Goal: Task Accomplishment & Management: Manage account settings

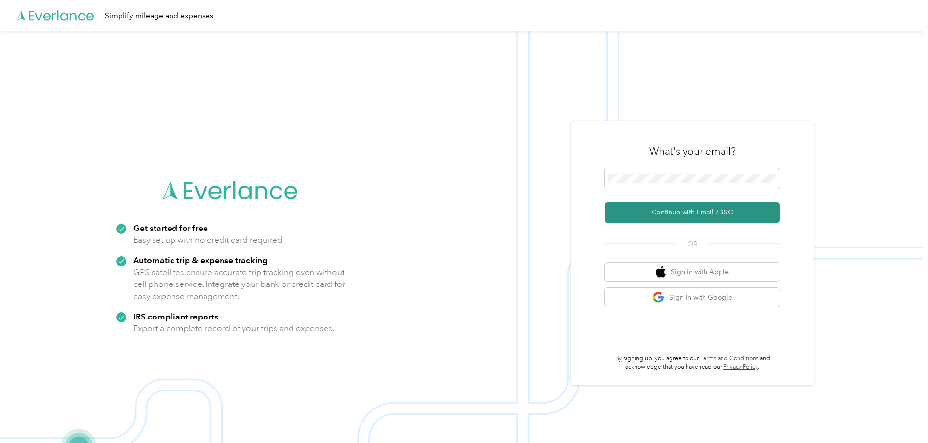
click at [687, 213] on button "Continue with Email / SSO" at bounding box center [692, 212] width 175 height 20
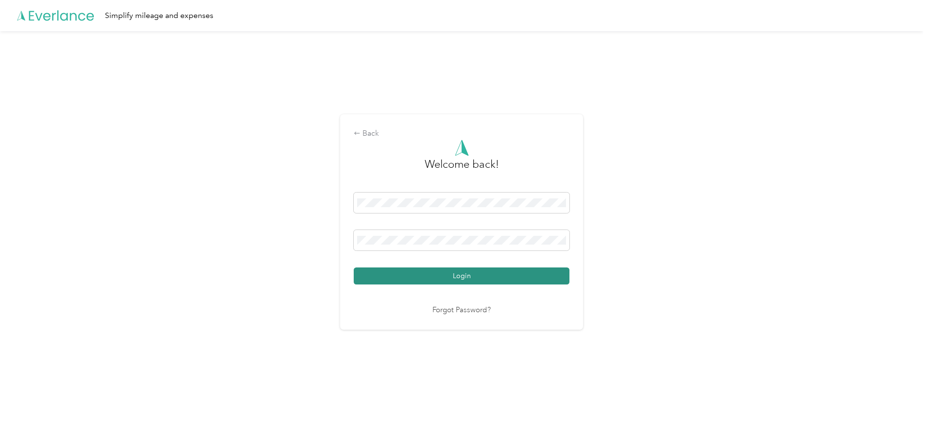
click at [454, 278] on button "Login" at bounding box center [462, 275] width 216 height 17
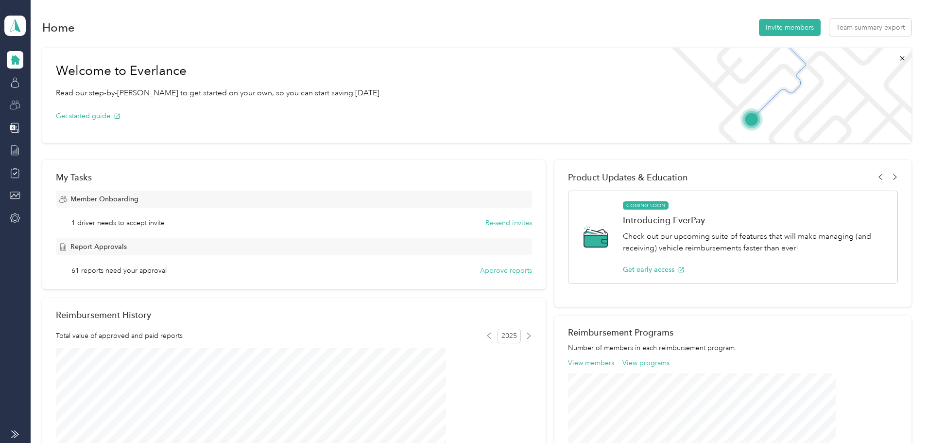
click at [13, 104] on icon at bounding box center [13, 106] width 6 height 5
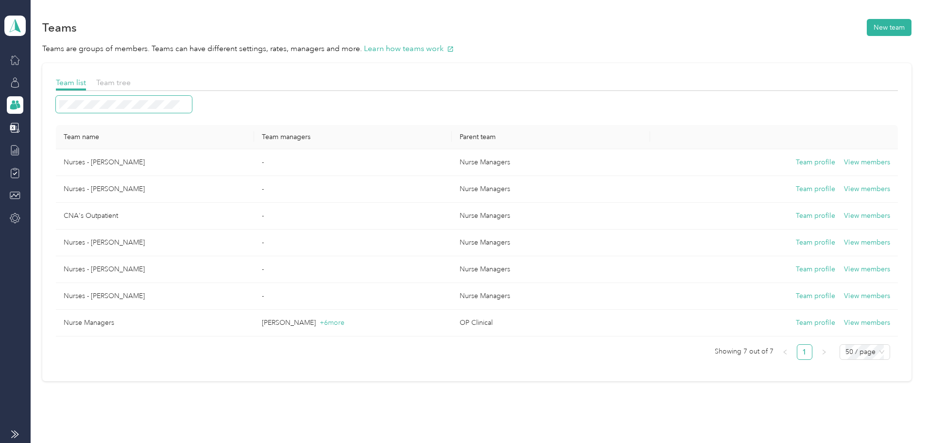
click at [181, 109] on span at bounding box center [124, 104] width 136 height 17
click at [15, 86] on icon at bounding box center [15, 82] width 11 height 11
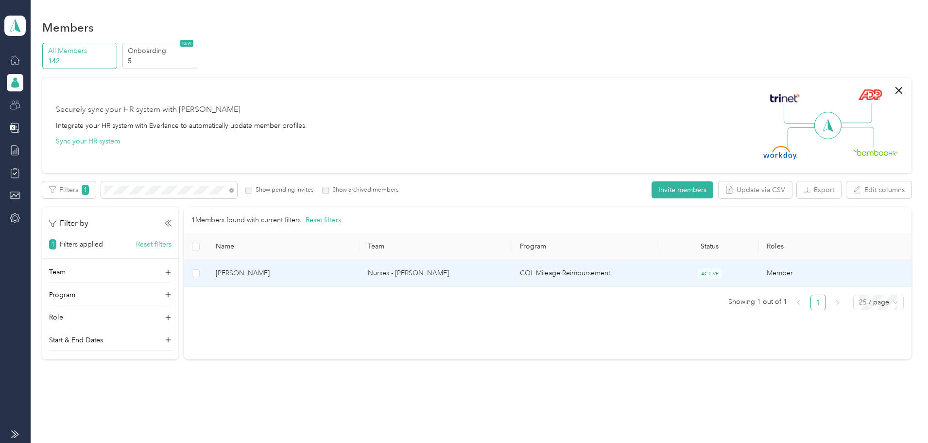
click at [332, 275] on span "[PERSON_NAME]" at bounding box center [284, 273] width 137 height 11
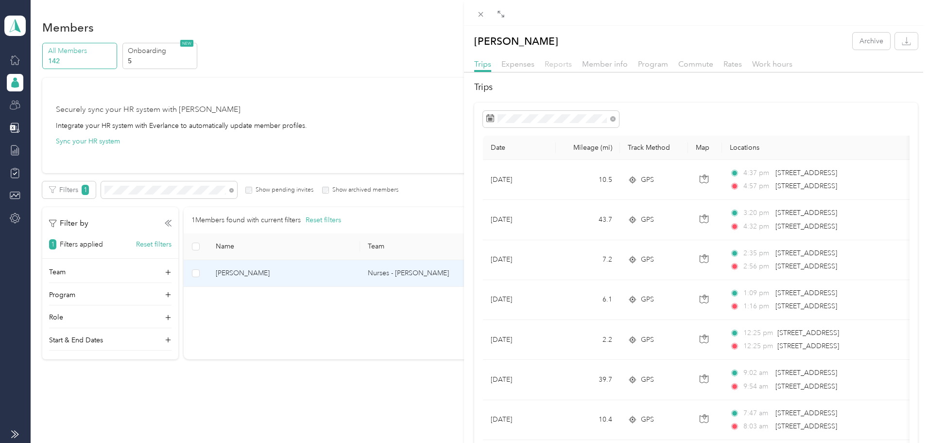
click at [562, 67] on span "Reports" at bounding box center [558, 63] width 27 height 9
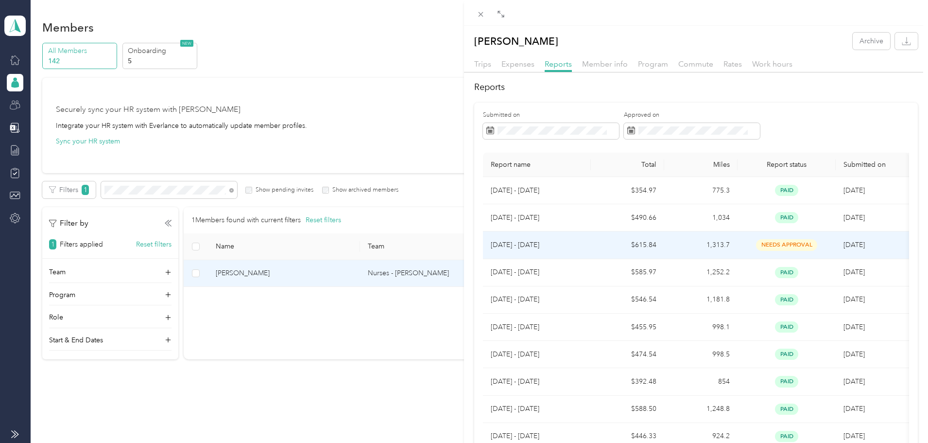
click at [677, 246] on td "1,313.7" at bounding box center [700, 244] width 73 height 27
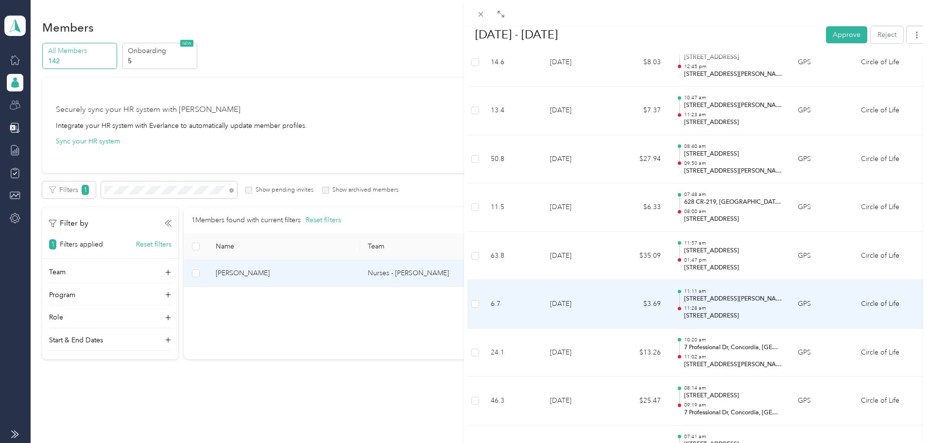
scroll to position [2131, 0]
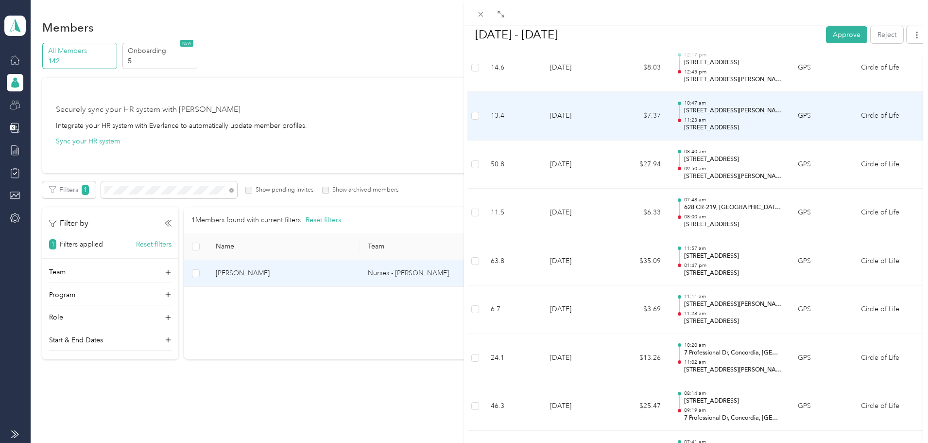
click at [701, 100] on p "10:47 am" at bounding box center [733, 103] width 98 height 7
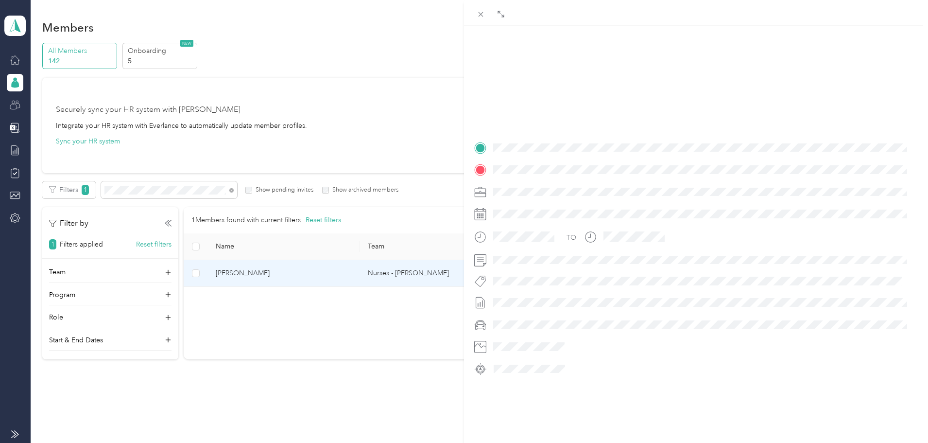
scroll to position [118, 0]
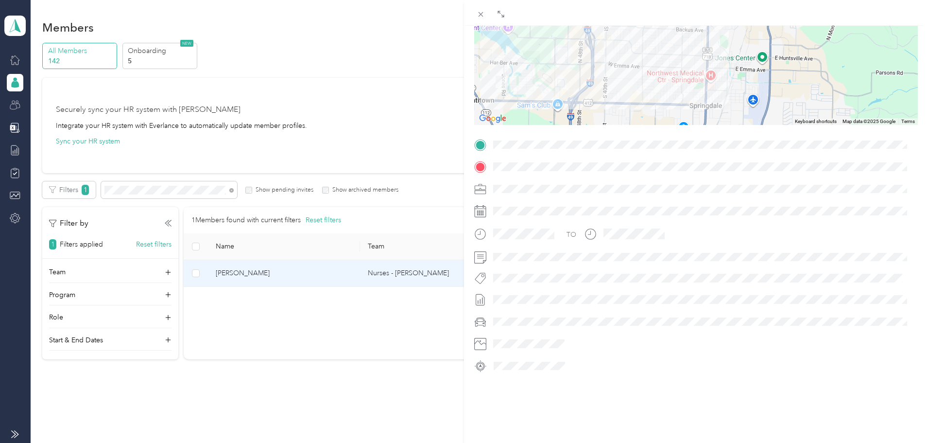
drag, startPoint x: 550, startPoint y: 77, endPoint x: 839, endPoint y: 39, distance: 292.1
click at [839, 39] on div at bounding box center [696, 64] width 444 height 122
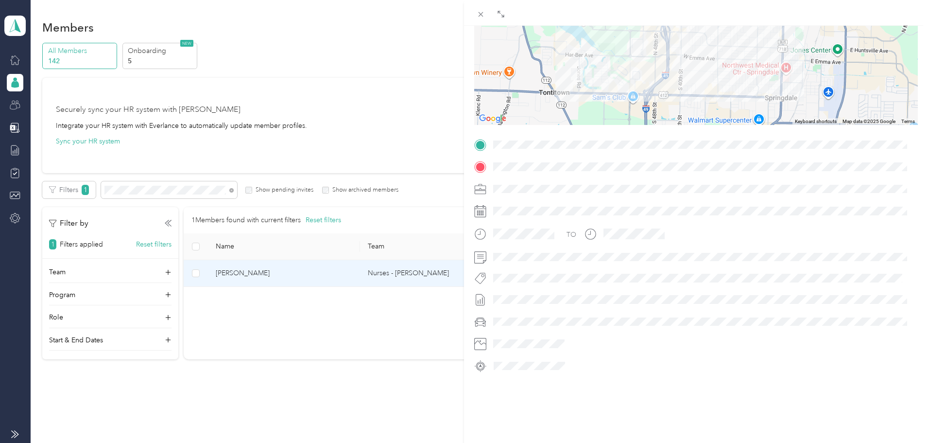
drag, startPoint x: 524, startPoint y: 74, endPoint x: 633, endPoint y: 58, distance: 110.0
click at [633, 58] on div at bounding box center [696, 64] width 444 height 122
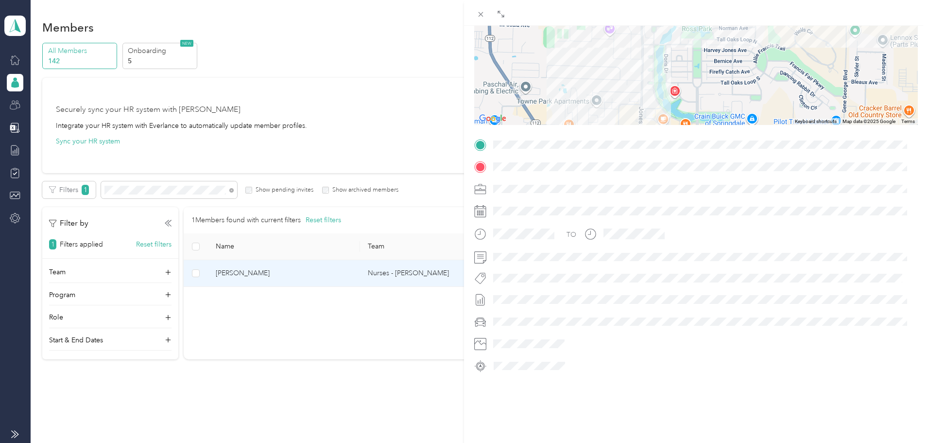
drag, startPoint x: 645, startPoint y: 44, endPoint x: 569, endPoint y: 86, distance: 86.6
click at [569, 86] on div at bounding box center [696, 64] width 444 height 122
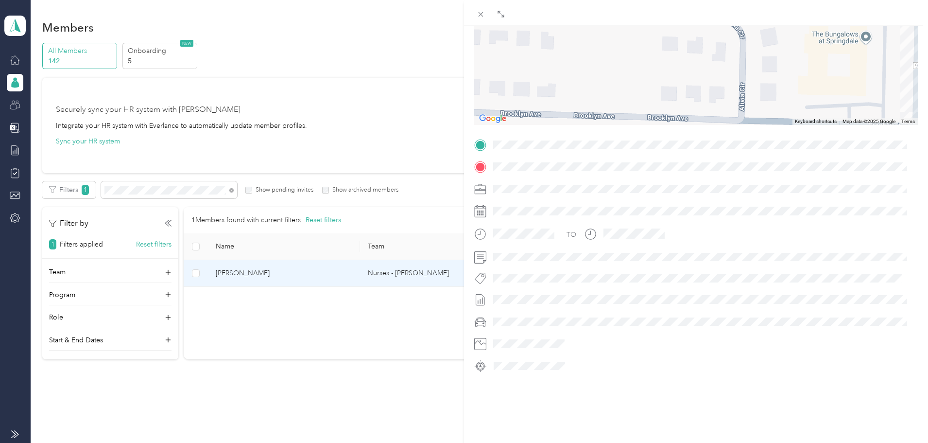
scroll to position [0, 0]
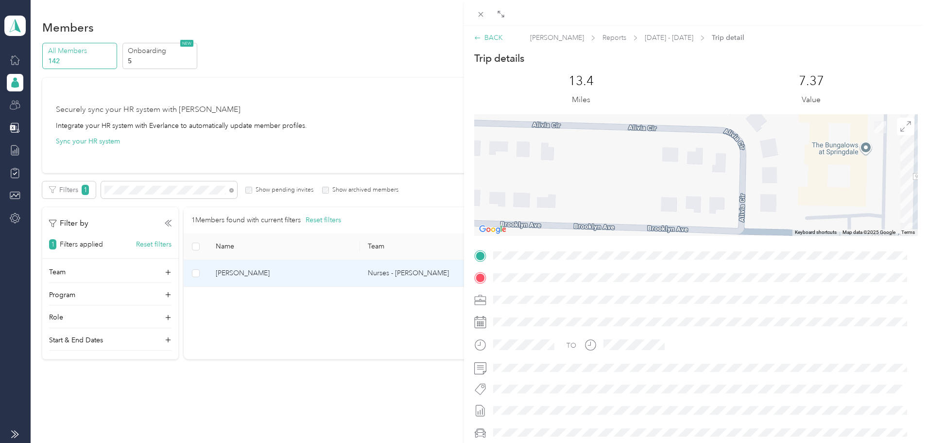
click at [495, 35] on div "BACK" at bounding box center [488, 38] width 29 height 10
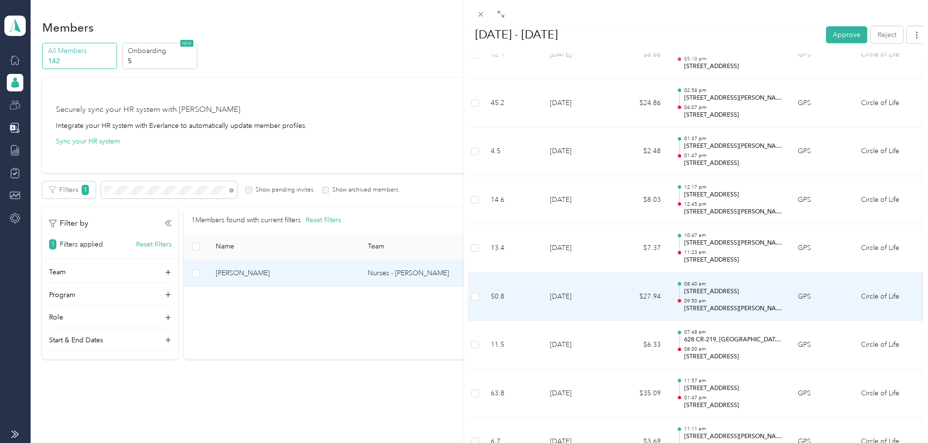
scroll to position [2001, 0]
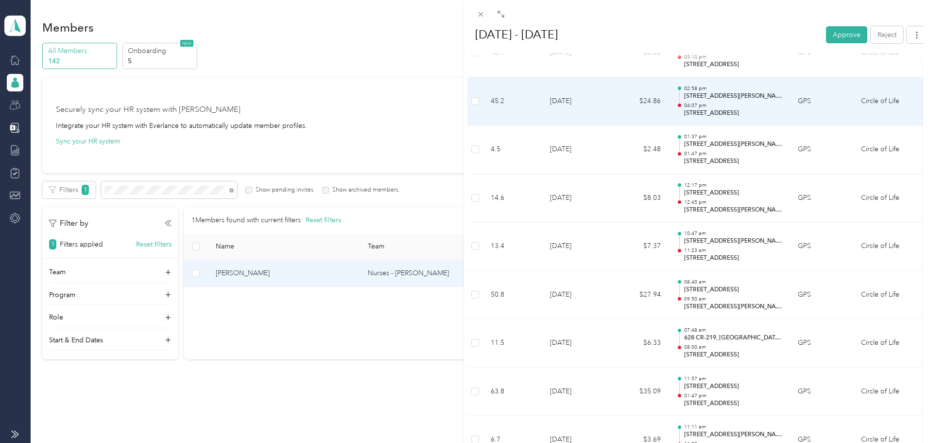
click at [724, 102] on p "04:07 pm" at bounding box center [733, 105] width 98 height 7
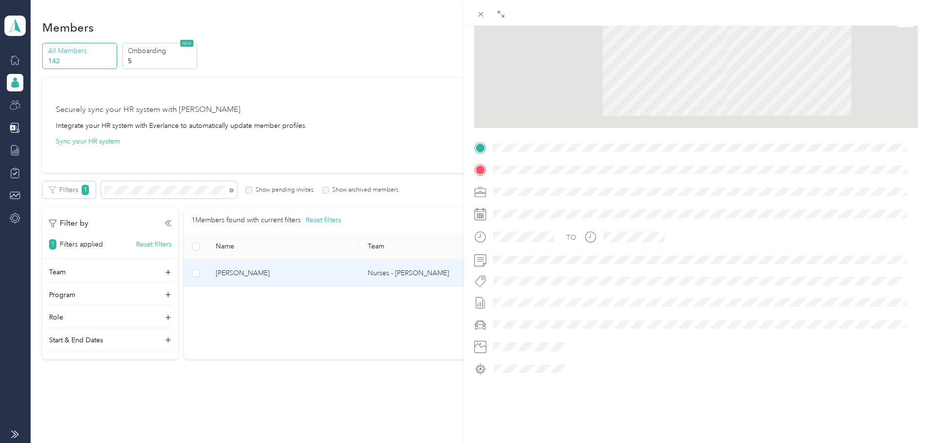
scroll to position [118, 0]
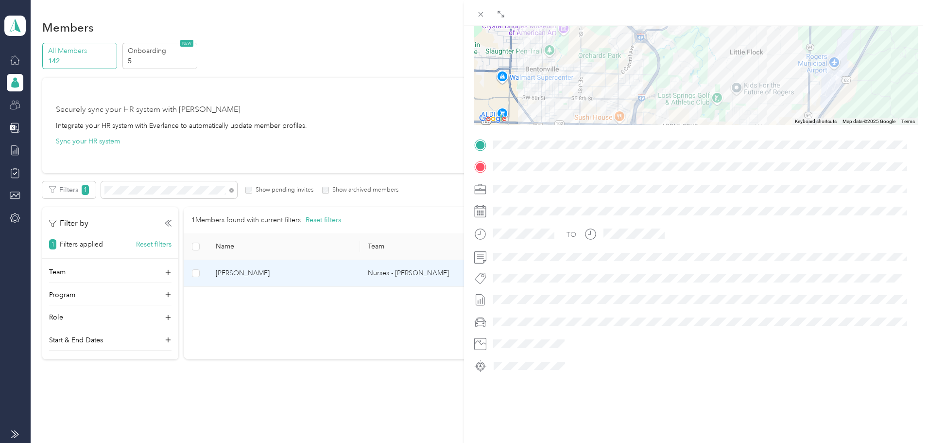
drag, startPoint x: 649, startPoint y: 51, endPoint x: 624, endPoint y: 94, distance: 50.8
click at [624, 94] on div at bounding box center [696, 64] width 444 height 122
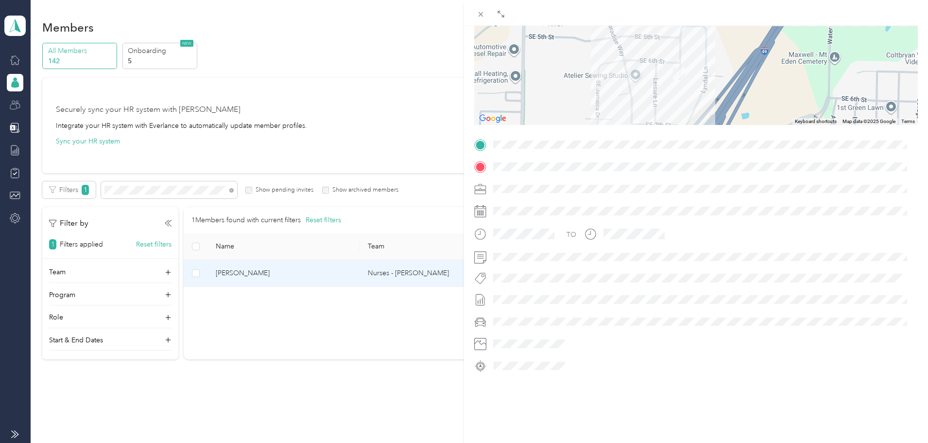
drag, startPoint x: 668, startPoint y: 72, endPoint x: 630, endPoint y: 90, distance: 42.4
click at [630, 90] on div at bounding box center [696, 64] width 444 height 122
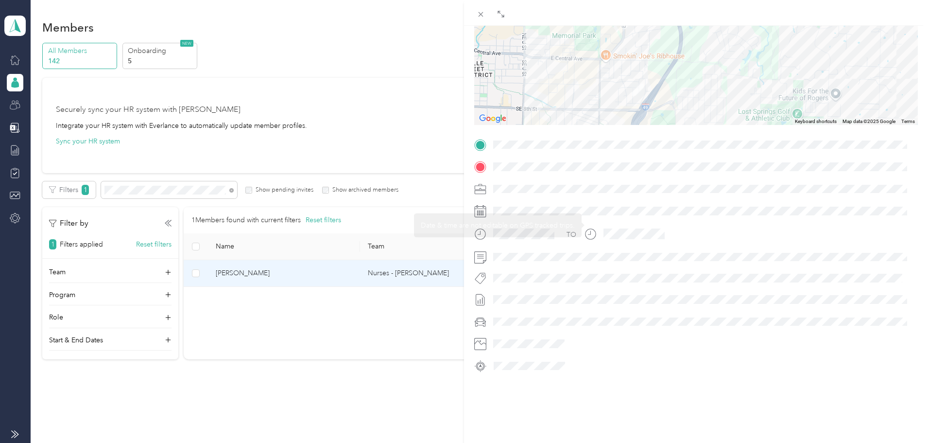
scroll to position [0, 0]
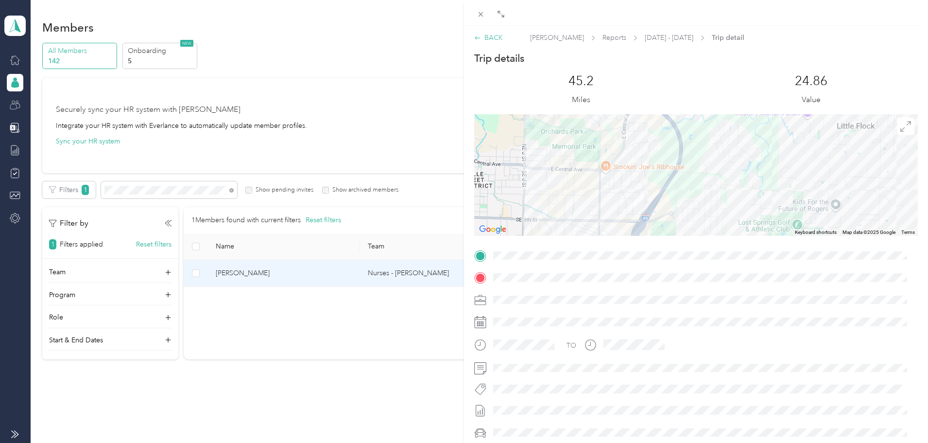
click at [489, 39] on div "BACK" at bounding box center [488, 38] width 29 height 10
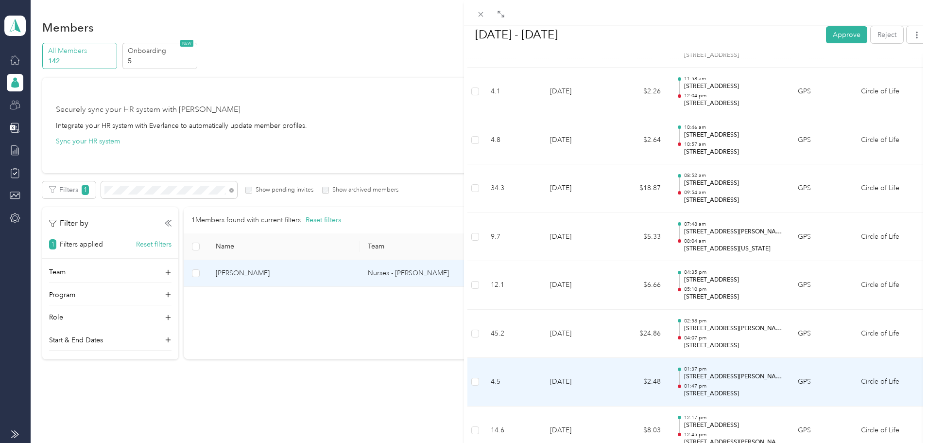
scroll to position [1758, 0]
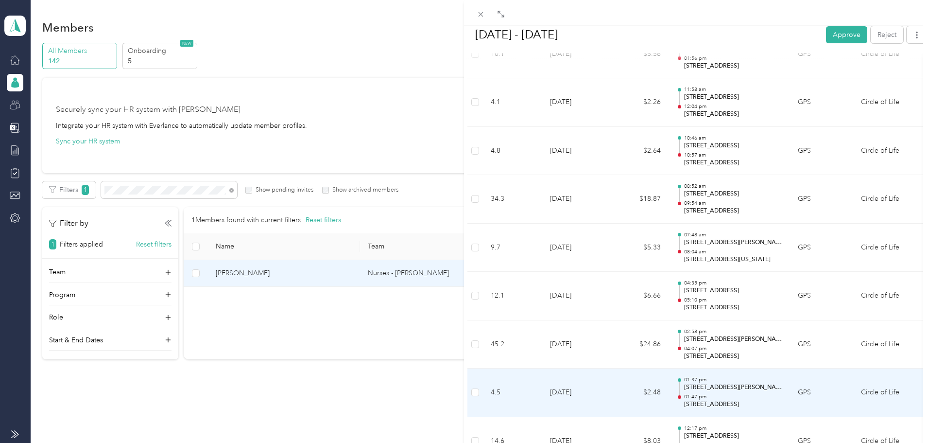
click at [694, 393] on p "01:47 pm" at bounding box center [733, 396] width 98 height 7
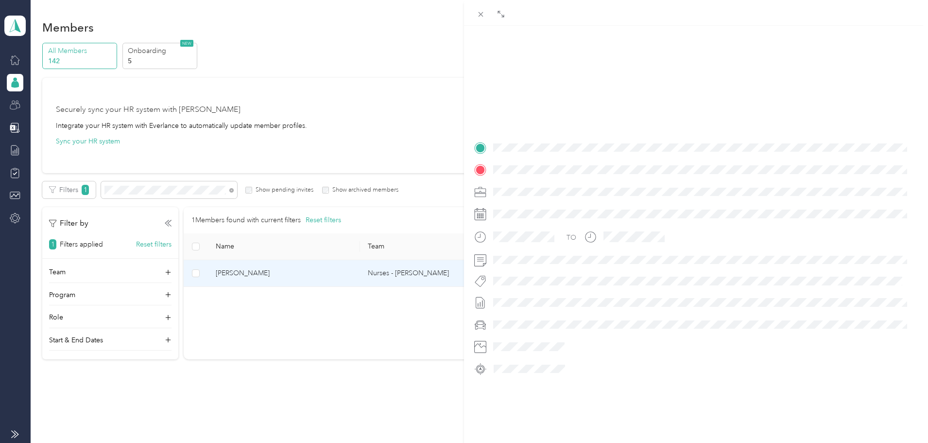
scroll to position [118, 0]
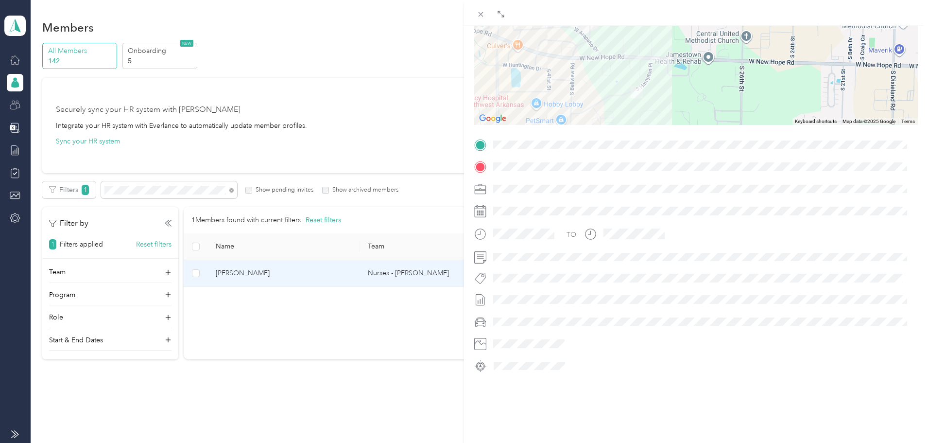
drag, startPoint x: 613, startPoint y: 60, endPoint x: 631, endPoint y: 98, distance: 42.2
click at [630, 98] on div at bounding box center [696, 64] width 444 height 122
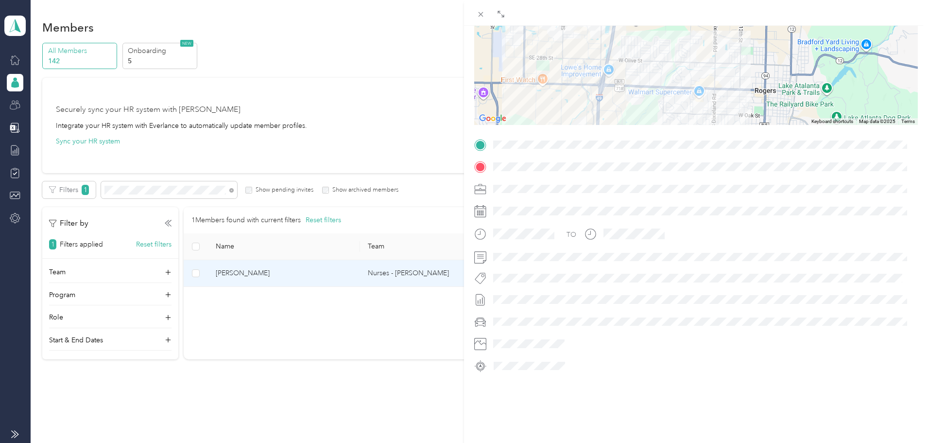
drag, startPoint x: 627, startPoint y: 52, endPoint x: 626, endPoint y: 142, distance: 89.9
click at [626, 142] on div "Trip details This trip cannot be edited because it is either under review, appr…" at bounding box center [696, 157] width 444 height 433
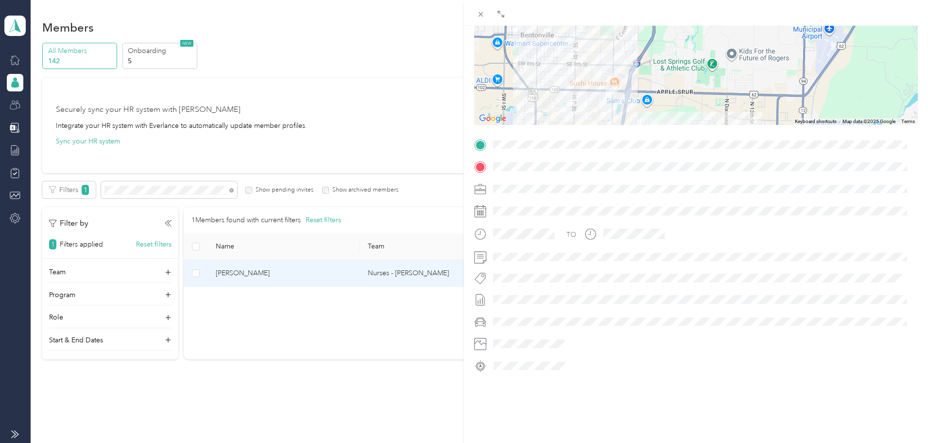
drag, startPoint x: 615, startPoint y: 54, endPoint x: 627, endPoint y: 127, distance: 73.5
click at [627, 126] on div "Trip details This trip cannot be edited because it is either under review, appr…" at bounding box center [696, 157] width 444 height 433
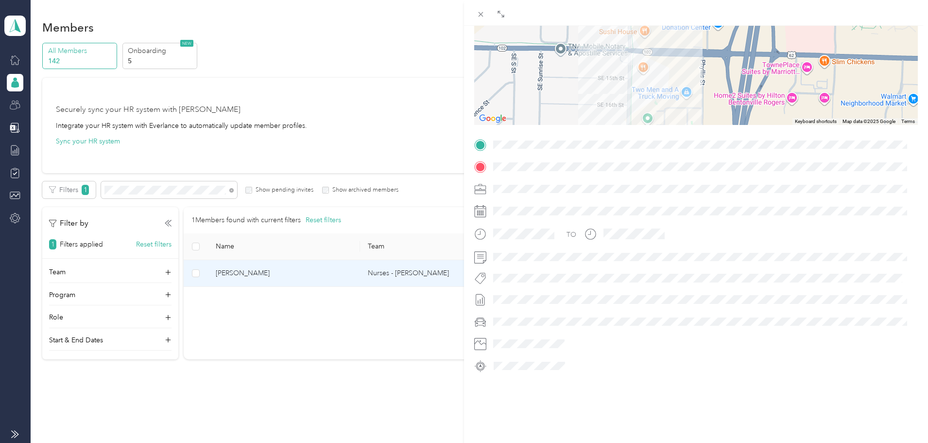
drag, startPoint x: 611, startPoint y: 55, endPoint x: 611, endPoint y: 85, distance: 29.2
click at [611, 85] on div at bounding box center [696, 64] width 444 height 122
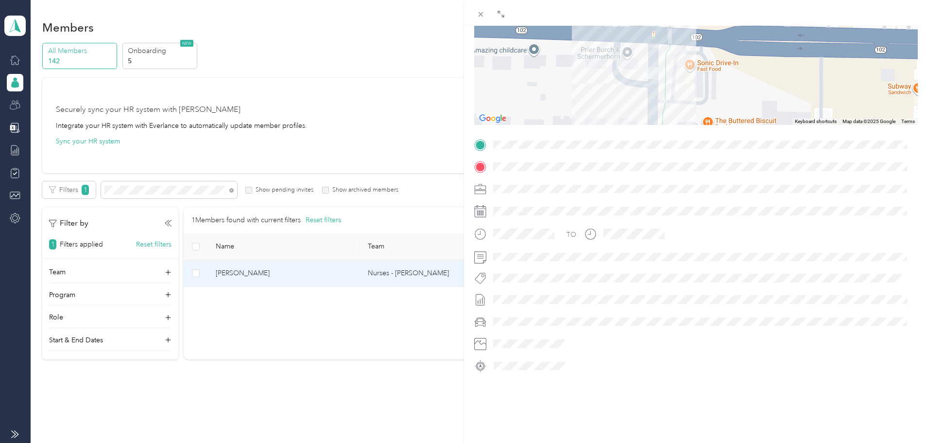
drag, startPoint x: 641, startPoint y: 65, endPoint x: 595, endPoint y: 71, distance: 46.6
click at [595, 71] on div at bounding box center [696, 64] width 444 height 122
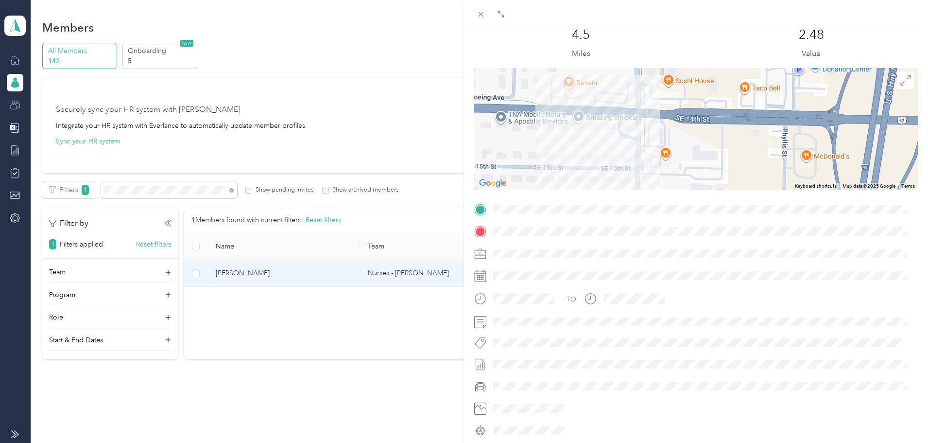
scroll to position [0, 0]
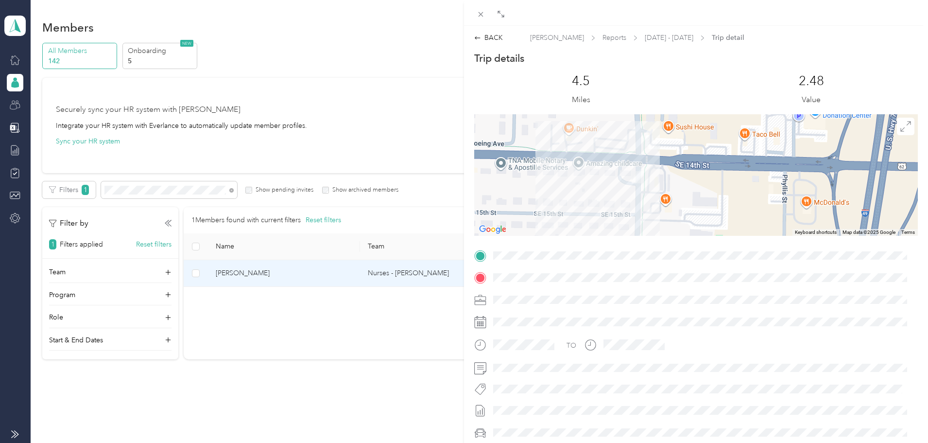
click at [492, 27] on div "BACK [PERSON_NAME] Reports [DATE] - [DATE] Trip detail Trip details This trip c…" at bounding box center [696, 255] width 464 height 458
click at [487, 36] on div "BACK" at bounding box center [488, 38] width 29 height 10
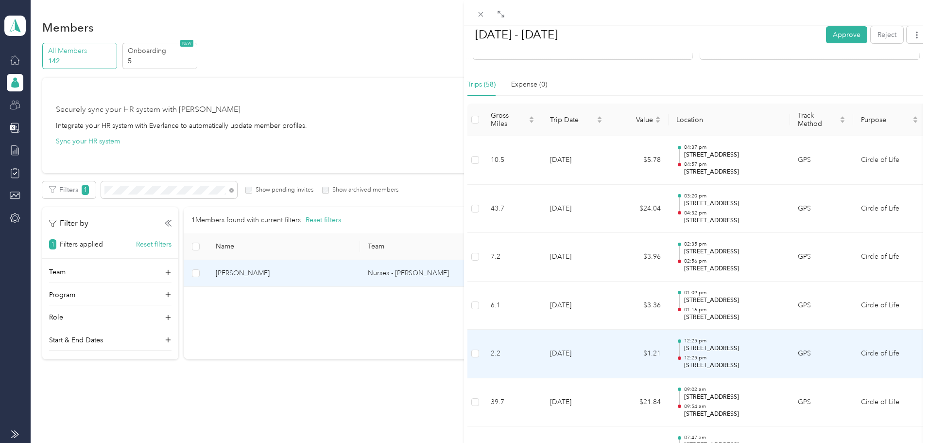
scroll to position [235, 0]
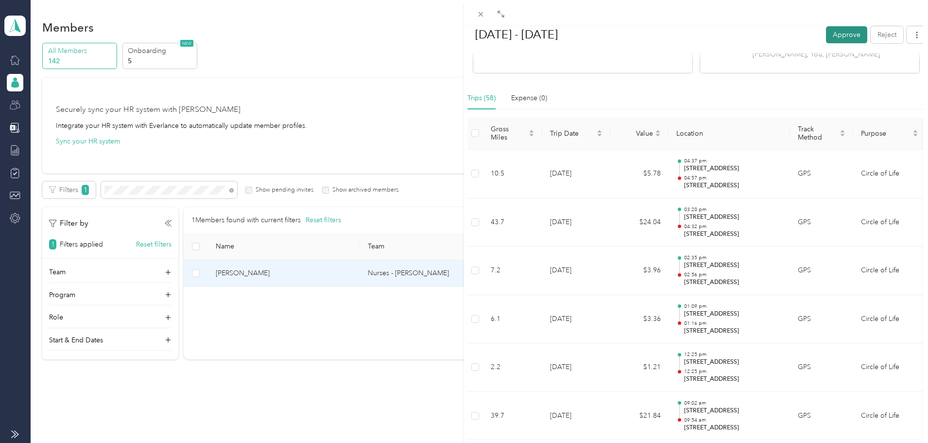
click at [838, 35] on button "Approve" at bounding box center [846, 34] width 41 height 17
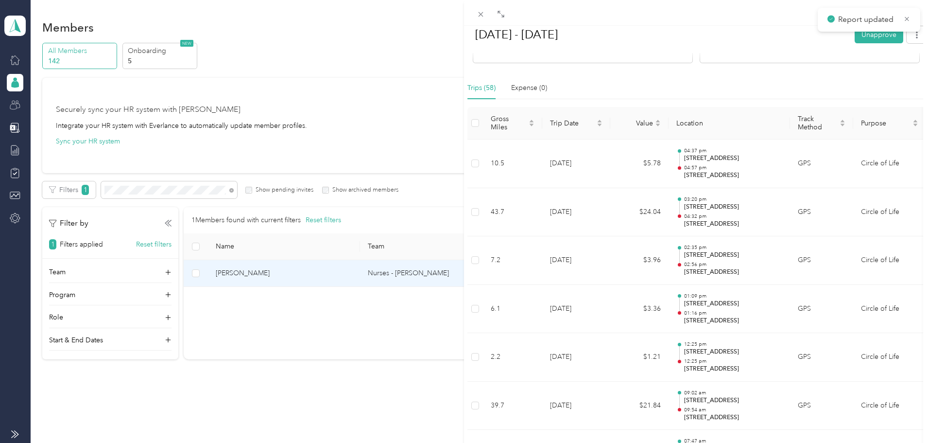
scroll to position [225, 0]
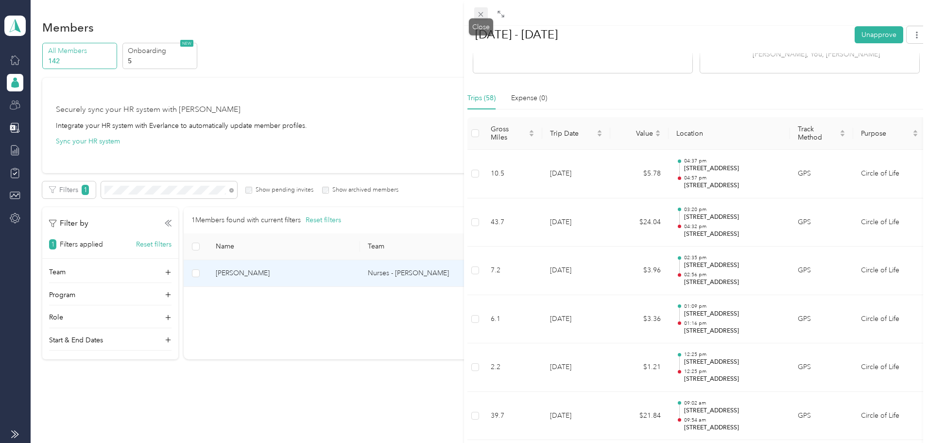
click at [478, 16] on icon at bounding box center [481, 14] width 8 height 8
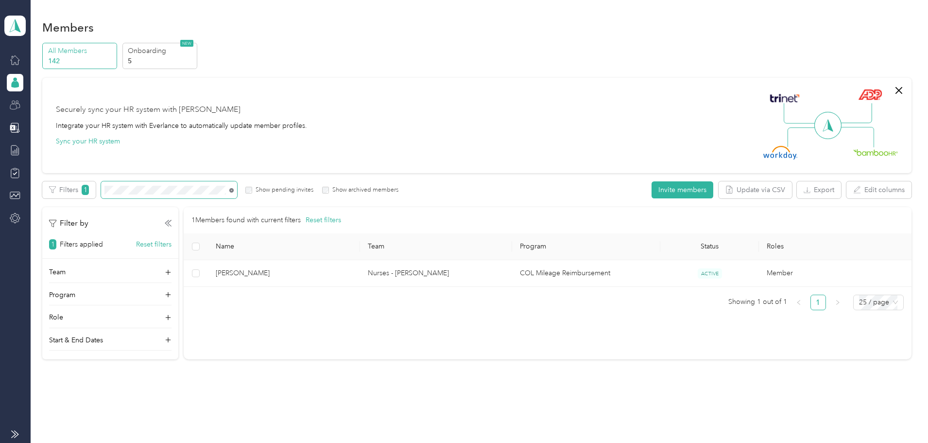
click at [234, 189] on icon at bounding box center [231, 190] width 4 height 4
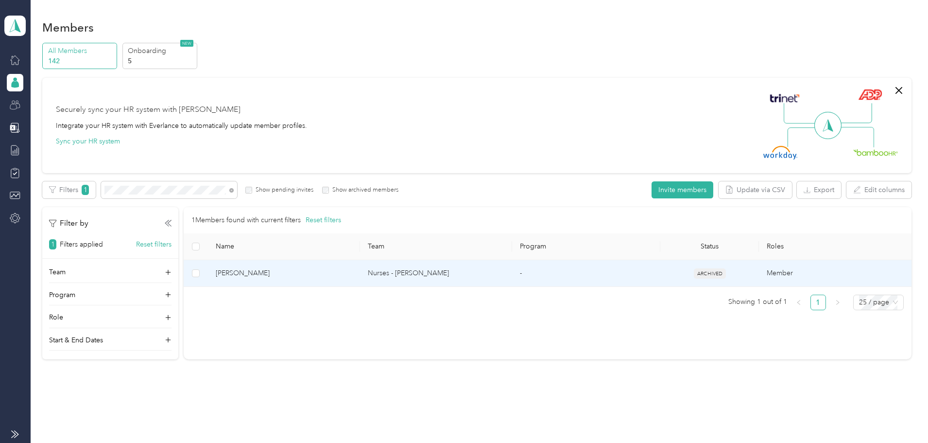
click at [348, 280] on td "[PERSON_NAME]" at bounding box center [284, 273] width 152 height 27
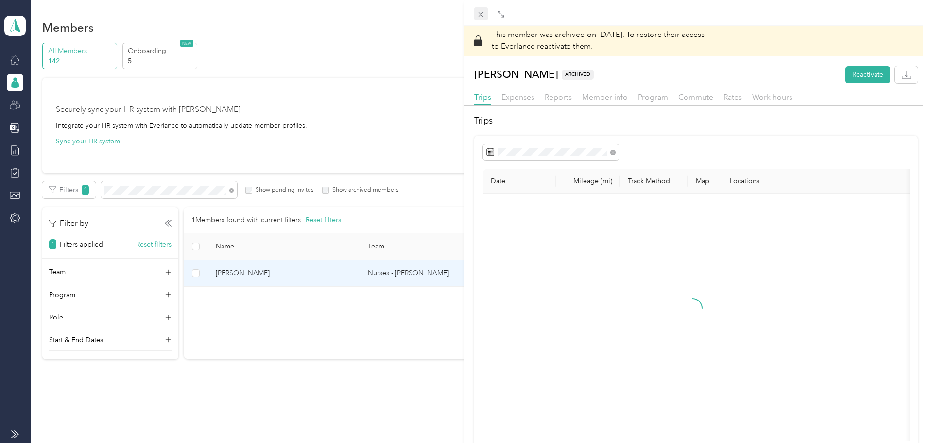
click at [484, 18] on span at bounding box center [481, 14] width 14 height 14
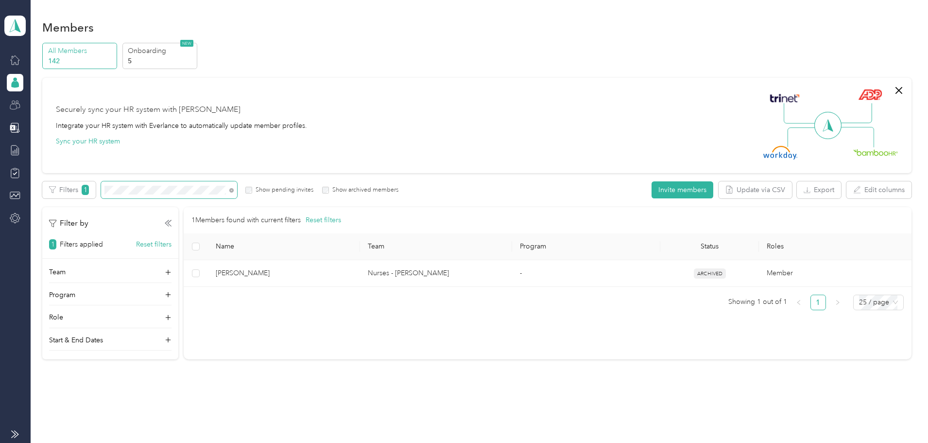
click at [237, 191] on span at bounding box center [169, 189] width 136 height 17
drag, startPoint x: 303, startPoint y: 191, endPoint x: 297, endPoint y: 191, distance: 5.8
click at [234, 191] on icon at bounding box center [231, 190] width 4 height 4
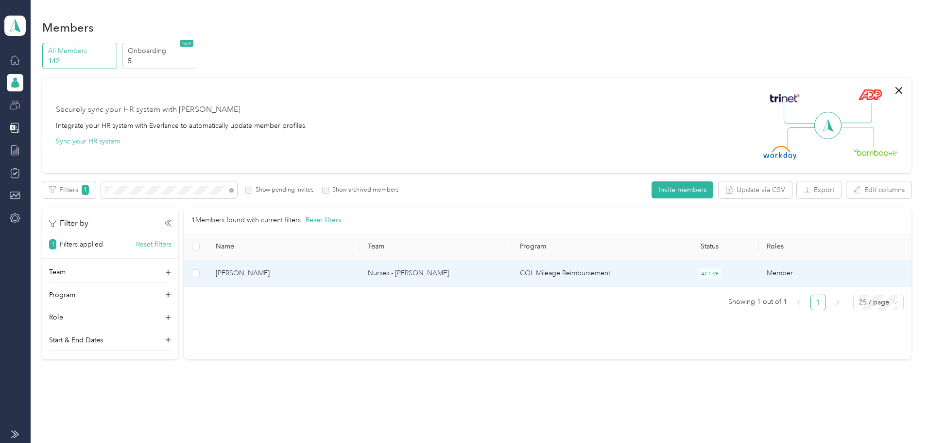
click at [325, 275] on span "[PERSON_NAME]" at bounding box center [284, 273] width 137 height 11
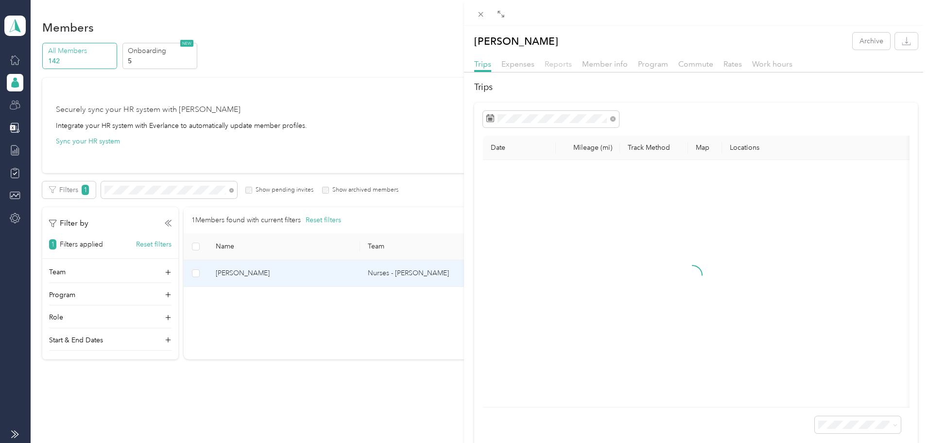
click at [566, 63] on span "Reports" at bounding box center [558, 63] width 27 height 9
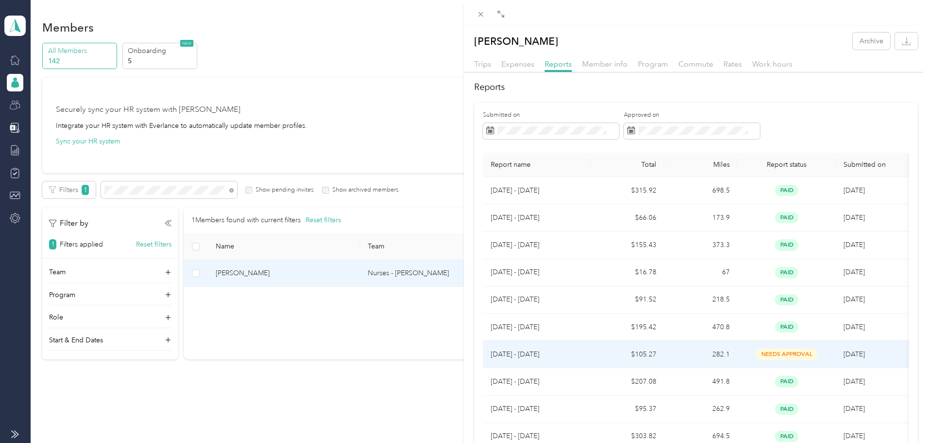
click at [686, 355] on td "282.1" at bounding box center [700, 354] width 73 height 27
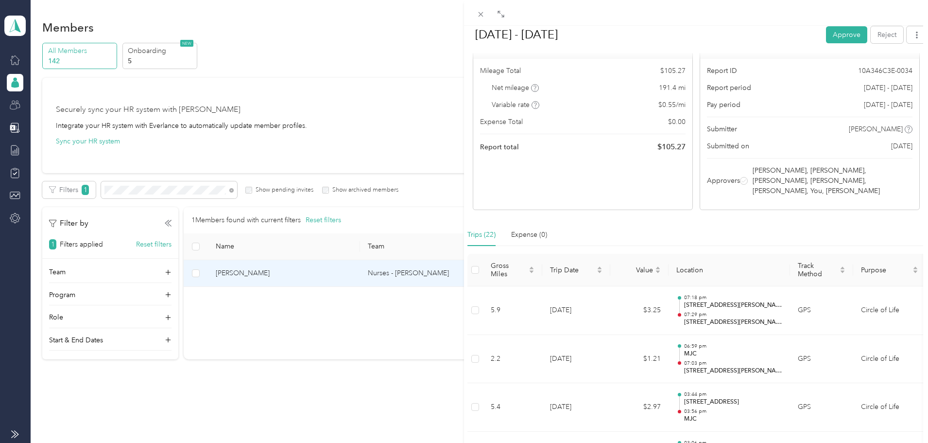
scroll to position [98, 0]
click at [834, 32] on button "Approve" at bounding box center [846, 34] width 41 height 17
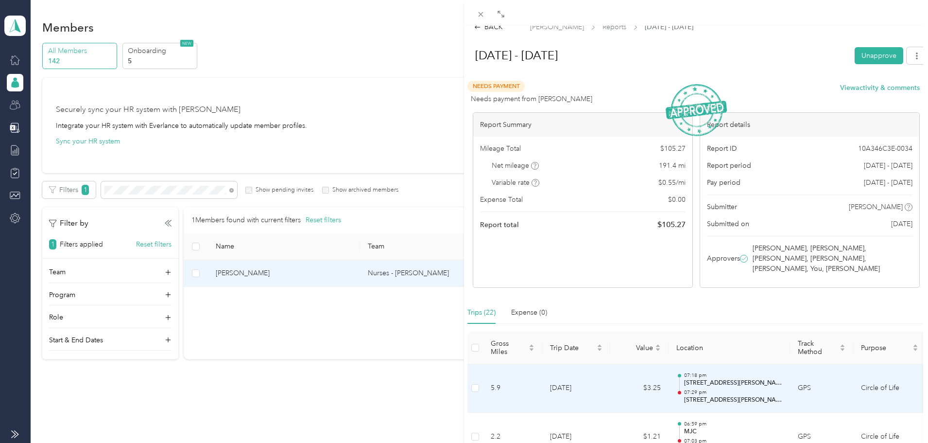
scroll to position [1, 0]
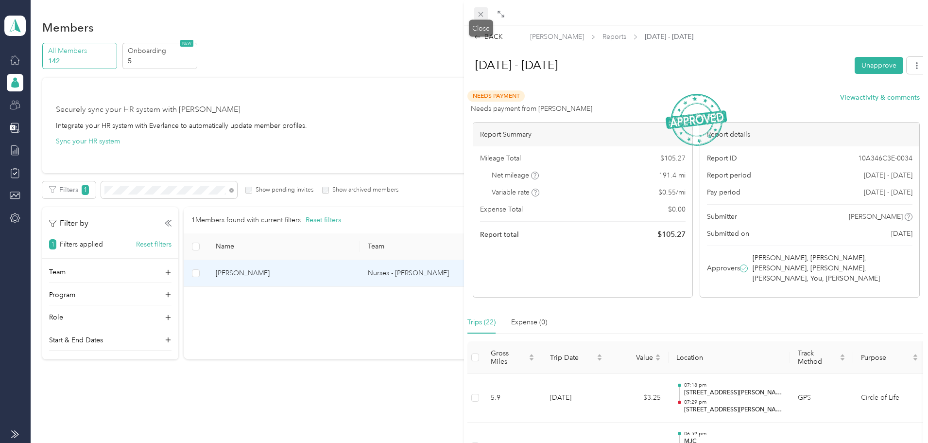
click at [481, 14] on icon at bounding box center [481, 14] width 8 height 8
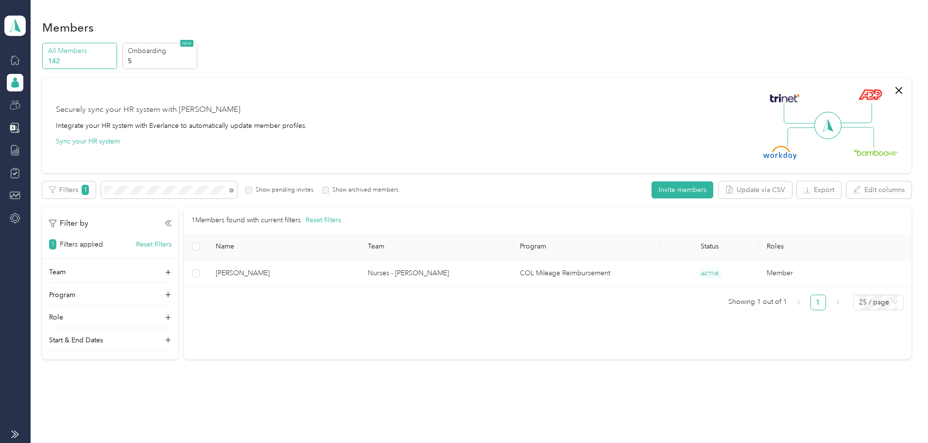
click at [234, 191] on icon at bounding box center [231, 190] width 4 height 4
click at [234, 187] on span at bounding box center [230, 190] width 8 height 10
drag, startPoint x: 302, startPoint y: 191, endPoint x: 358, endPoint y: 181, distance: 56.7
click at [234, 191] on icon at bounding box center [231, 190] width 4 height 4
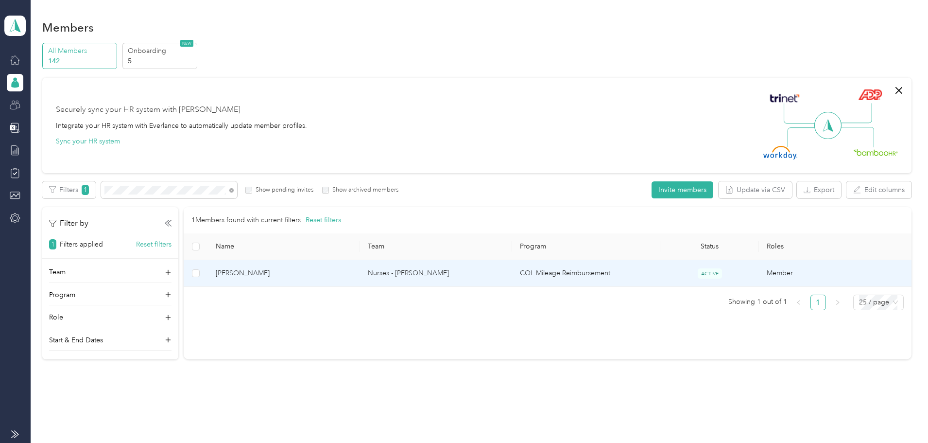
click at [398, 268] on td "Nurses - [PERSON_NAME]" at bounding box center [436, 273] width 152 height 27
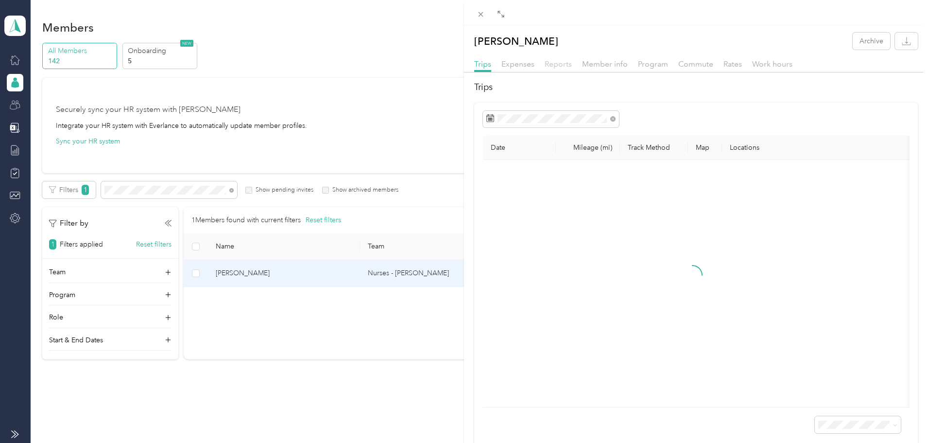
click at [552, 60] on span "Reports" at bounding box center [558, 63] width 27 height 9
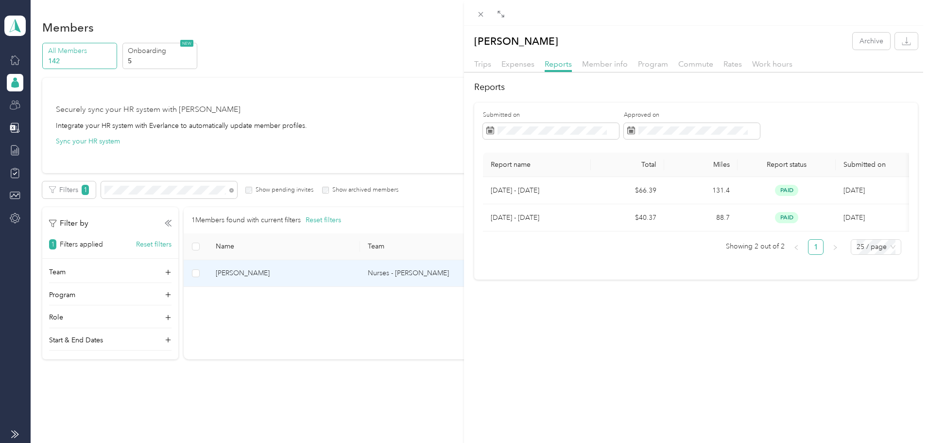
click at [305, 190] on div "[PERSON_NAME] Archive Trips Expenses Reports Member info Program Commute Rates …" at bounding box center [464, 221] width 928 height 443
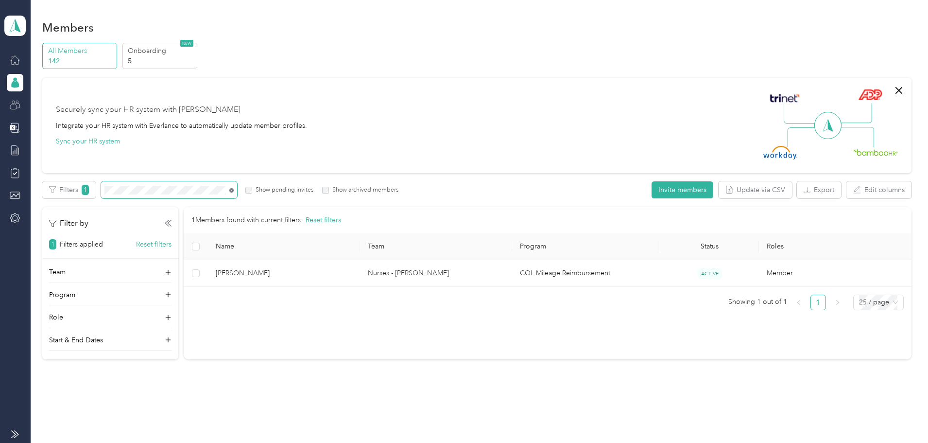
click at [304, 190] on div at bounding box center [464, 221] width 928 height 443
click at [234, 190] on icon at bounding box center [231, 190] width 4 height 4
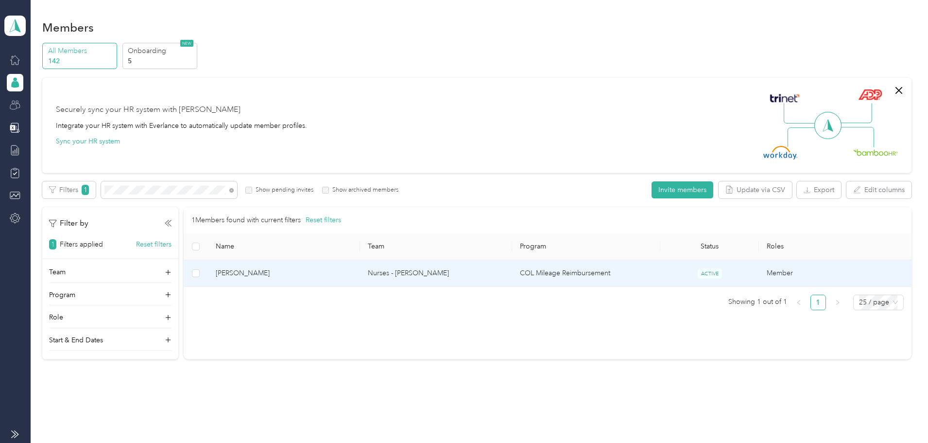
click at [314, 273] on span "[PERSON_NAME]" at bounding box center [284, 273] width 137 height 11
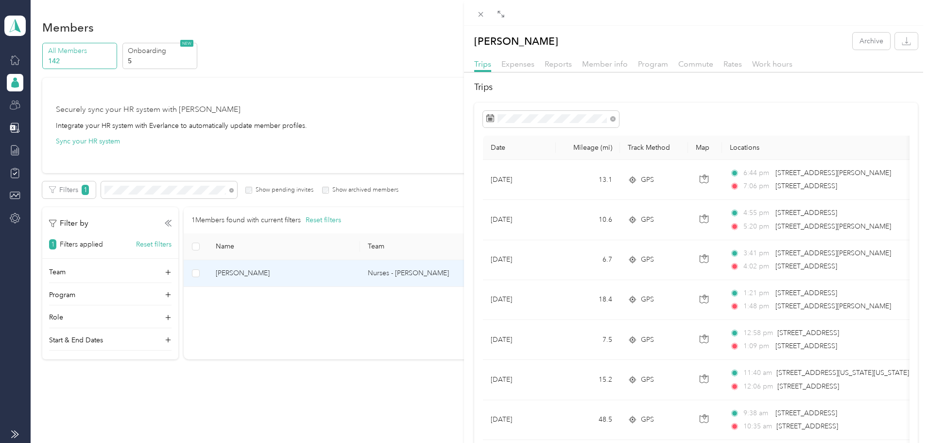
click at [557, 59] on div "Reports" at bounding box center [558, 64] width 27 height 12
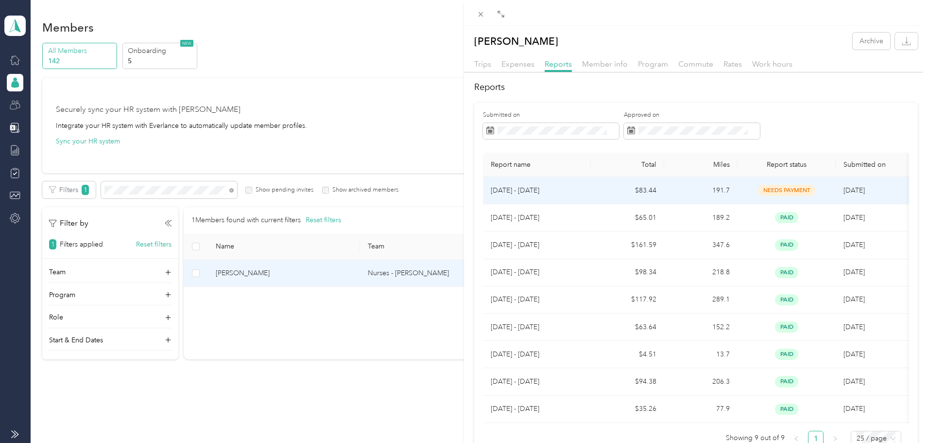
click at [583, 184] on td "[DATE] - [DATE]" at bounding box center [537, 190] width 108 height 27
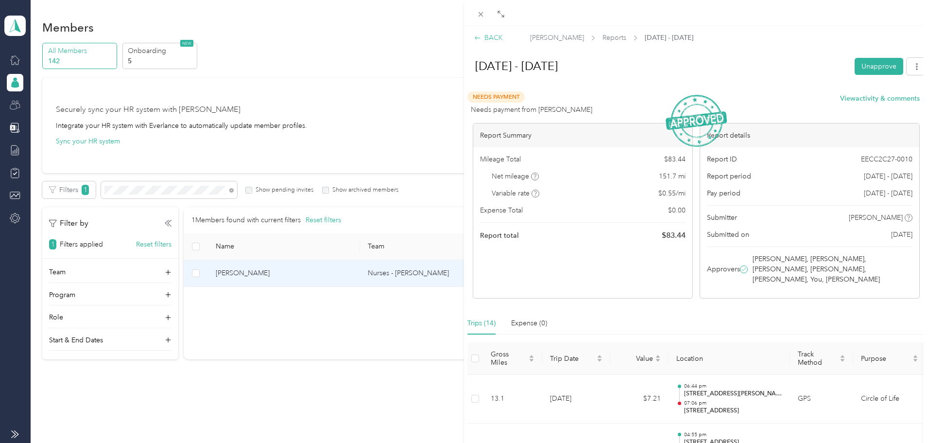
click at [500, 38] on div "BACK" at bounding box center [488, 38] width 29 height 10
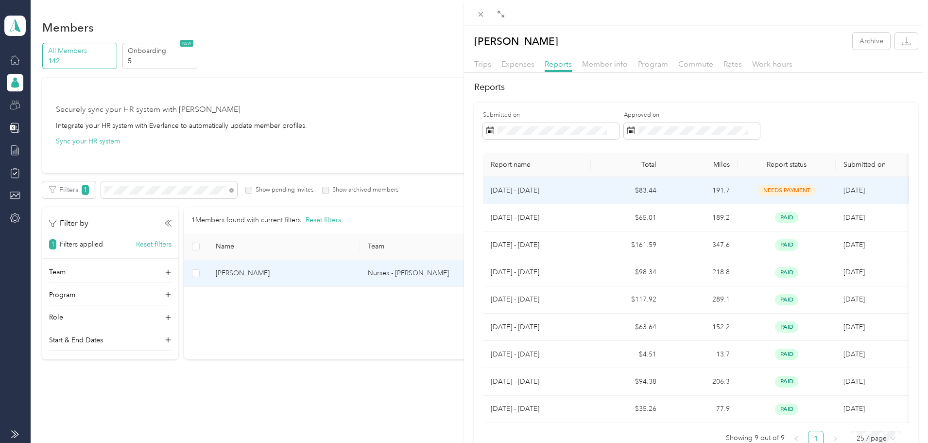
click at [596, 190] on td "$83.44" at bounding box center [627, 190] width 73 height 27
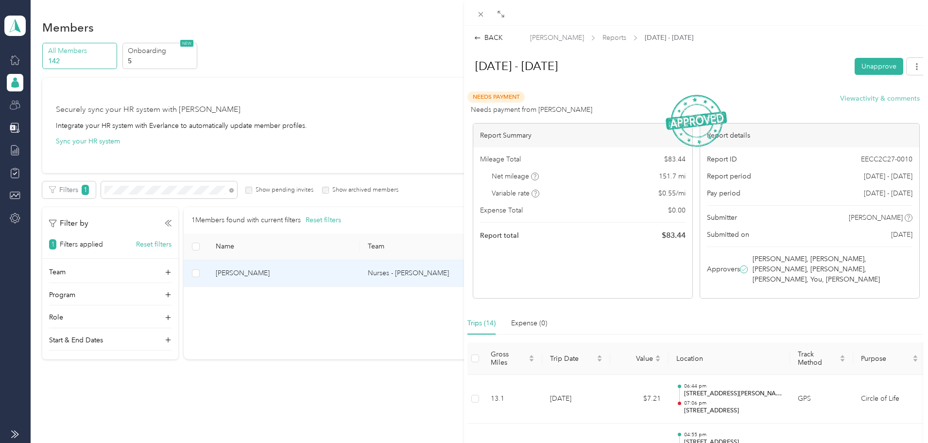
click at [873, 97] on button "View activity & comments" at bounding box center [880, 98] width 80 height 10
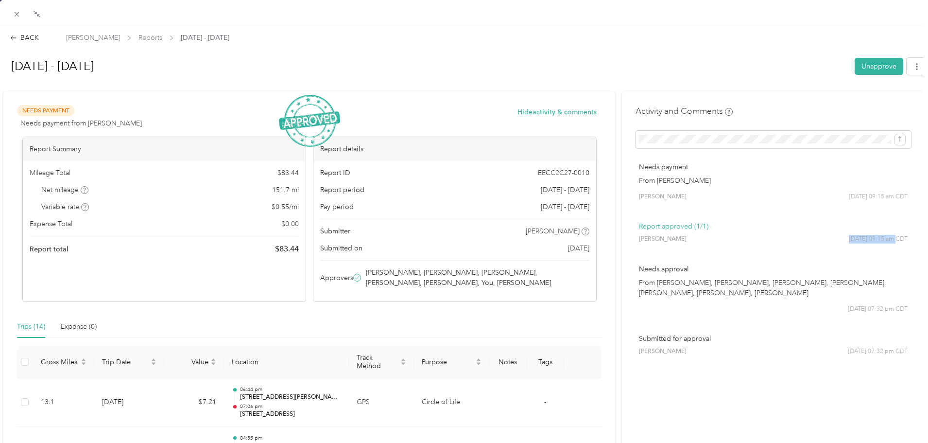
drag, startPoint x: 830, startPoint y: 236, endPoint x: 890, endPoint y: 236, distance: 60.3
click at [883, 236] on div "[PERSON_NAME] [DATE] 09:15 am CDT" at bounding box center [773, 239] width 269 height 9
drag, startPoint x: 896, startPoint y: 236, endPoint x: 908, endPoint y: 237, distance: 11.8
click at [898, 236] on span "[DATE] 09:15 am CDT" at bounding box center [878, 239] width 59 height 9
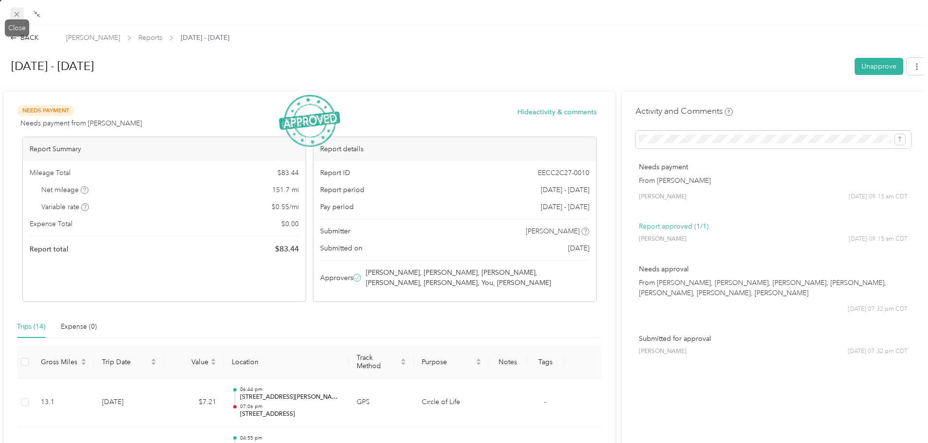
click at [20, 14] on icon at bounding box center [17, 14] width 8 height 8
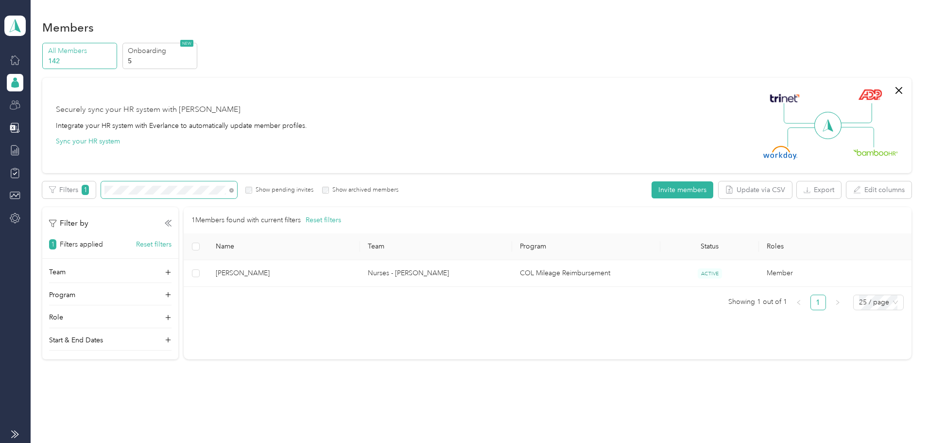
click at [234, 191] on span at bounding box center [230, 190] width 8 height 10
click at [234, 189] on icon at bounding box center [231, 190] width 4 height 4
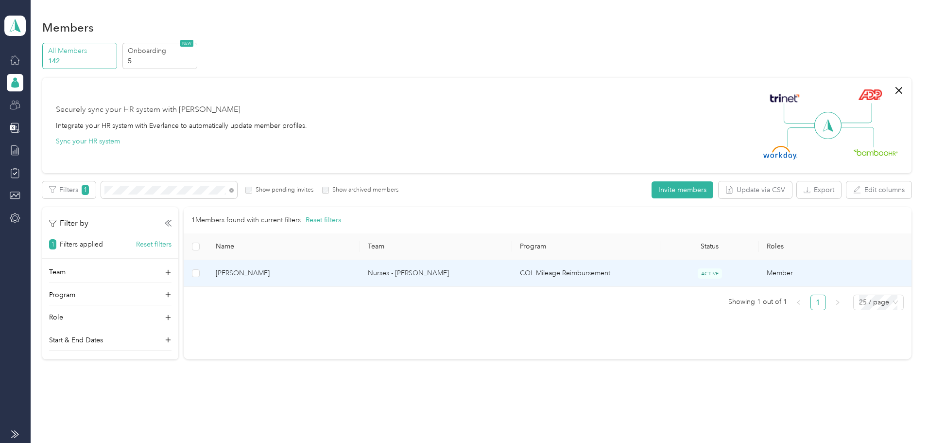
click at [415, 270] on td "Nurses - [PERSON_NAME]" at bounding box center [436, 273] width 152 height 27
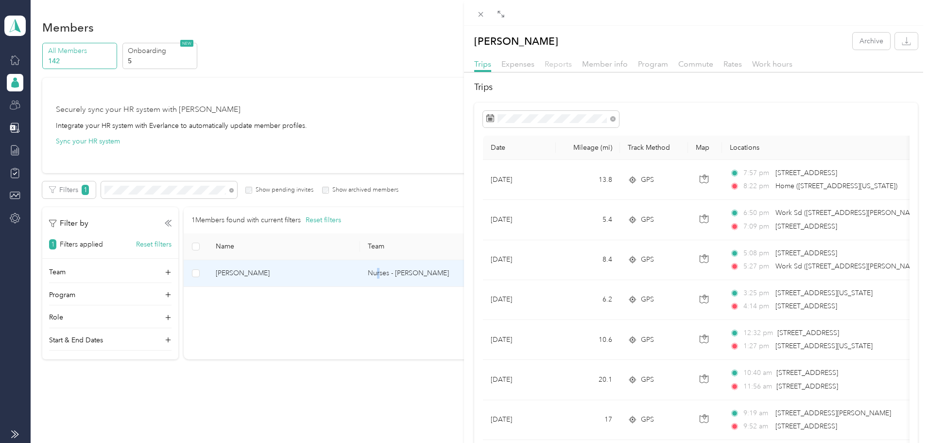
click at [564, 63] on span "Reports" at bounding box center [558, 63] width 27 height 9
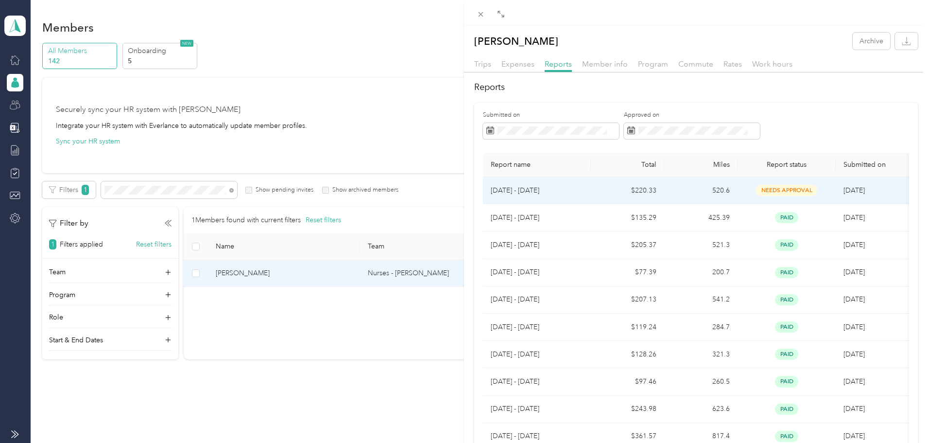
click at [729, 193] on td "520.6" at bounding box center [700, 190] width 73 height 27
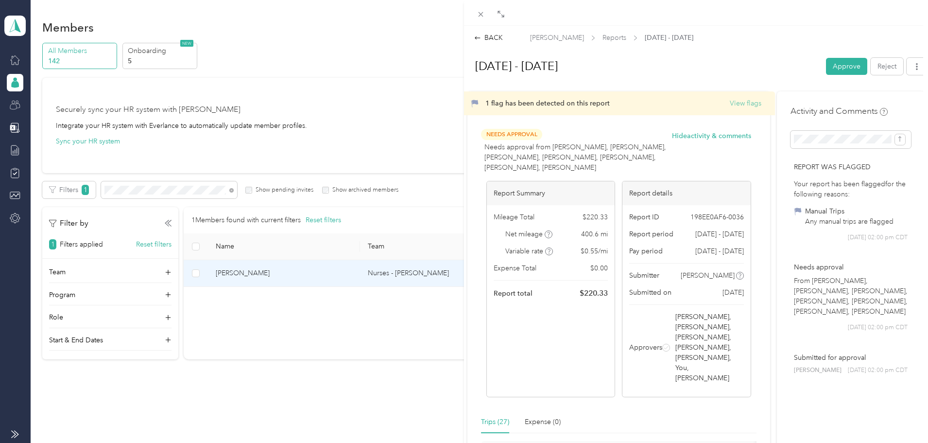
click at [744, 101] on button "View flags" at bounding box center [746, 103] width 32 height 10
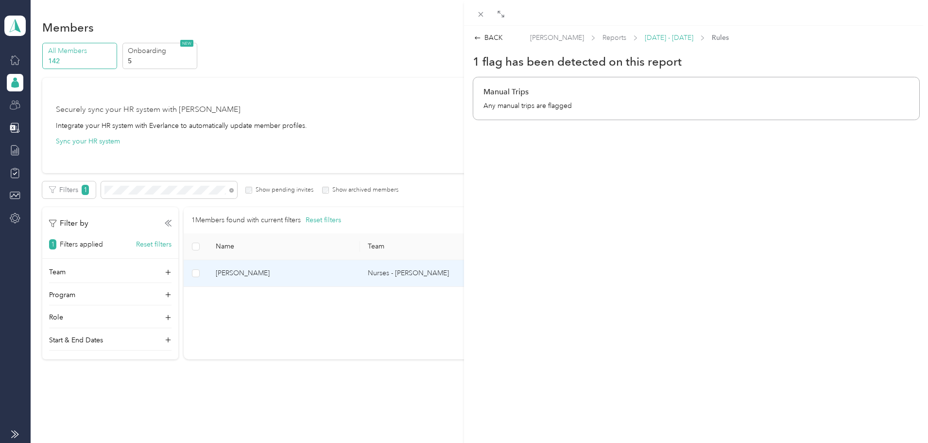
click at [668, 38] on span "[DATE] - [DATE]" at bounding box center [669, 38] width 49 height 10
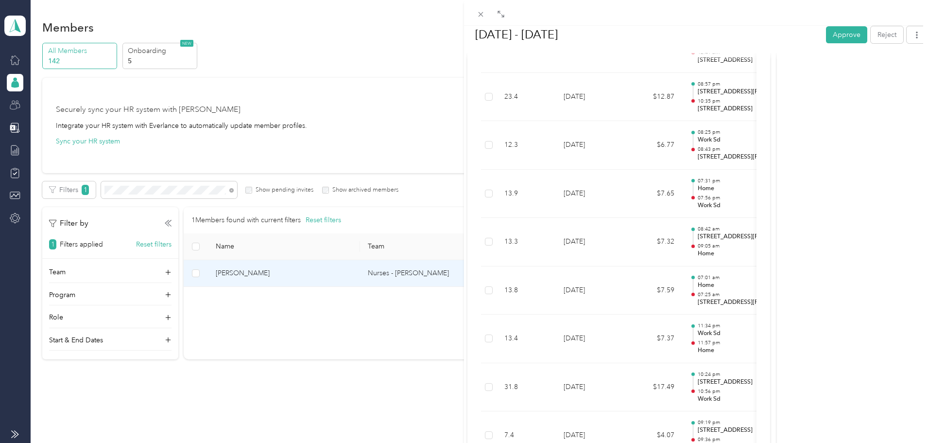
scroll to position [1215, 0]
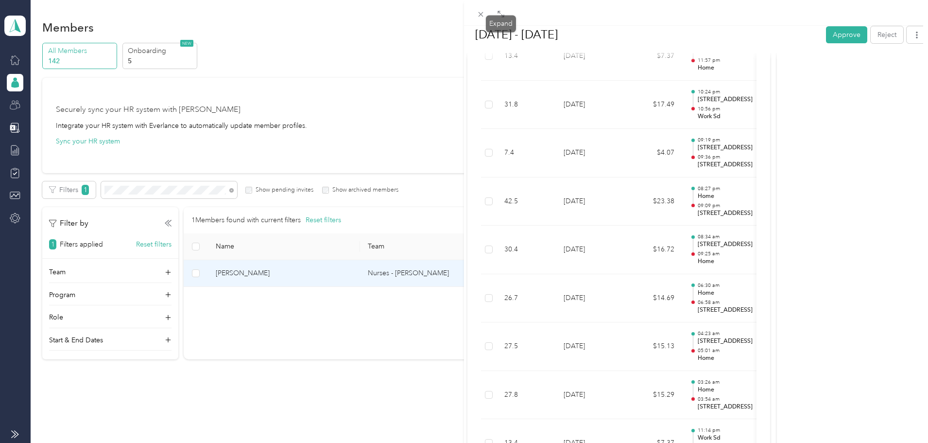
click at [502, 442] on div "Drag to resize Click to close BACK [PERSON_NAME] Reports [DATE] - [DATE] [DATE]…" at bounding box center [461, 443] width 923 height 0
click at [505, 13] on span at bounding box center [501, 14] width 13 height 14
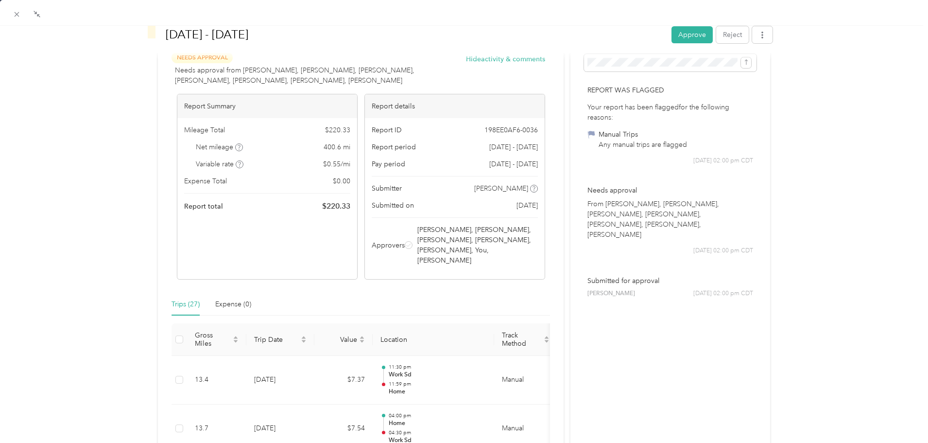
scroll to position [0, 0]
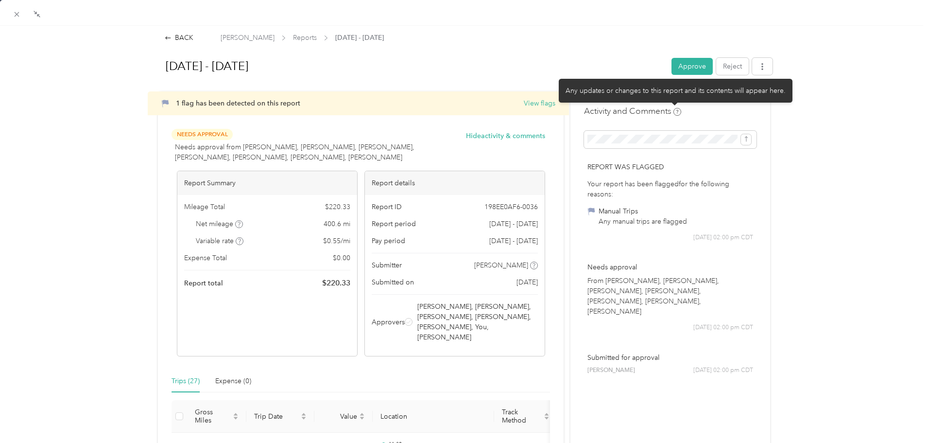
click at [676, 108] on icon at bounding box center [678, 112] width 8 height 8
click at [674, 111] on icon at bounding box center [678, 112] width 8 height 8
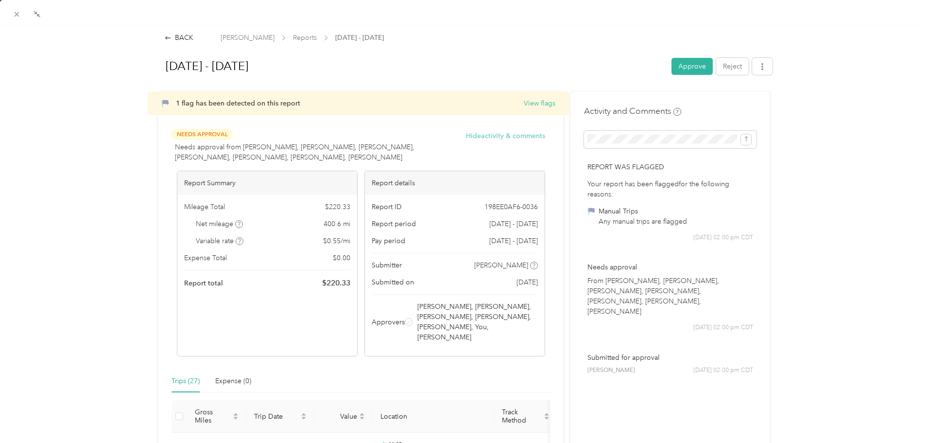
click at [484, 140] on button "Hide activity & comments" at bounding box center [505, 136] width 79 height 10
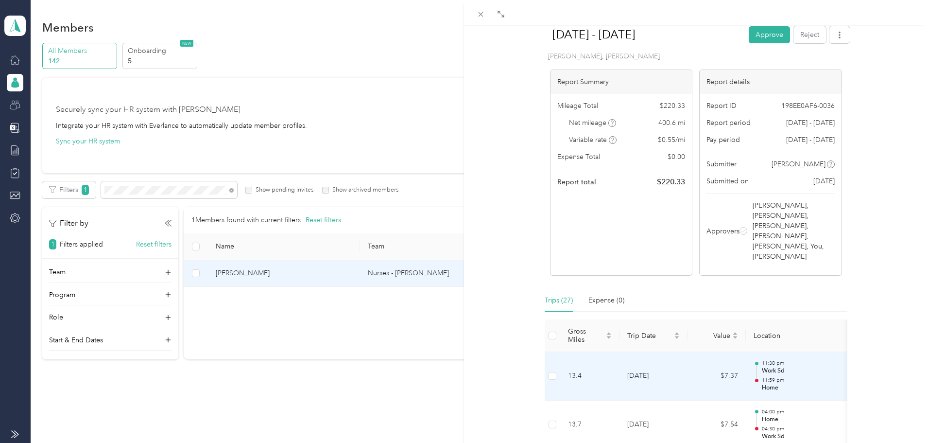
scroll to position [75, 0]
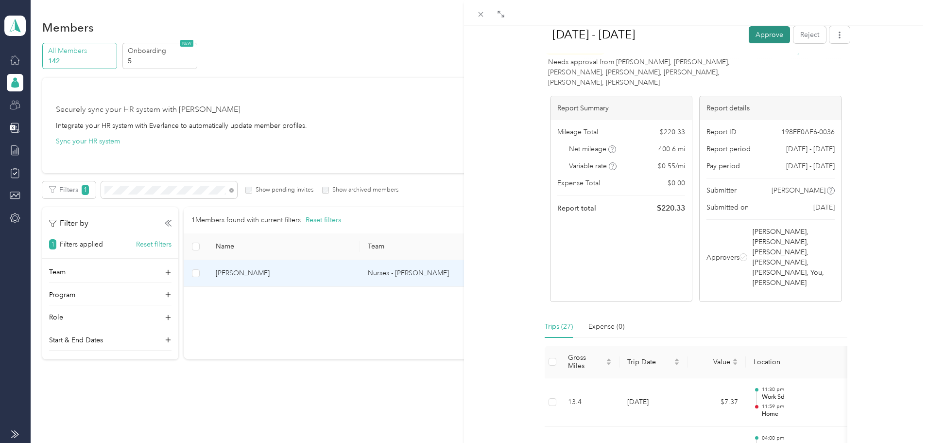
click at [755, 35] on button "Approve" at bounding box center [769, 34] width 41 height 17
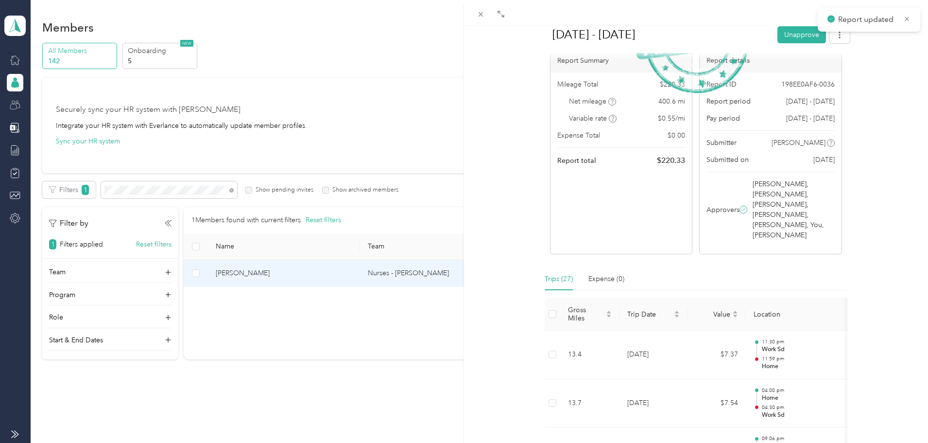
scroll to position [48, 0]
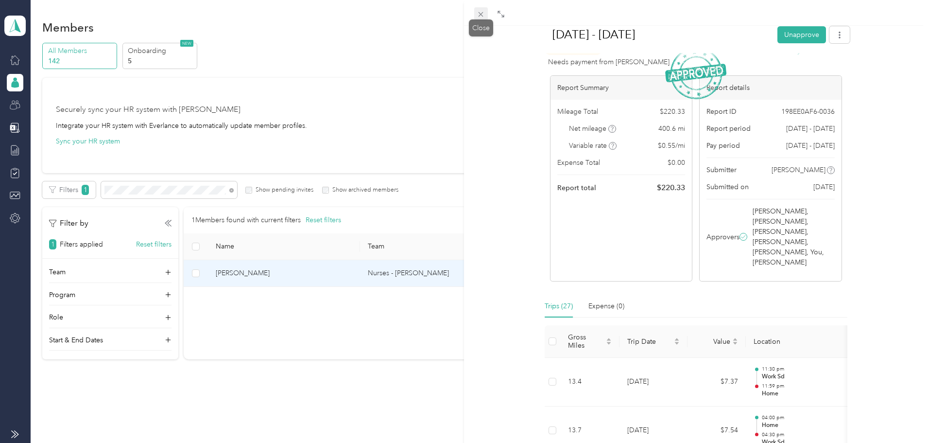
click at [482, 17] on icon at bounding box center [481, 14] width 8 height 8
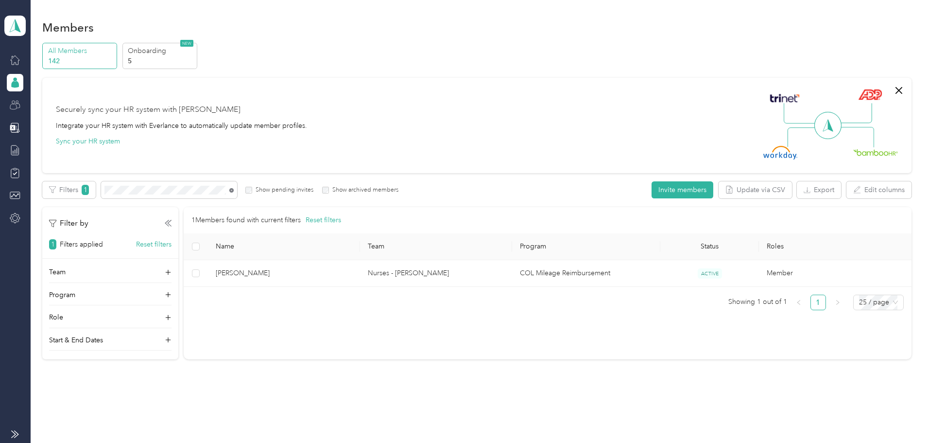
click at [234, 191] on icon at bounding box center [231, 190] width 4 height 4
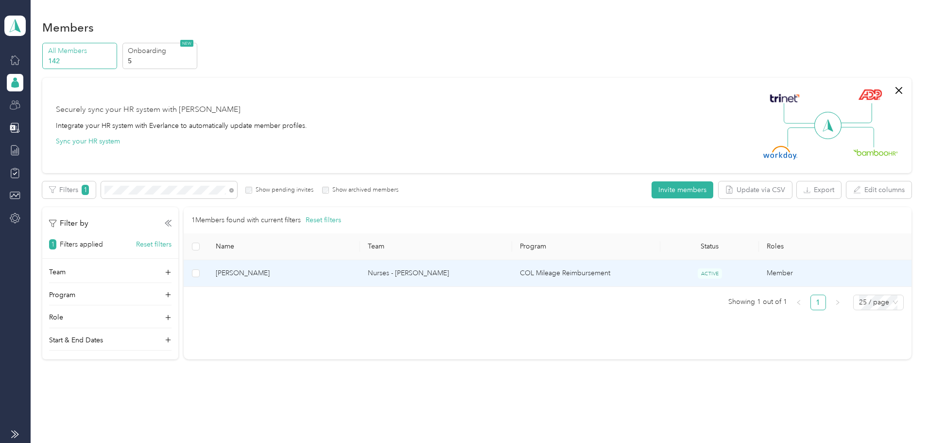
click at [360, 279] on td "[PERSON_NAME]" at bounding box center [284, 273] width 152 height 27
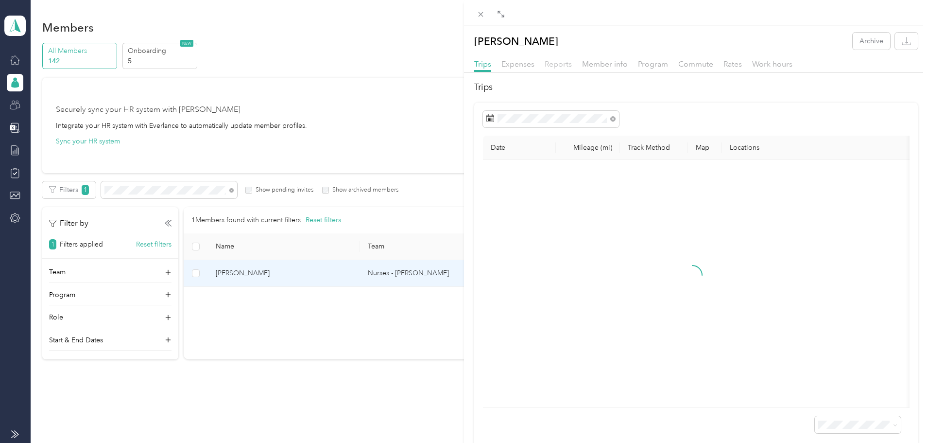
click at [549, 61] on span "Reports" at bounding box center [558, 63] width 27 height 9
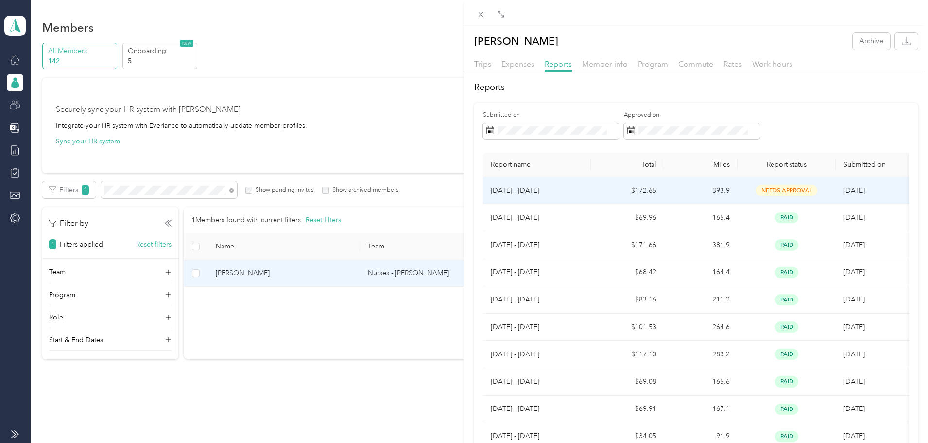
click at [719, 186] on td "393.9" at bounding box center [700, 190] width 73 height 27
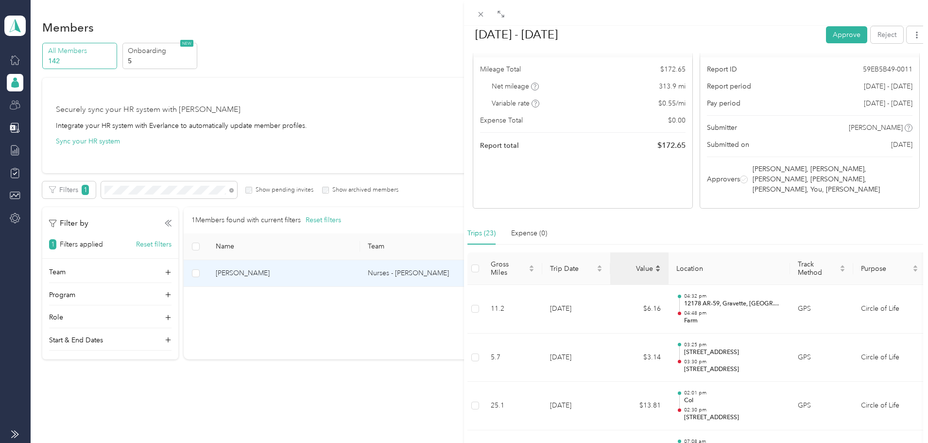
scroll to position [125, 0]
click at [841, 33] on button "Approve" at bounding box center [846, 34] width 41 height 17
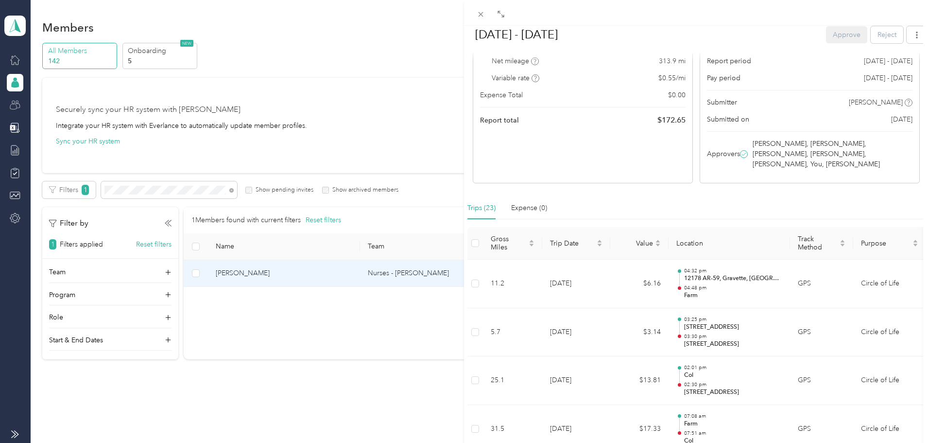
scroll to position [98, 0]
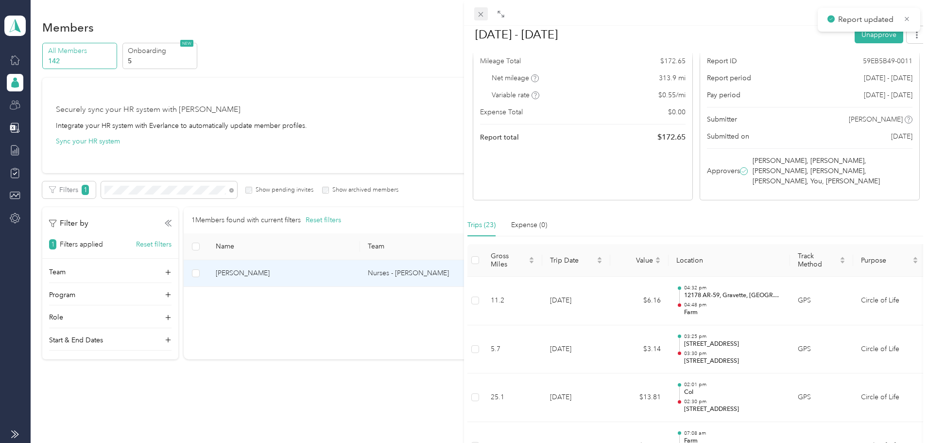
click at [481, 16] on icon at bounding box center [481, 14] width 8 height 8
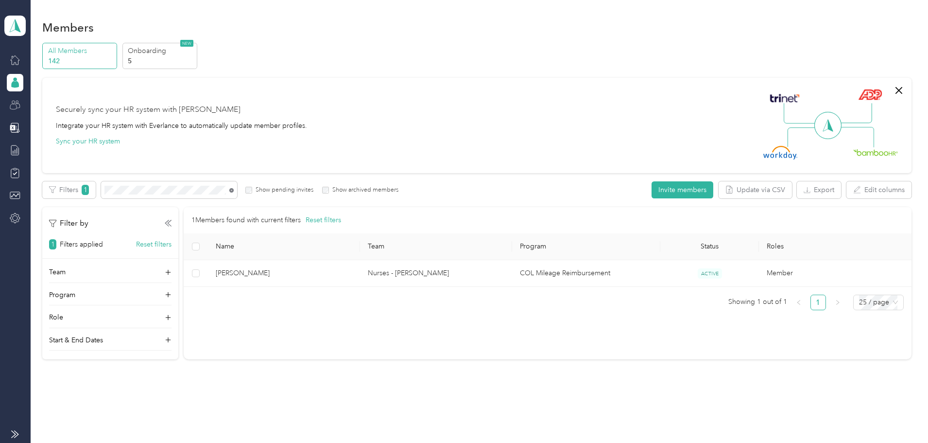
click at [234, 190] on icon at bounding box center [231, 190] width 4 height 4
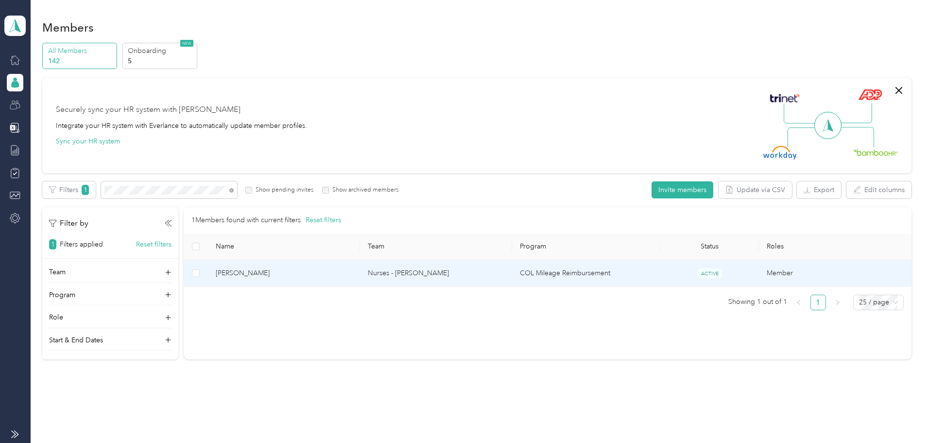
click at [337, 274] on span "[PERSON_NAME]" at bounding box center [284, 273] width 137 height 11
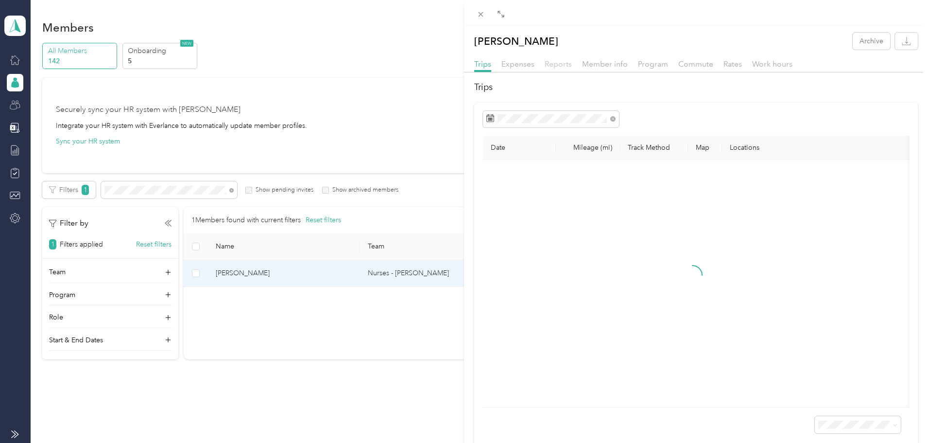
click at [557, 61] on span "Reports" at bounding box center [558, 63] width 27 height 9
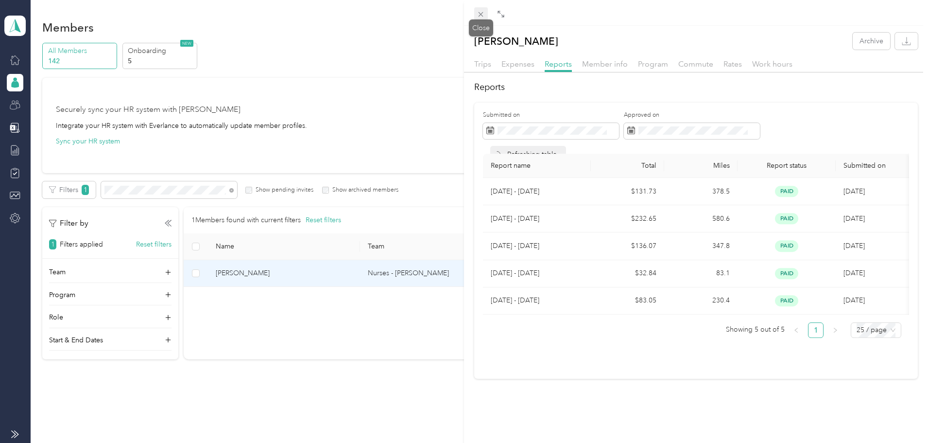
click at [479, 17] on icon at bounding box center [481, 14] width 8 height 8
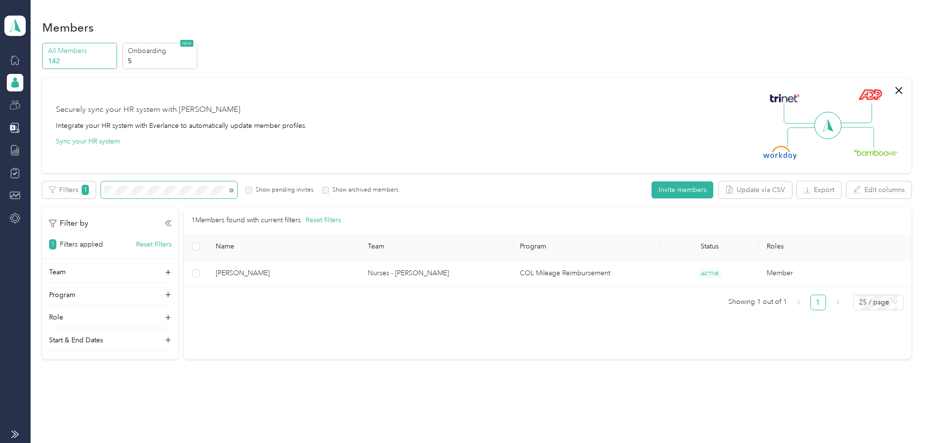
click at [237, 191] on span at bounding box center [169, 189] width 136 height 17
click at [234, 192] on icon at bounding box center [231, 190] width 4 height 4
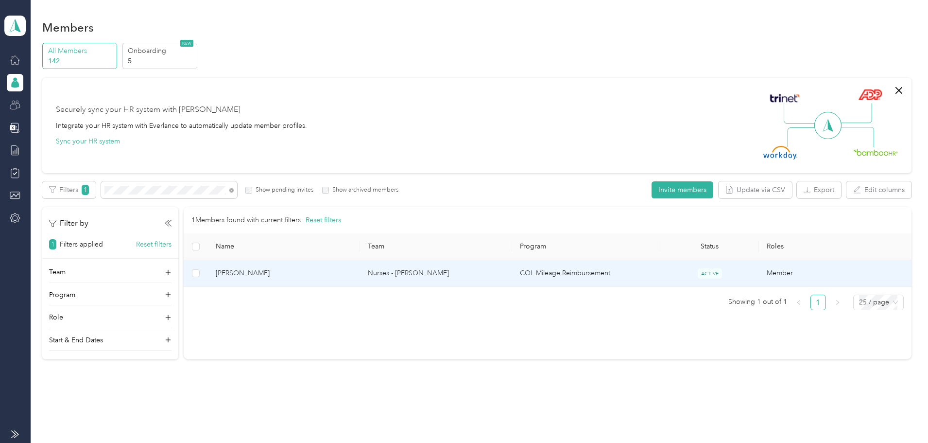
click at [334, 270] on span "[PERSON_NAME]" at bounding box center [284, 273] width 137 height 11
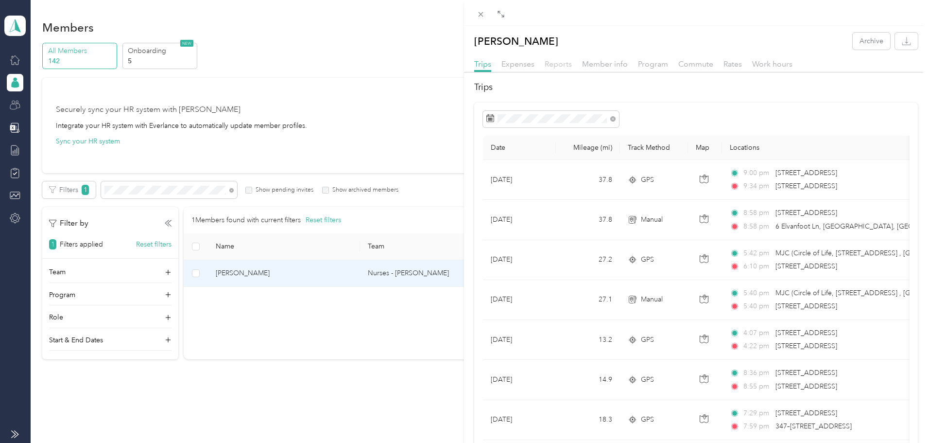
click at [562, 70] on div "Trips Expenses Reports Member info Program Commute Rates Work hours" at bounding box center [696, 65] width 464 height 14
click at [550, 61] on span "Reports" at bounding box center [558, 63] width 27 height 9
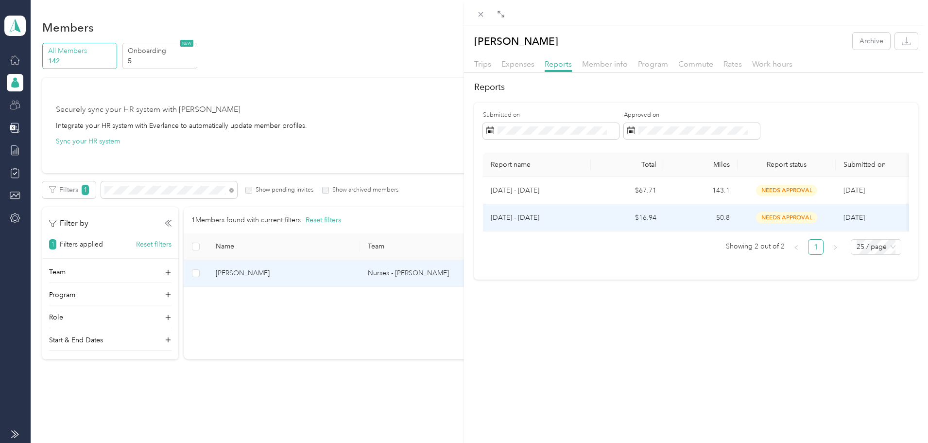
click at [605, 220] on td "$16.94" at bounding box center [627, 217] width 73 height 27
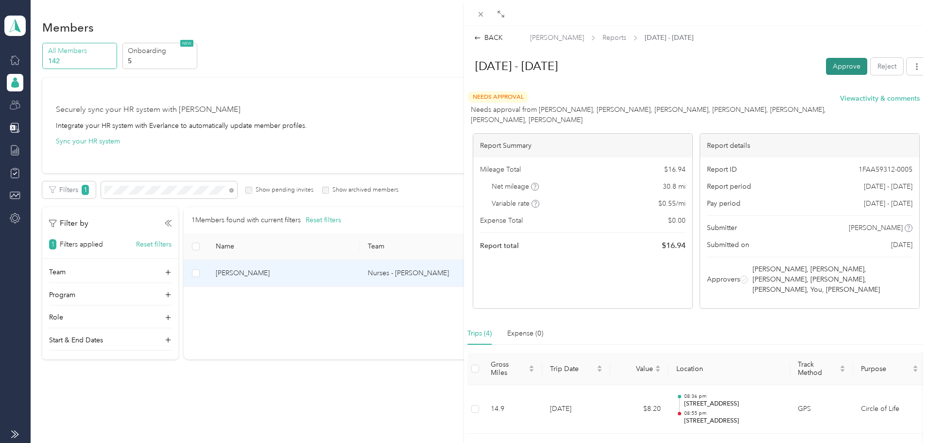
click at [837, 69] on button "Approve" at bounding box center [846, 66] width 41 height 17
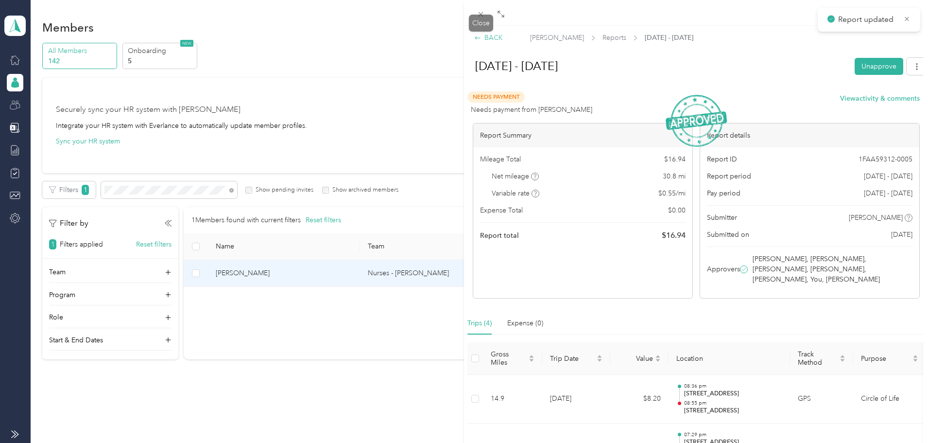
click at [478, 37] on icon at bounding box center [477, 38] width 7 height 7
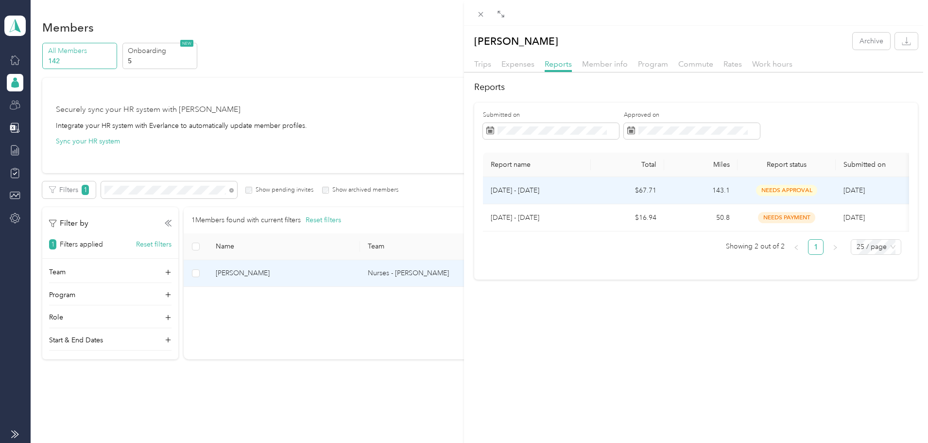
click at [650, 191] on td "$67.71" at bounding box center [627, 190] width 73 height 27
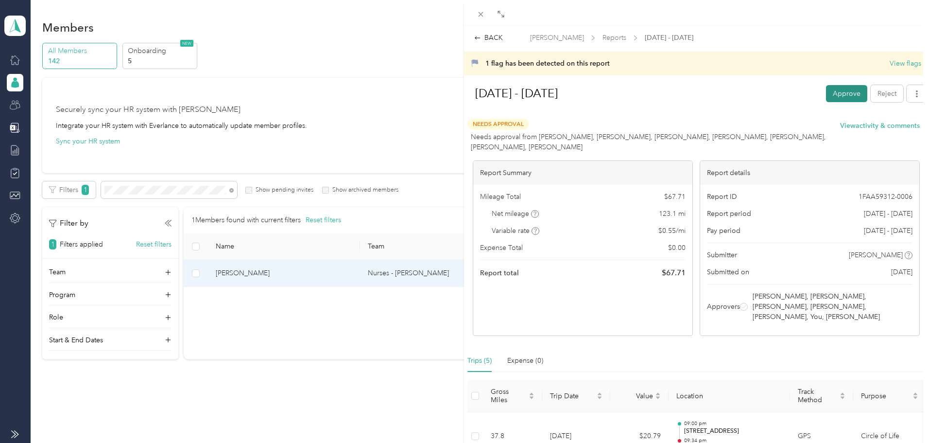
click at [837, 93] on button "Approve" at bounding box center [846, 93] width 41 height 17
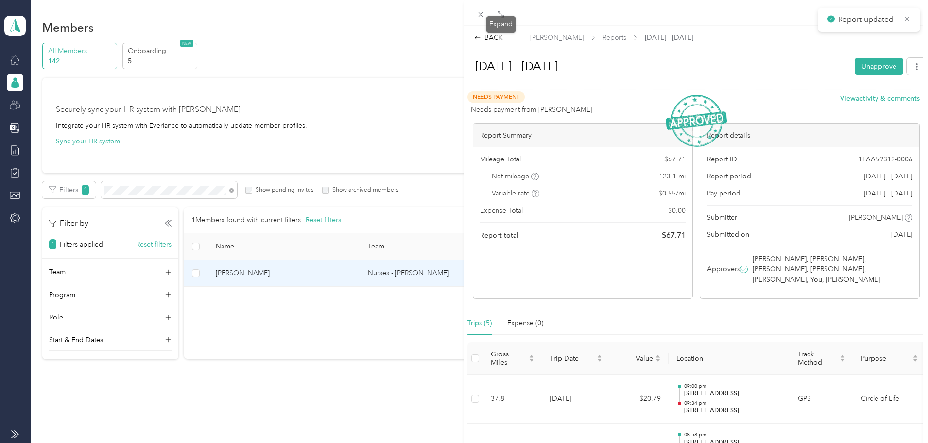
click at [488, 16] on div "Expand" at bounding box center [501, 24] width 30 height 17
click at [306, 190] on div "BACK [PERSON_NAME] Reports [DATE] - [DATE] [DATE] - [DATE] Unapprove Needs Paym…" at bounding box center [464, 221] width 928 height 443
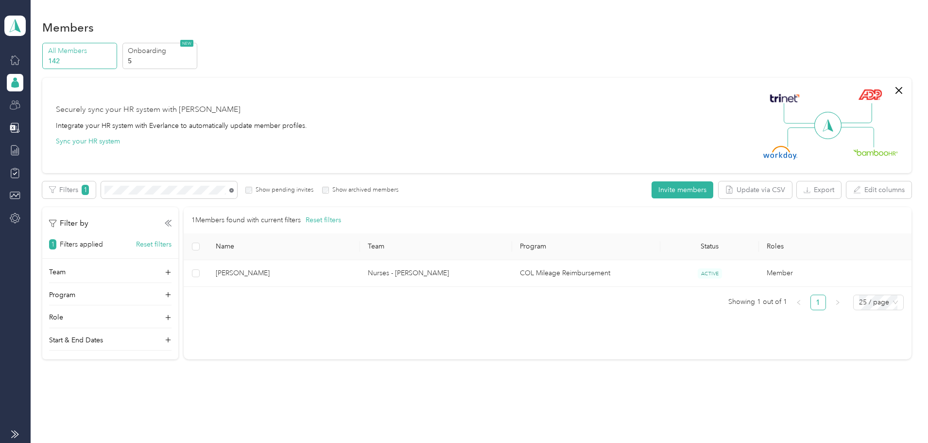
click at [234, 190] on icon at bounding box center [231, 190] width 4 height 4
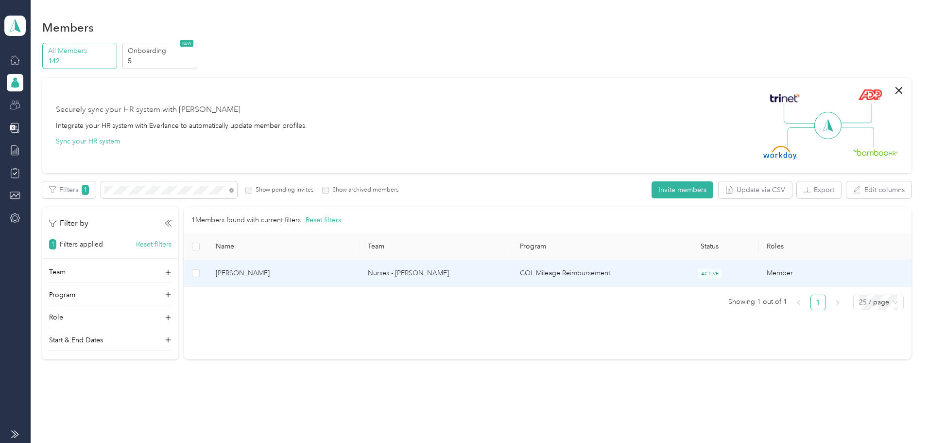
click at [459, 275] on td "Nurses - [PERSON_NAME]" at bounding box center [436, 273] width 152 height 27
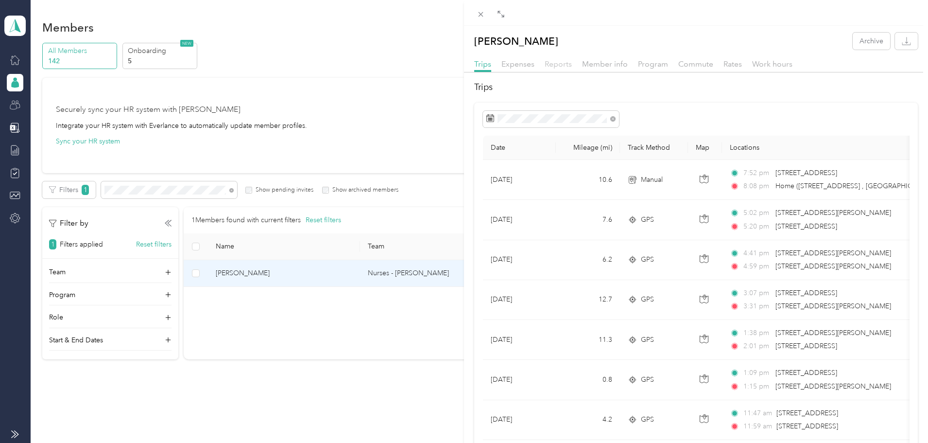
click at [566, 65] on span "Reports" at bounding box center [558, 63] width 27 height 9
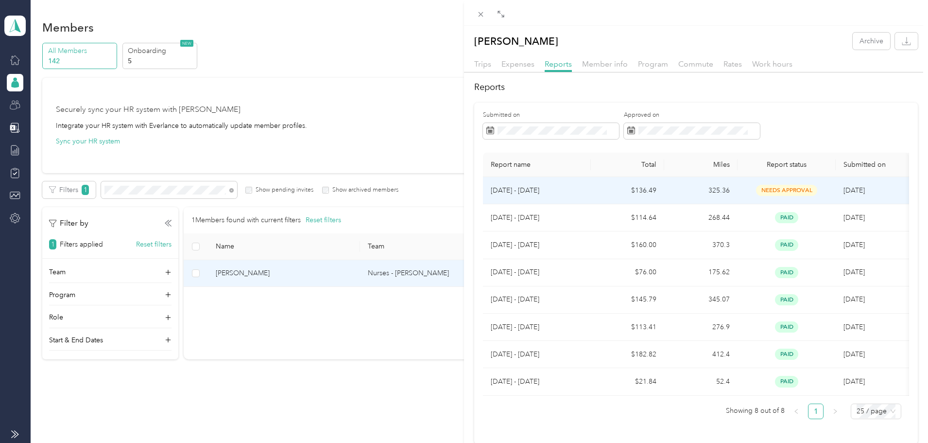
click at [720, 192] on td "325.36" at bounding box center [700, 190] width 73 height 27
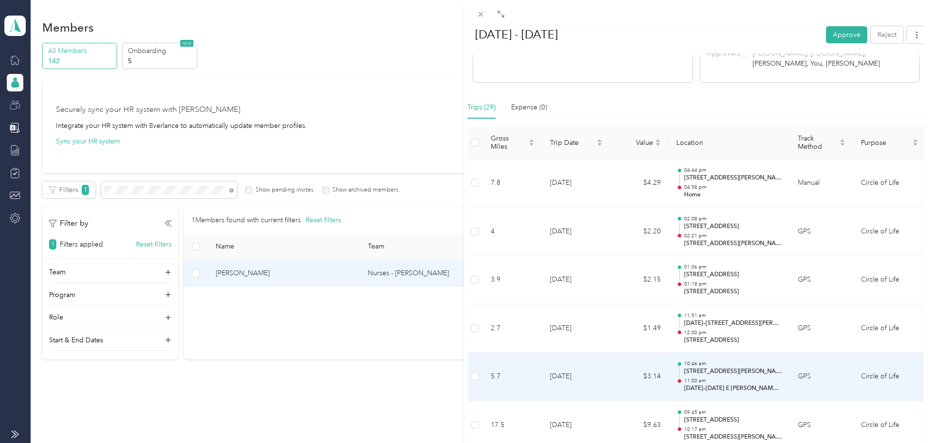
scroll to position [221, 0]
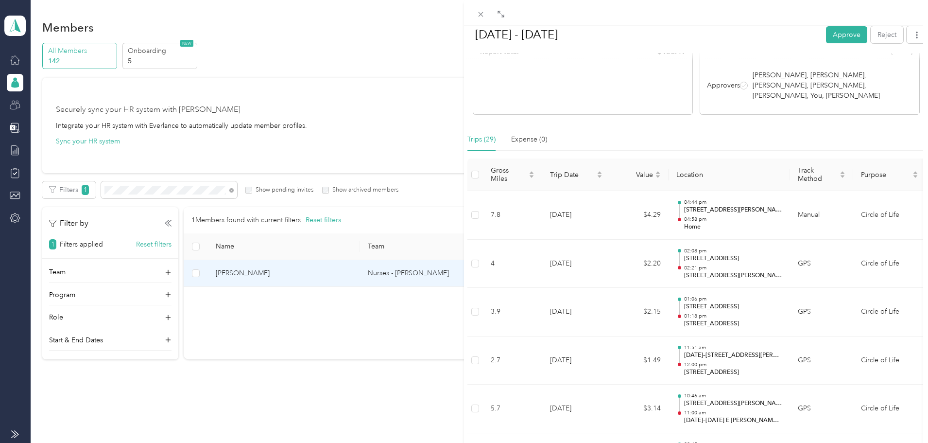
drag, startPoint x: 831, startPoint y: 37, endPoint x: 841, endPoint y: 34, distance: 10.8
click at [834, 36] on button "Approve" at bounding box center [846, 34] width 41 height 17
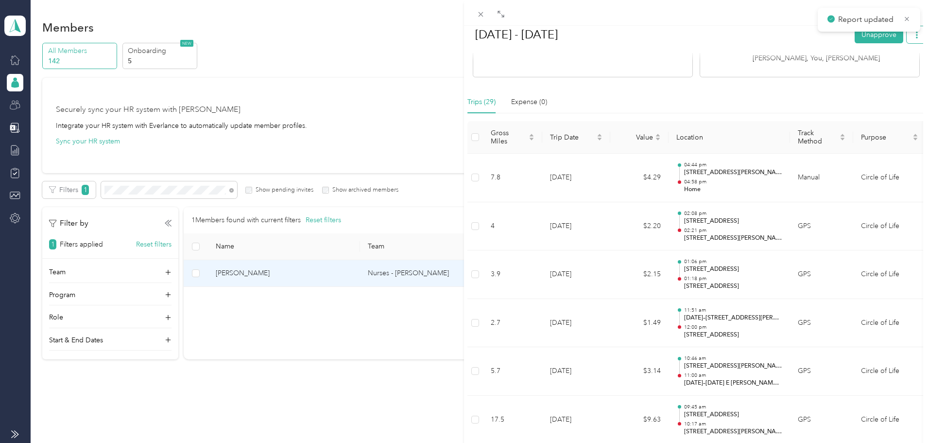
scroll to position [184, 0]
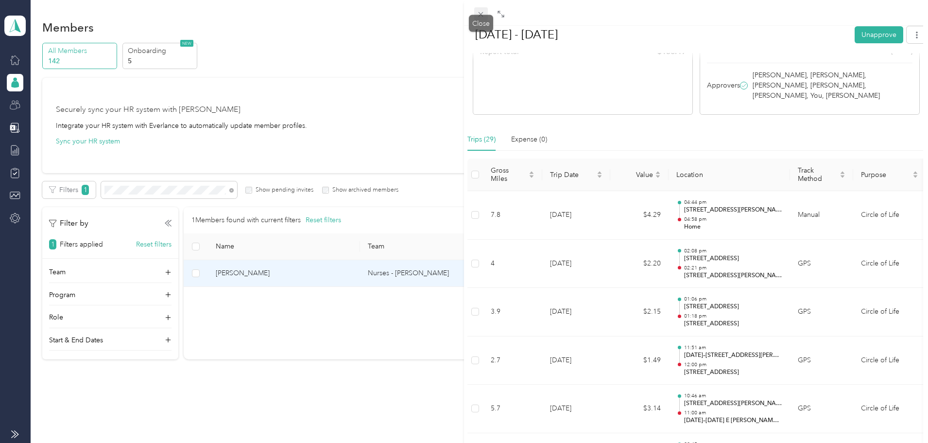
click at [477, 14] on icon at bounding box center [481, 14] width 8 height 8
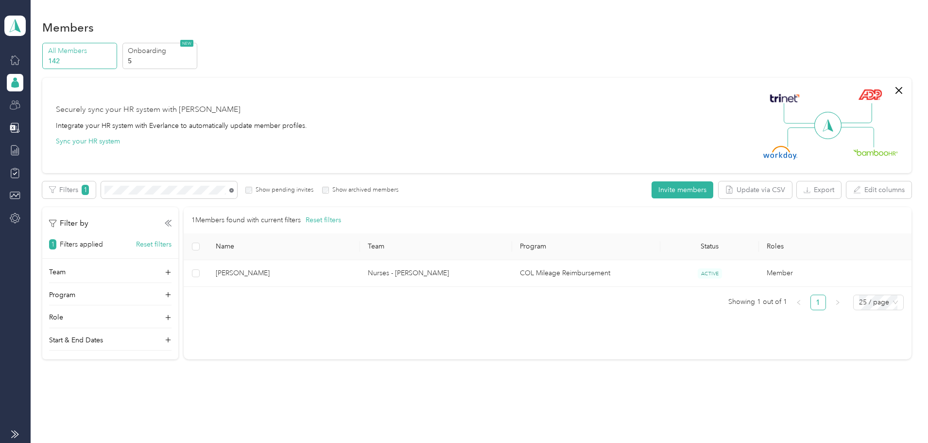
click at [234, 189] on icon at bounding box center [231, 190] width 4 height 4
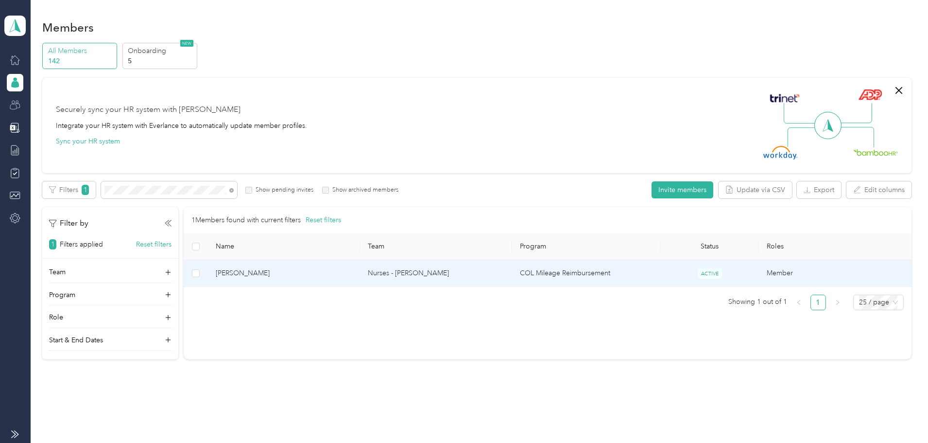
click at [352, 278] on span "[PERSON_NAME]" at bounding box center [284, 273] width 137 height 11
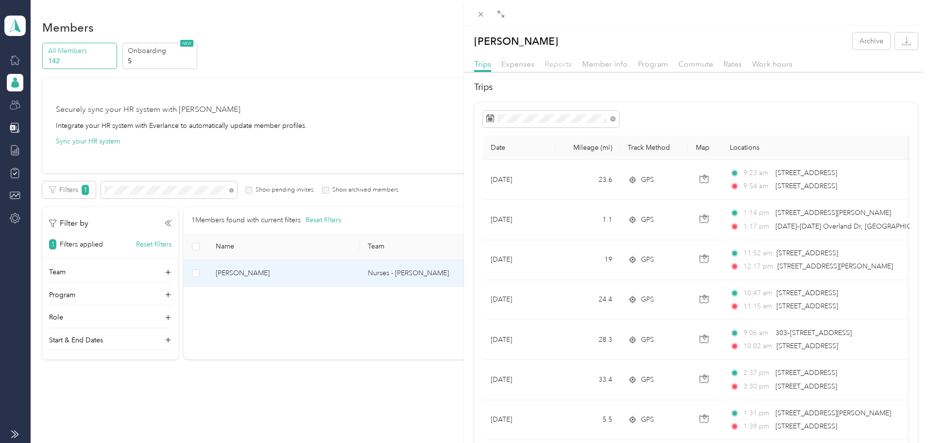
click at [563, 64] on span "Reports" at bounding box center [558, 63] width 27 height 9
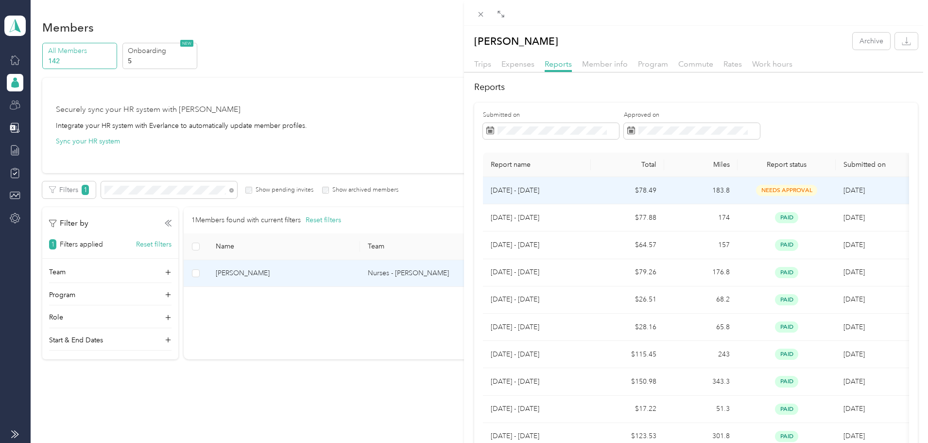
click at [709, 189] on td "183.8" at bounding box center [700, 190] width 73 height 27
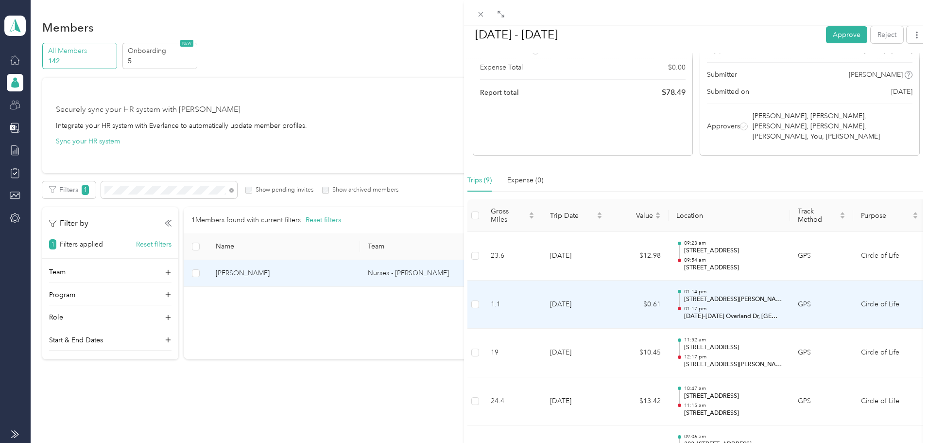
scroll to position [150, 0]
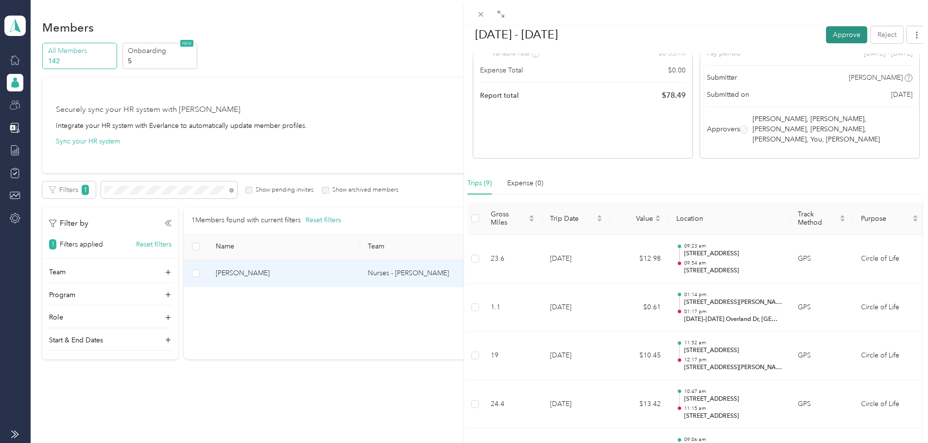
click at [839, 33] on button "Approve" at bounding box center [846, 34] width 41 height 17
click at [481, 20] on div "Close" at bounding box center [481, 27] width 24 height 17
click at [483, 14] on icon at bounding box center [481, 14] width 8 height 8
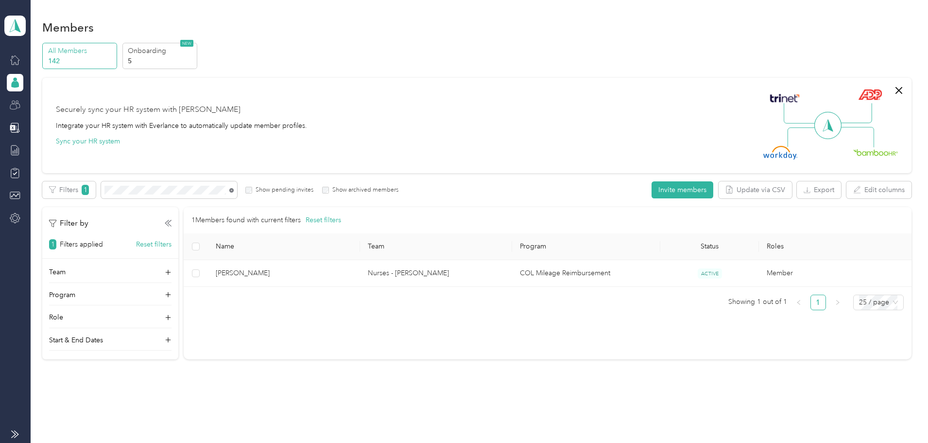
click at [234, 189] on icon at bounding box center [231, 190] width 4 height 4
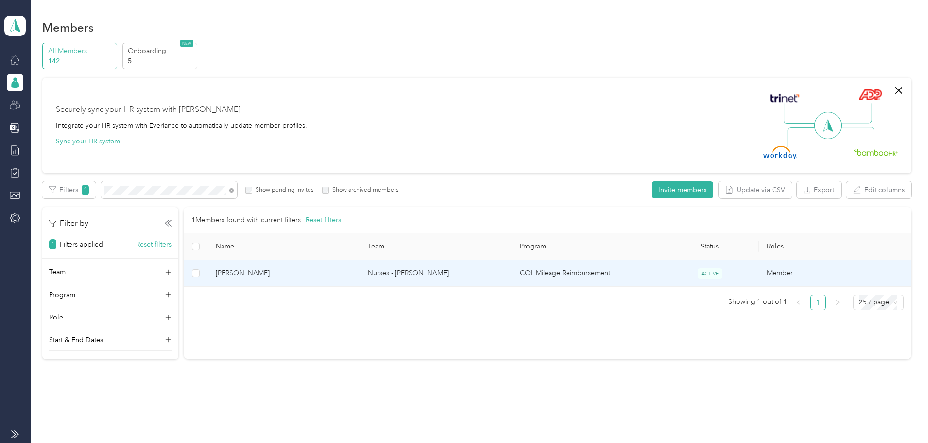
click at [591, 279] on td "COL Mileage Reimbursement" at bounding box center [586, 273] width 148 height 27
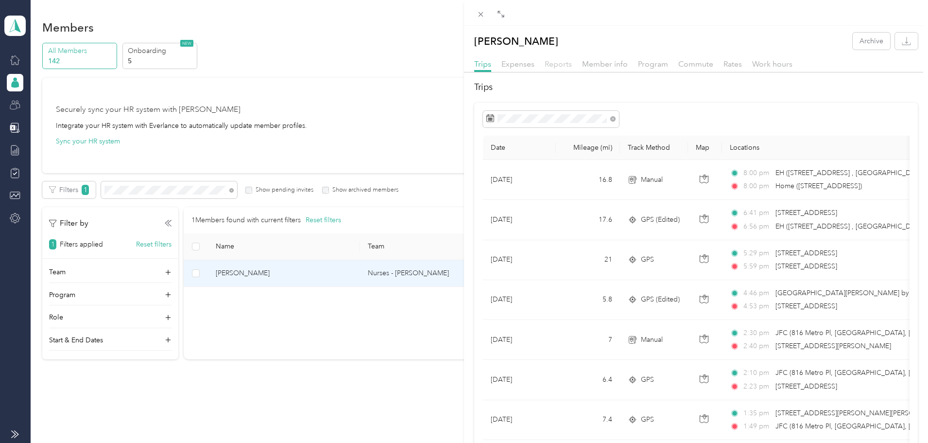
click at [556, 63] on span "Reports" at bounding box center [558, 63] width 27 height 9
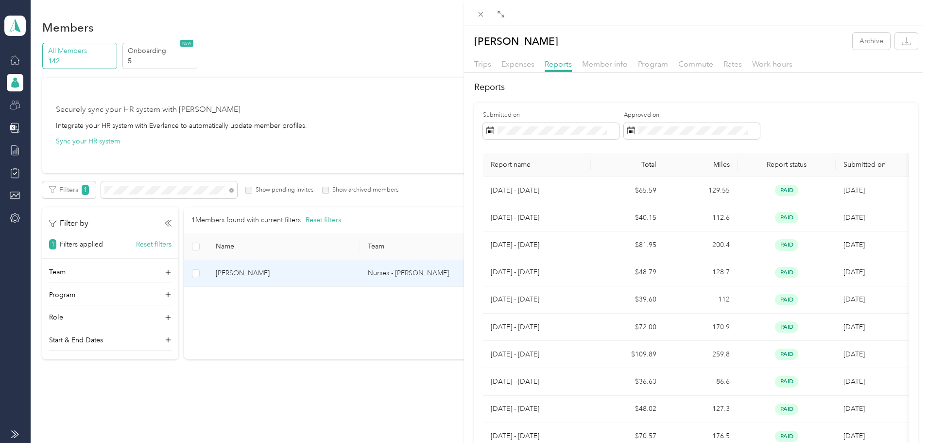
click at [366, 155] on div "[PERSON_NAME] Archive Trips Expenses Reports Member info Program Commute Rates …" at bounding box center [464, 221] width 928 height 443
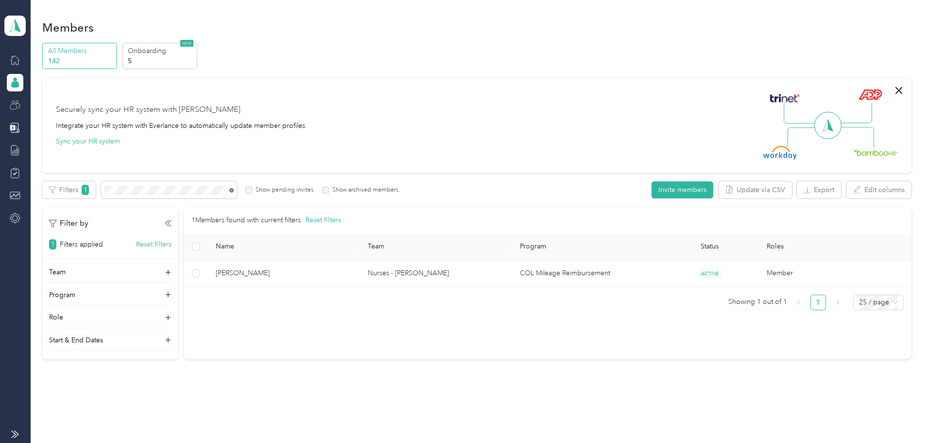
click at [234, 191] on icon at bounding box center [231, 190] width 4 height 4
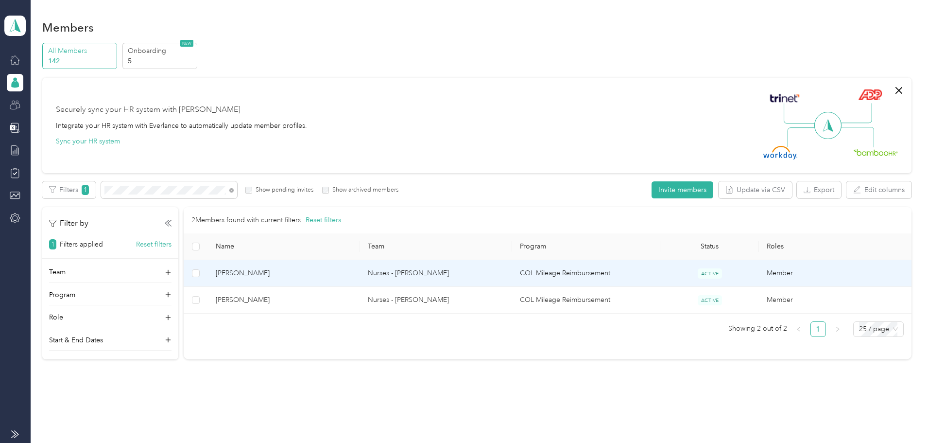
click at [352, 271] on span "[PERSON_NAME]" at bounding box center [284, 273] width 137 height 11
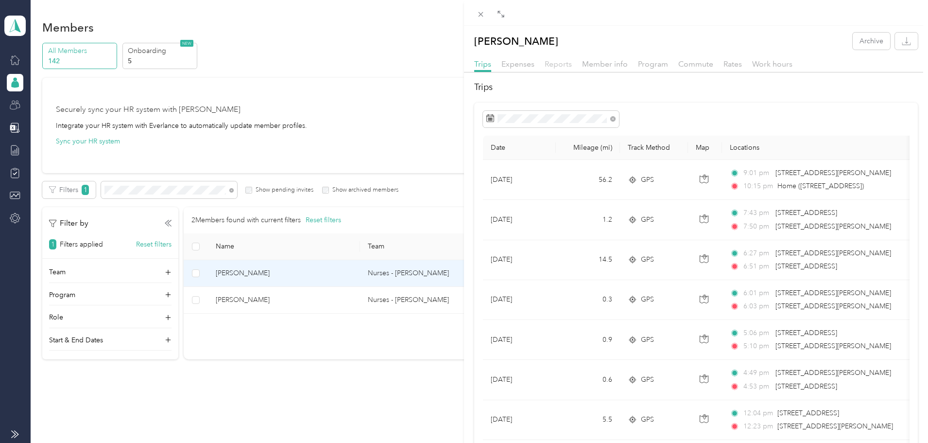
click at [565, 60] on span "Reports" at bounding box center [558, 63] width 27 height 9
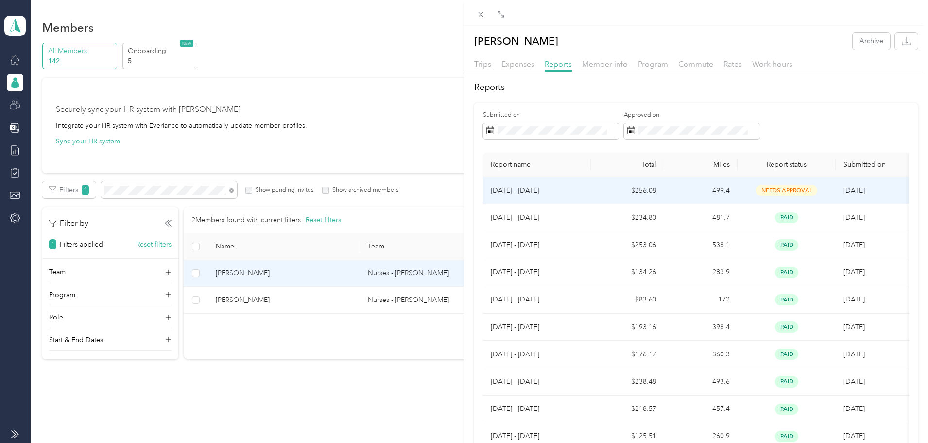
click at [729, 189] on td "499.4" at bounding box center [700, 190] width 73 height 27
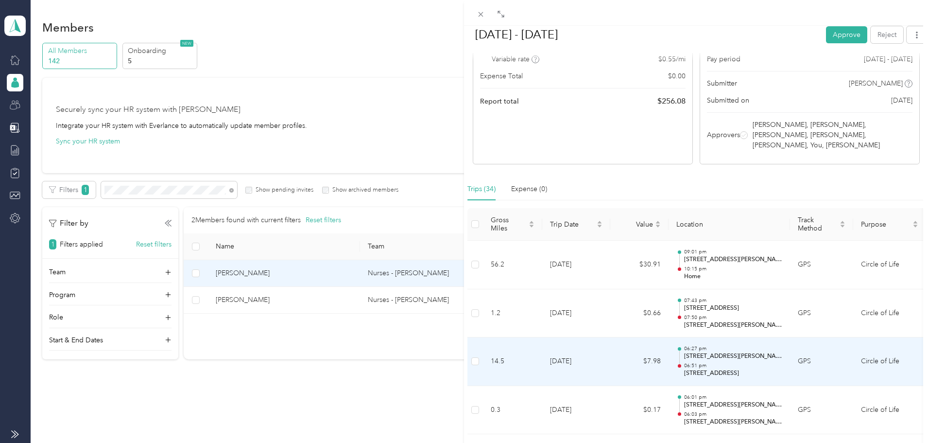
scroll to position [171, 0]
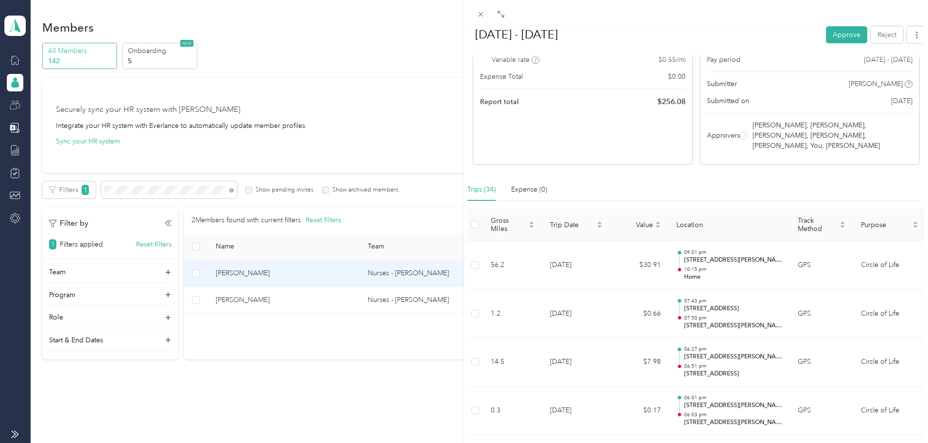
click at [829, 24] on div at bounding box center [696, 13] width 464 height 26
click at [835, 35] on button "Approve" at bounding box center [846, 34] width 41 height 17
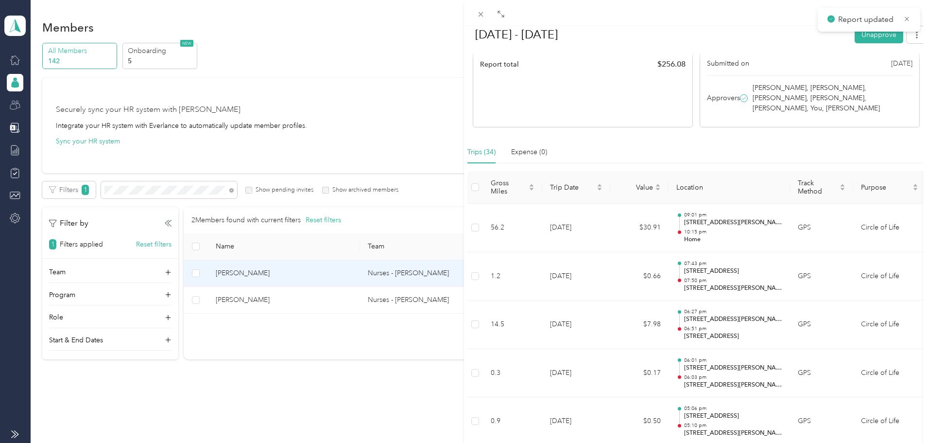
scroll to position [134, 0]
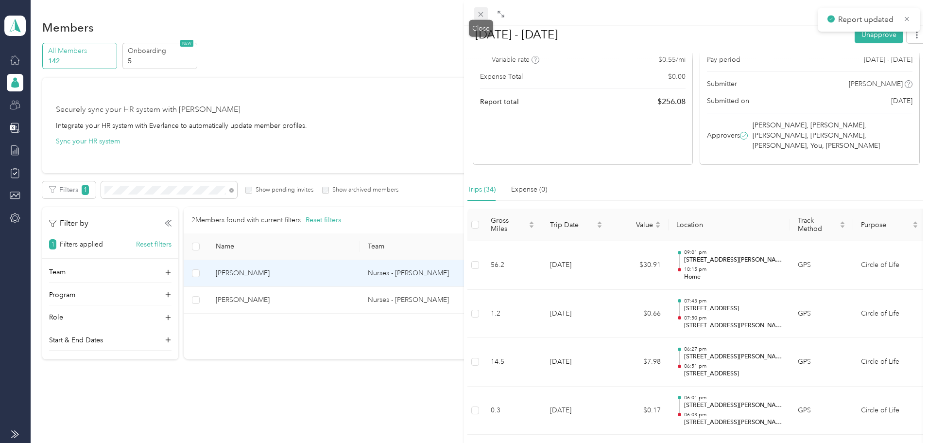
click at [480, 18] on span at bounding box center [481, 14] width 14 height 14
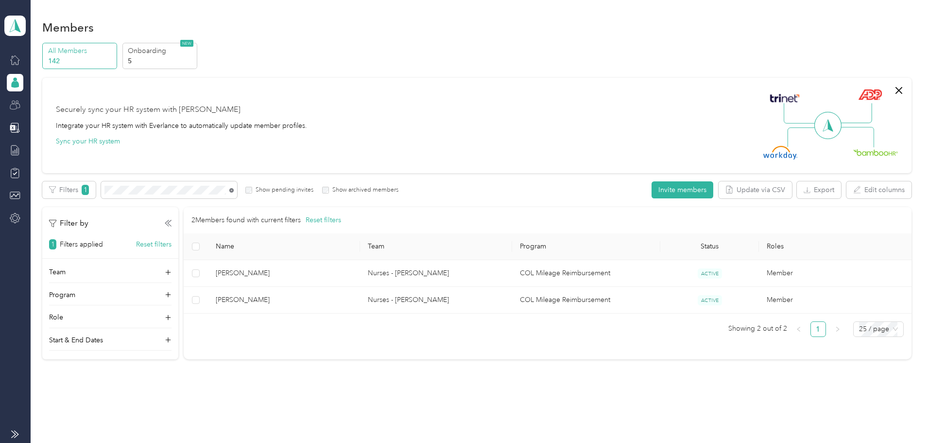
click at [234, 190] on icon at bounding box center [231, 190] width 4 height 4
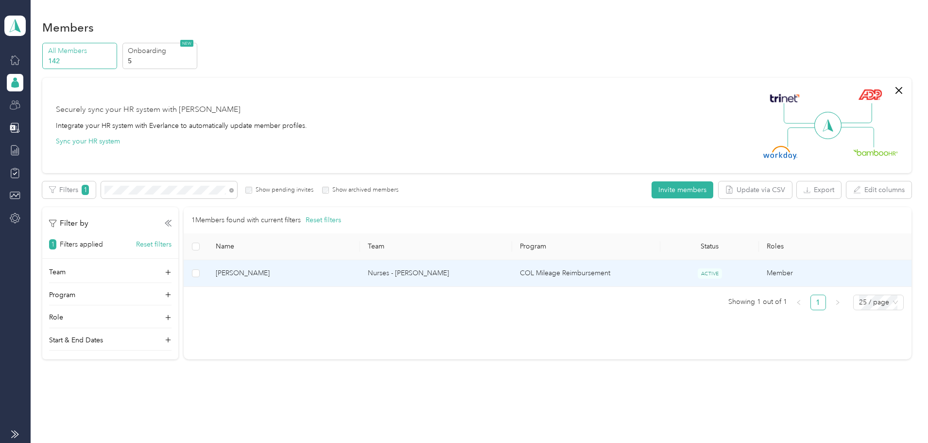
click at [448, 278] on td "Nurses - [PERSON_NAME]" at bounding box center [436, 273] width 152 height 27
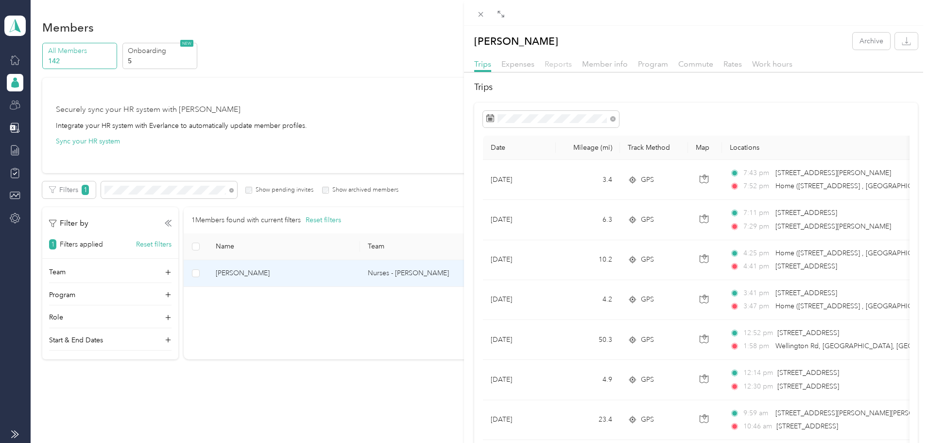
click at [555, 64] on span "Reports" at bounding box center [558, 63] width 27 height 9
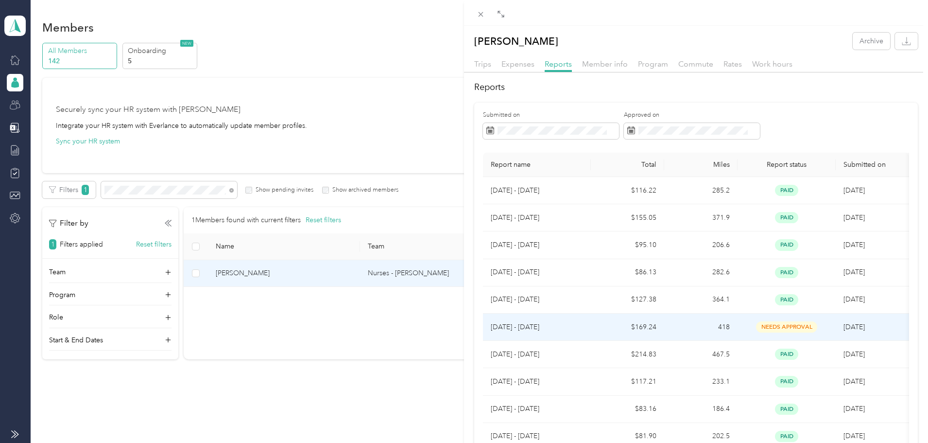
click at [721, 327] on td "418" at bounding box center [700, 326] width 73 height 27
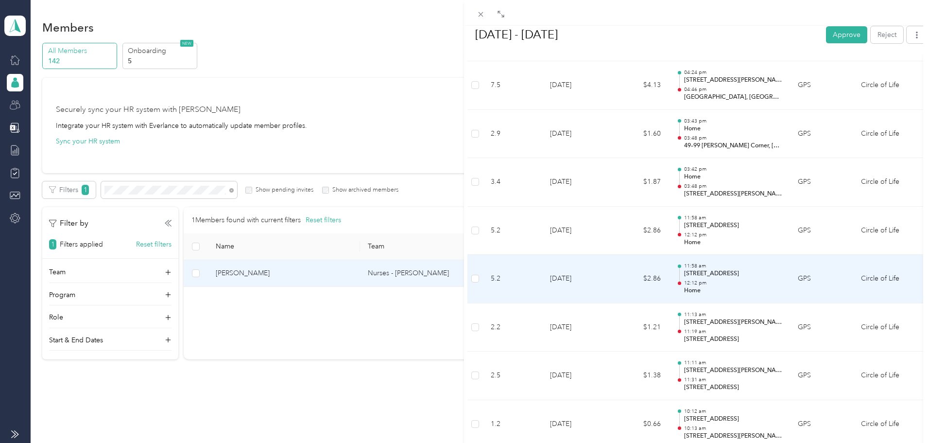
scroll to position [1649, 0]
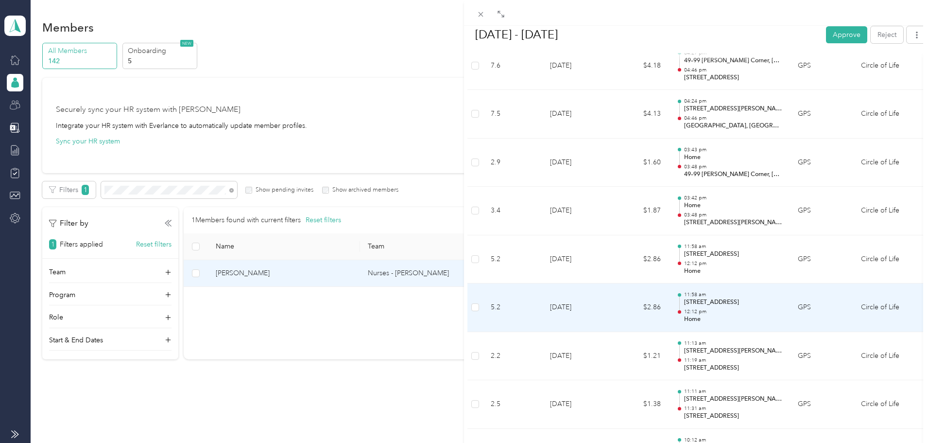
click at [803, 305] on td "GPS" at bounding box center [821, 307] width 63 height 49
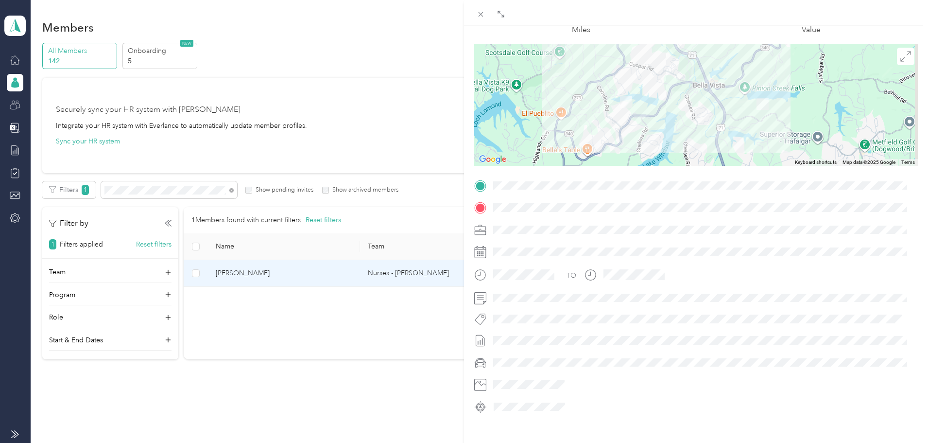
scroll to position [0, 0]
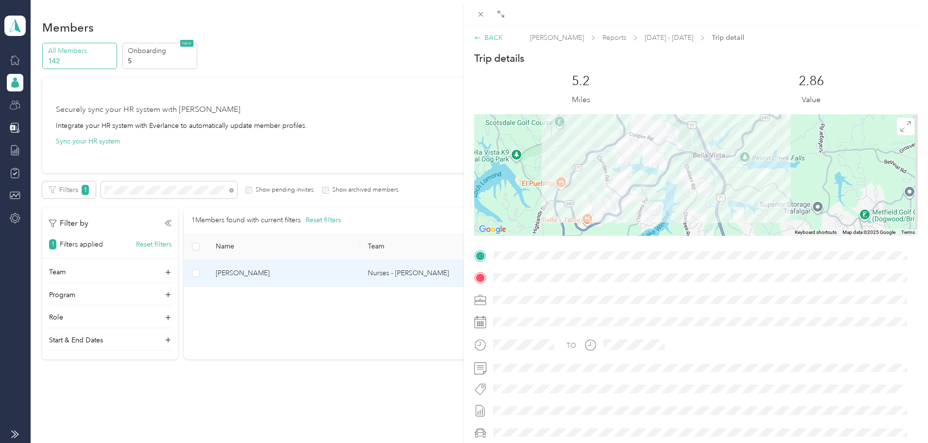
click at [499, 37] on div "BACK" at bounding box center [488, 38] width 29 height 10
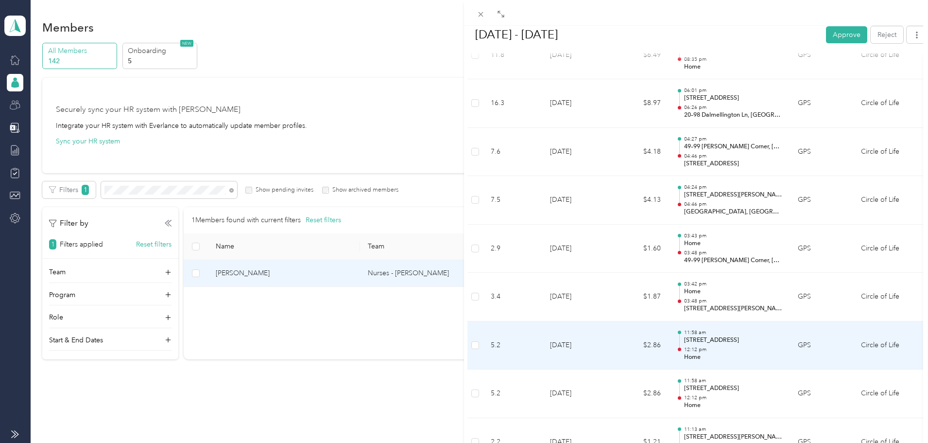
scroll to position [1515, 0]
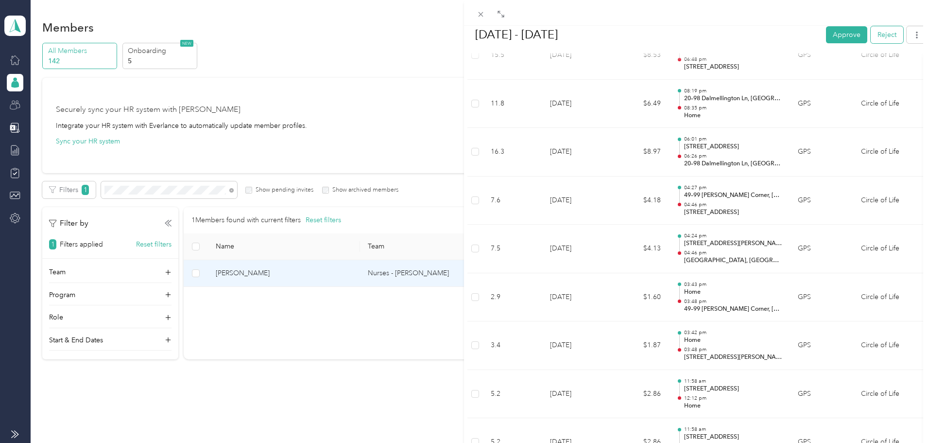
click at [874, 28] on button "Reject" at bounding box center [887, 34] width 33 height 17
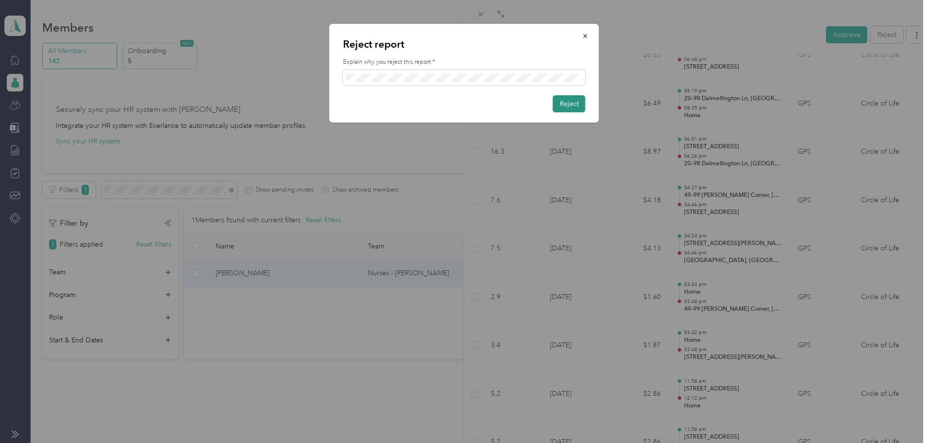
click at [565, 102] on button "Reject" at bounding box center [569, 103] width 33 height 17
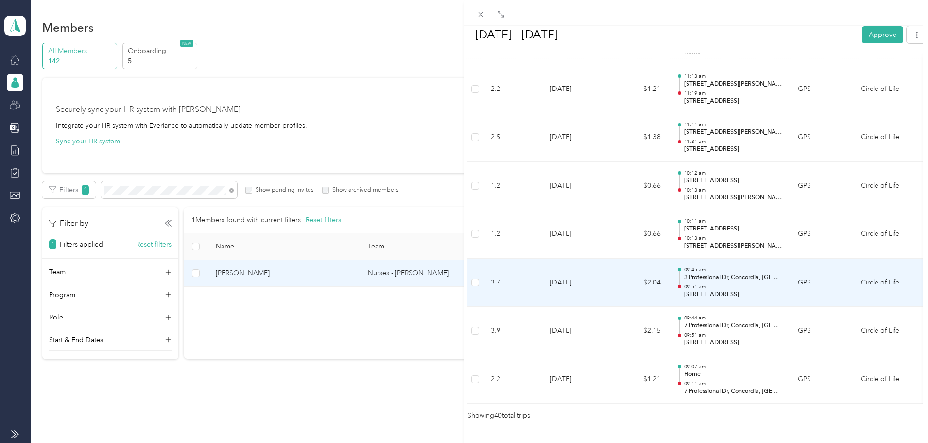
scroll to position [1882, 0]
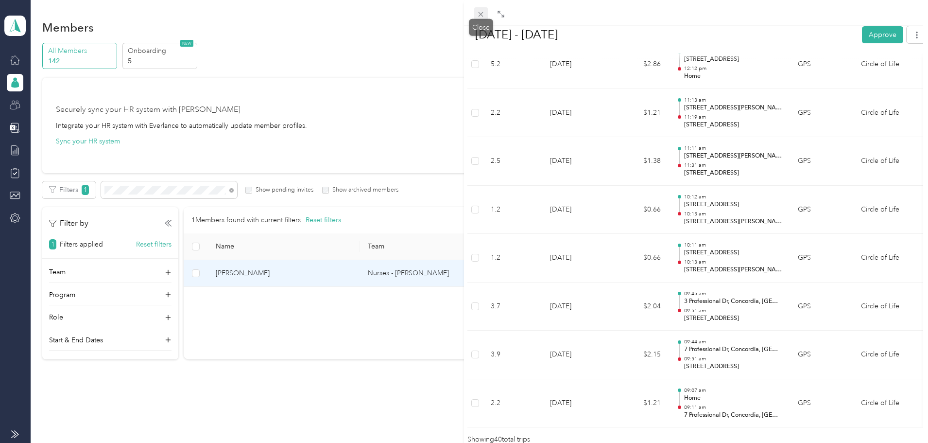
click at [485, 14] on icon at bounding box center [481, 14] width 8 height 8
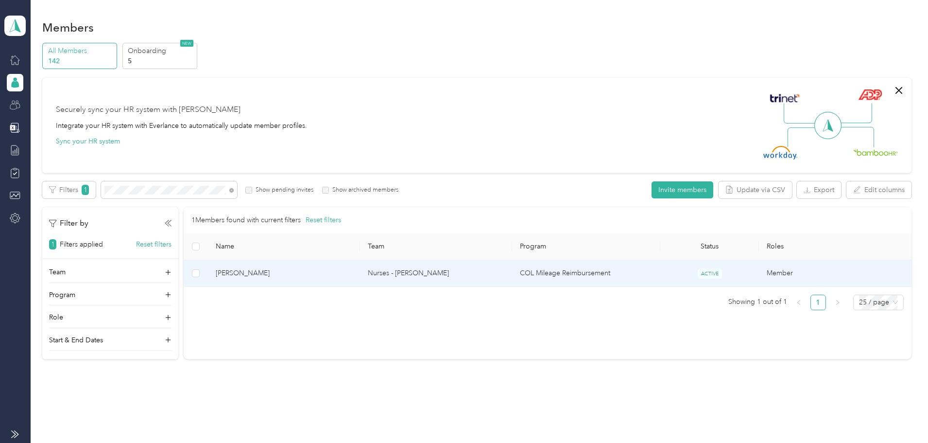
click at [554, 274] on td "COL Mileage Reimbursement" at bounding box center [586, 273] width 148 height 27
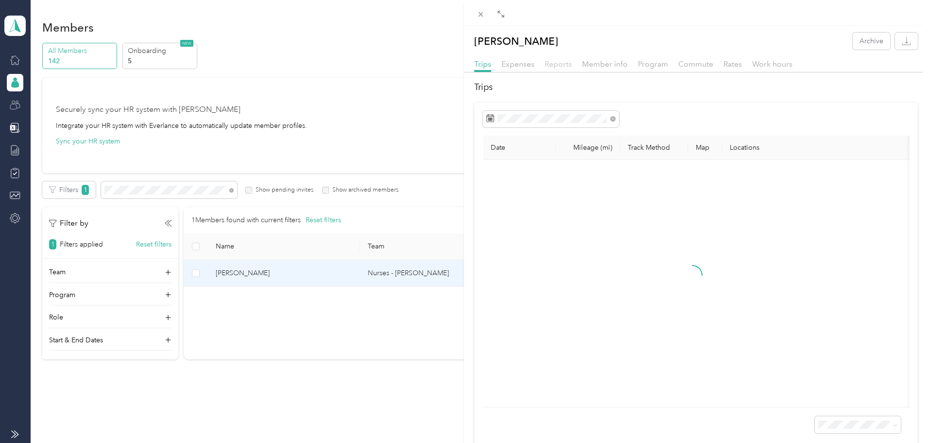
click at [563, 64] on span "Reports" at bounding box center [558, 63] width 27 height 9
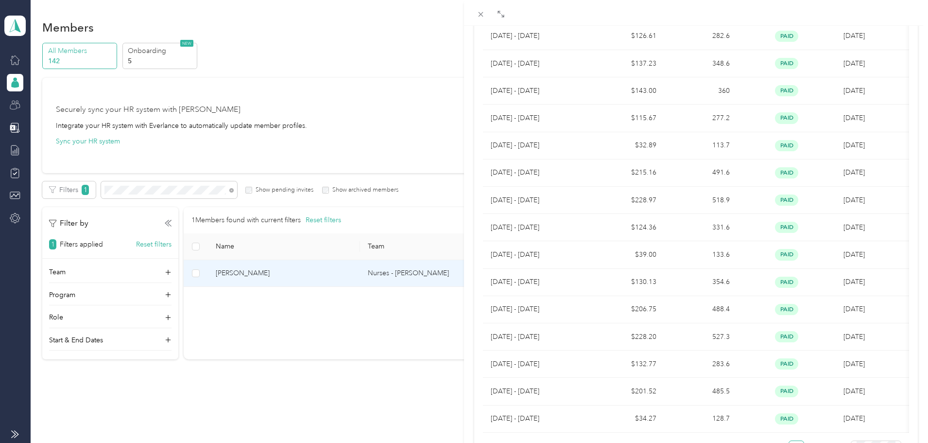
scroll to position [456, 0]
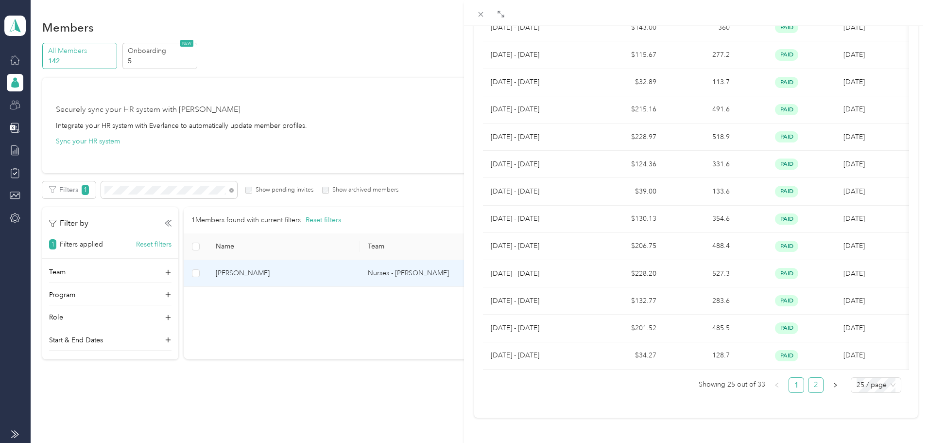
click at [809, 378] on link "2" at bounding box center [816, 385] width 15 height 15
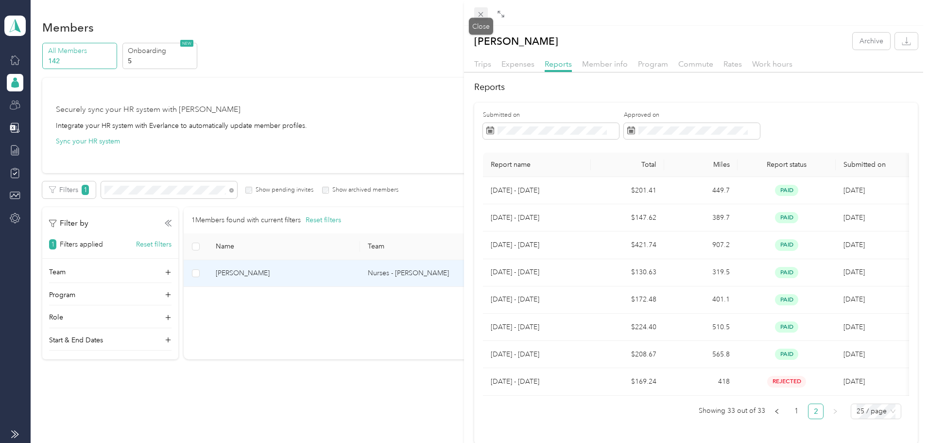
click at [478, 15] on icon at bounding box center [481, 14] width 8 height 8
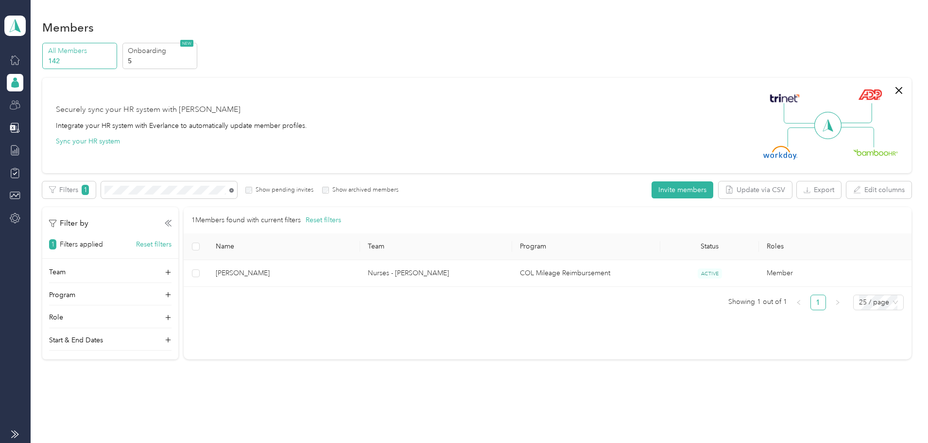
click at [234, 191] on icon at bounding box center [231, 190] width 4 height 4
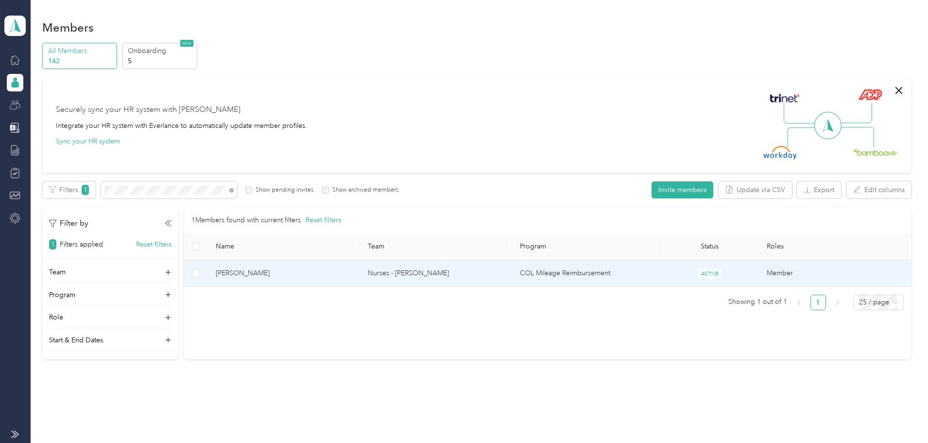
click at [328, 277] on span "[PERSON_NAME]" at bounding box center [284, 273] width 137 height 11
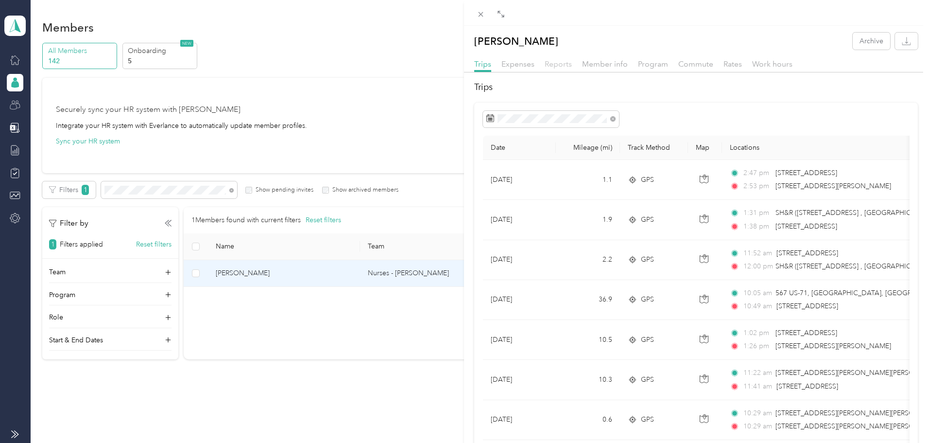
click at [555, 66] on span "Reports" at bounding box center [558, 63] width 27 height 9
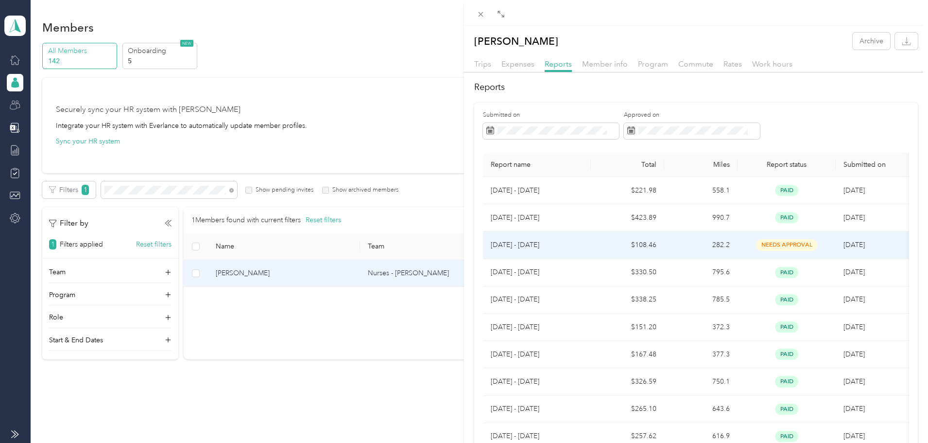
click at [703, 239] on td "282.2" at bounding box center [700, 244] width 73 height 27
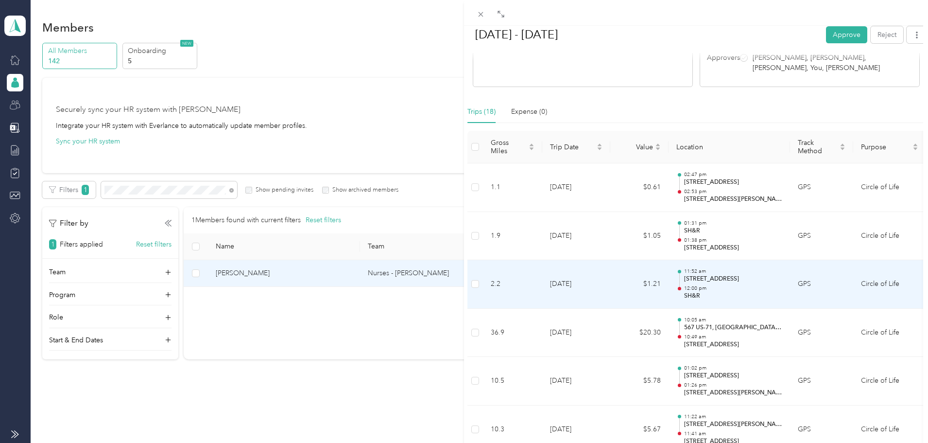
scroll to position [196, 0]
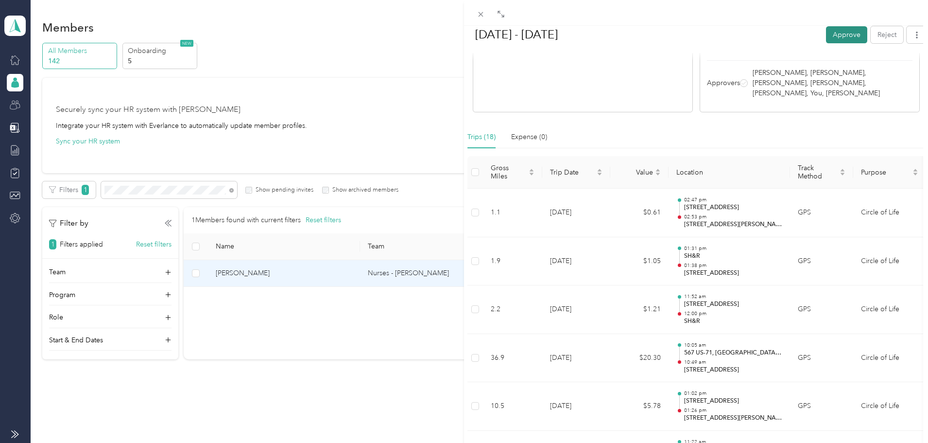
click at [835, 34] on button "Approve" at bounding box center [846, 34] width 41 height 17
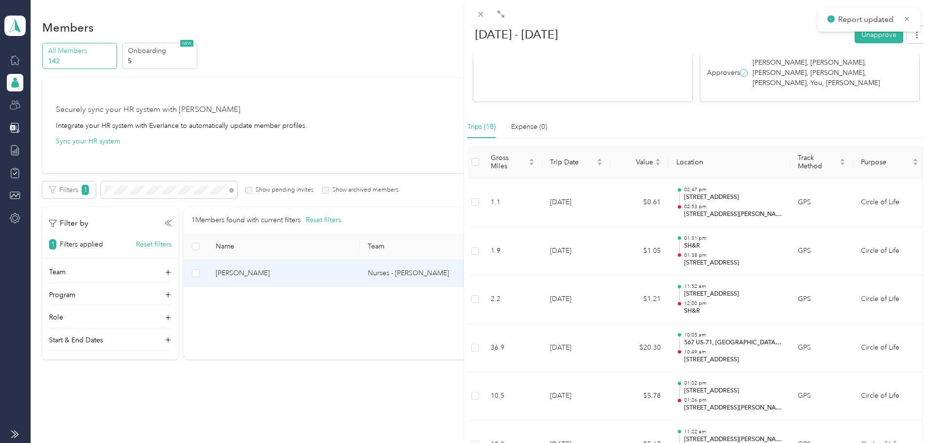
scroll to position [186, 0]
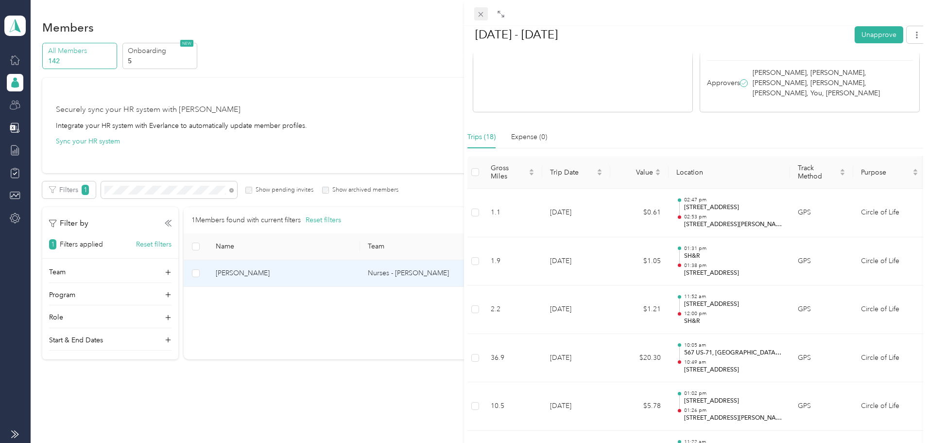
click at [481, 16] on icon at bounding box center [481, 14] width 8 height 8
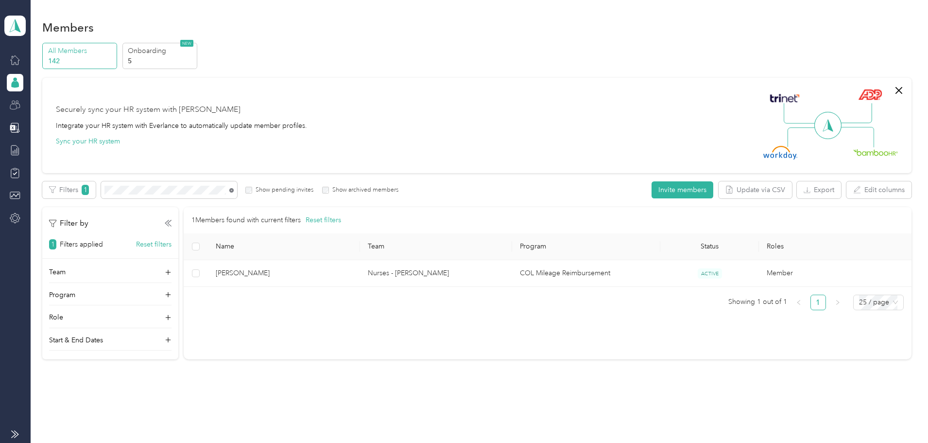
click at [234, 192] on icon at bounding box center [231, 190] width 4 height 4
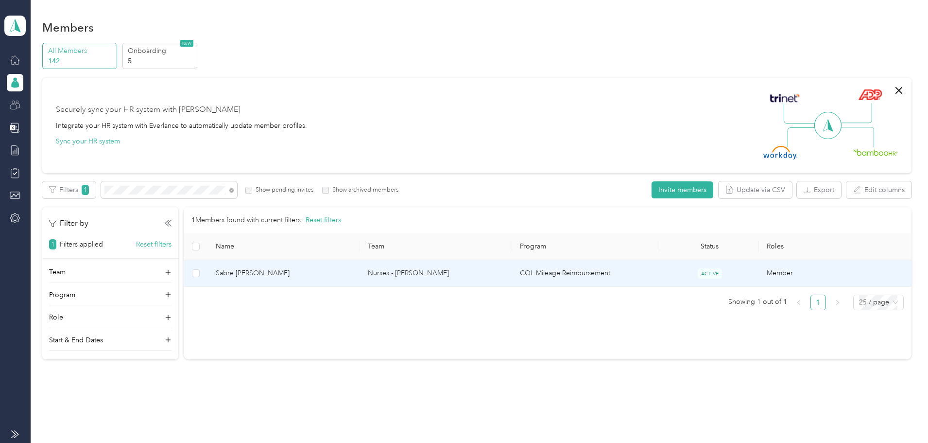
click at [324, 270] on span "Sabre [PERSON_NAME]" at bounding box center [284, 273] width 137 height 11
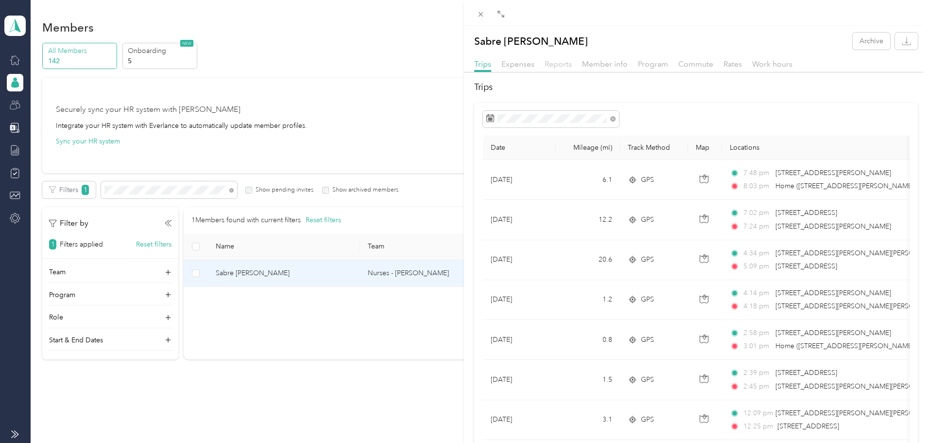
click at [554, 62] on span "Reports" at bounding box center [558, 63] width 27 height 9
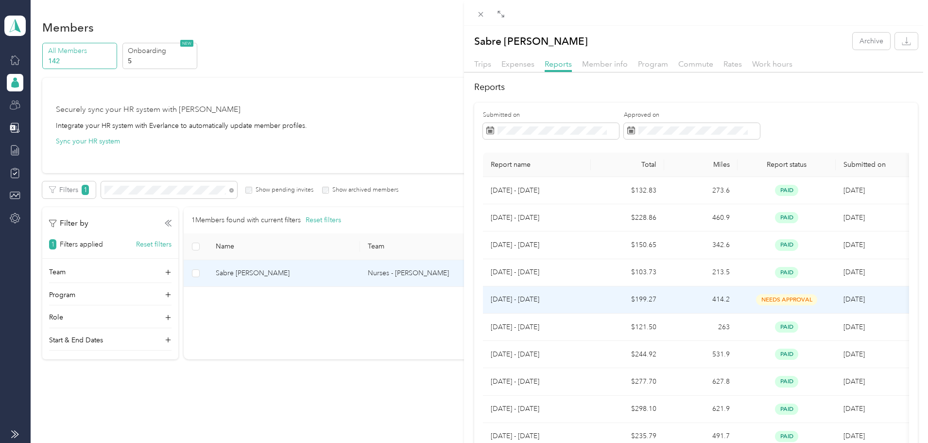
click at [738, 295] on td "needs approval" at bounding box center [787, 299] width 98 height 27
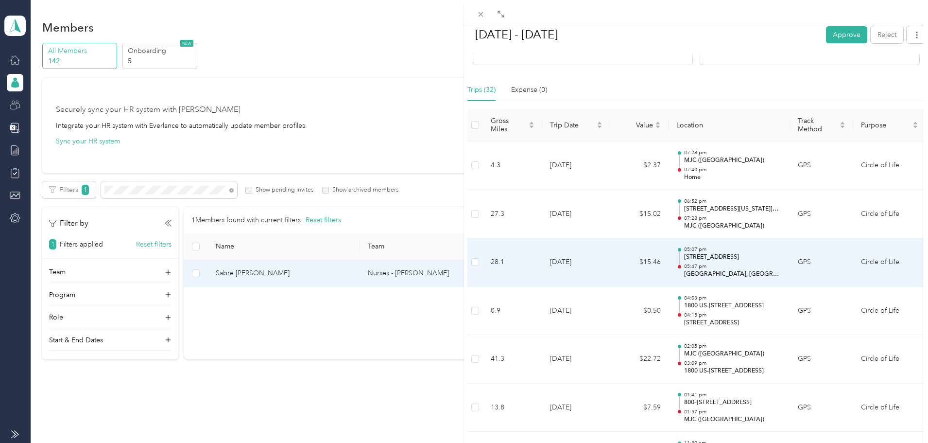
scroll to position [242, 0]
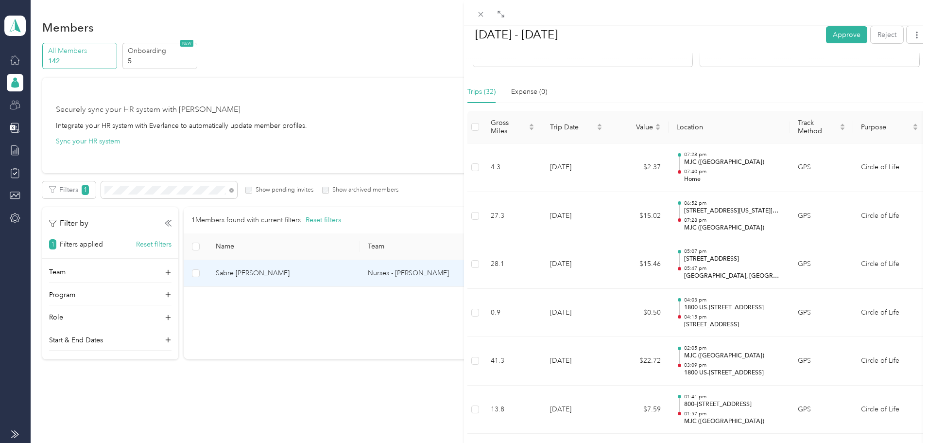
click at [837, 38] on button "Approve" at bounding box center [846, 34] width 41 height 17
click at [487, 18] on span at bounding box center [481, 14] width 14 height 14
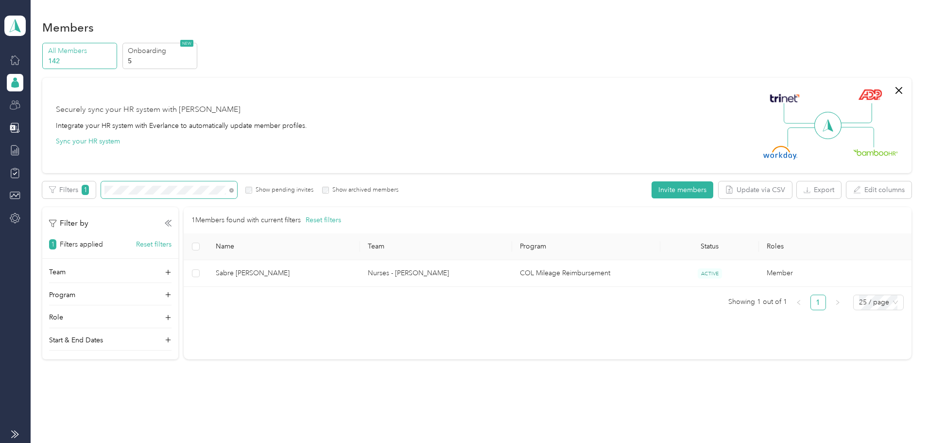
click at [237, 190] on span at bounding box center [169, 189] width 136 height 17
click at [234, 191] on icon at bounding box center [231, 190] width 4 height 4
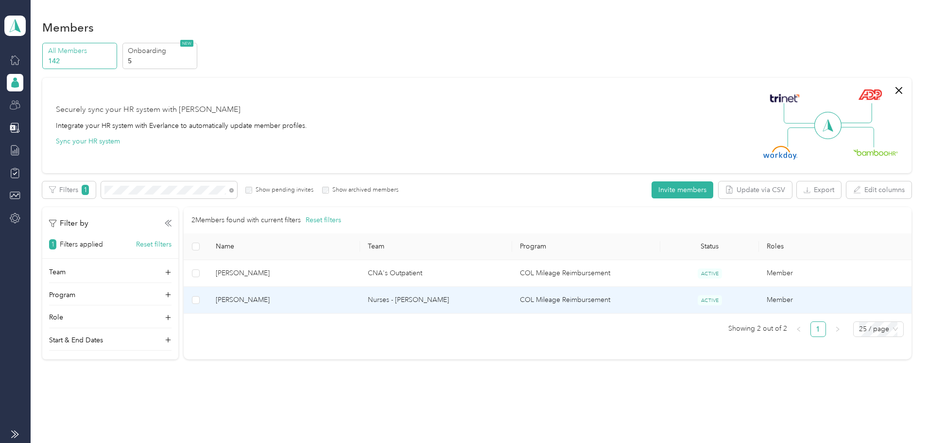
click at [352, 298] on span "[PERSON_NAME]" at bounding box center [284, 300] width 137 height 11
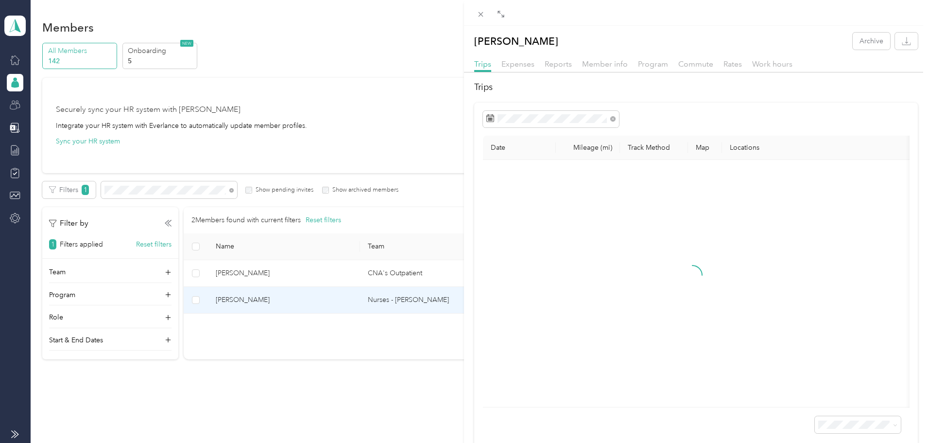
click at [568, 69] on div "Reports" at bounding box center [558, 64] width 27 height 12
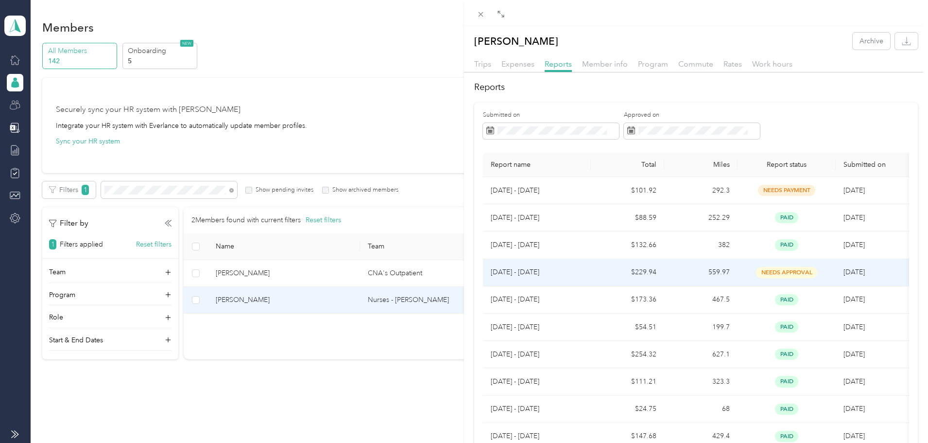
click at [660, 276] on td "$229.94" at bounding box center [627, 272] width 73 height 27
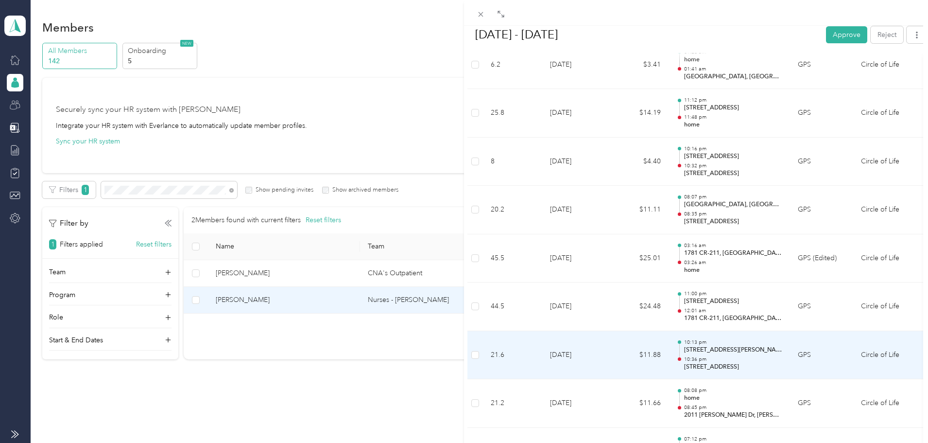
scroll to position [1118, 0]
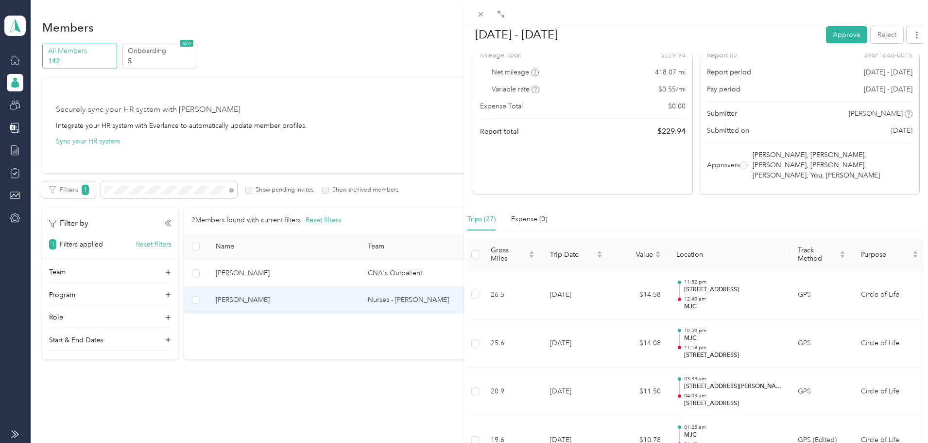
scroll to position [97, 0]
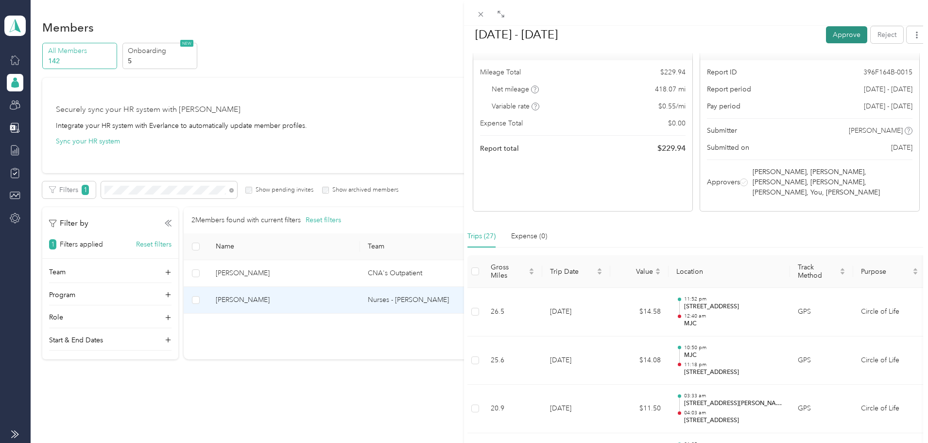
click at [837, 36] on button "Approve" at bounding box center [846, 34] width 41 height 17
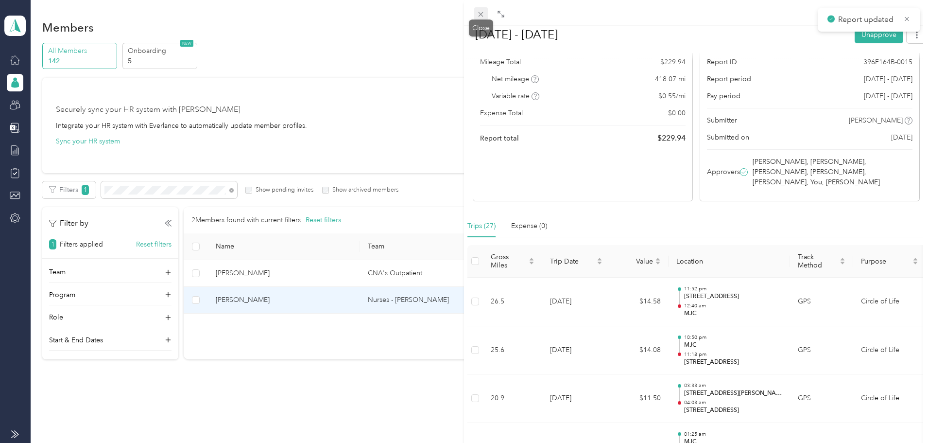
click at [480, 14] on icon at bounding box center [481, 14] width 5 height 5
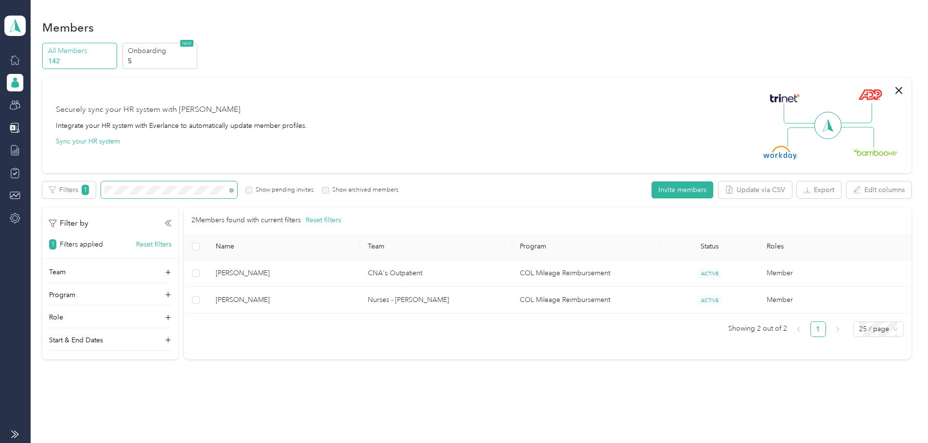
click at [237, 189] on span at bounding box center [169, 189] width 136 height 17
click at [234, 189] on icon at bounding box center [231, 190] width 4 height 4
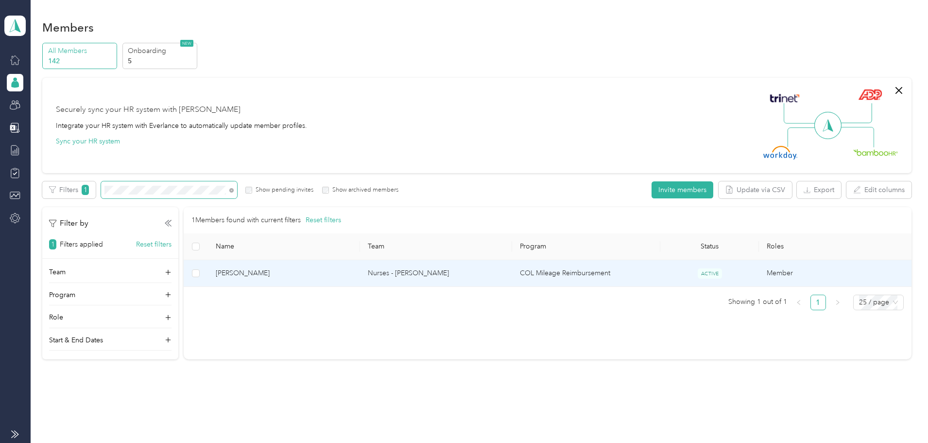
click at [471, 279] on td "Nurses - [PERSON_NAME]" at bounding box center [436, 273] width 152 height 27
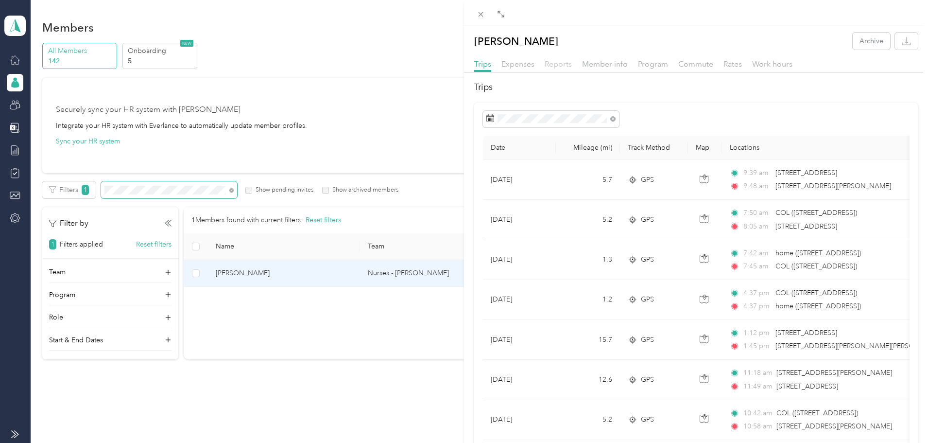
click at [559, 62] on span "Reports" at bounding box center [558, 63] width 27 height 9
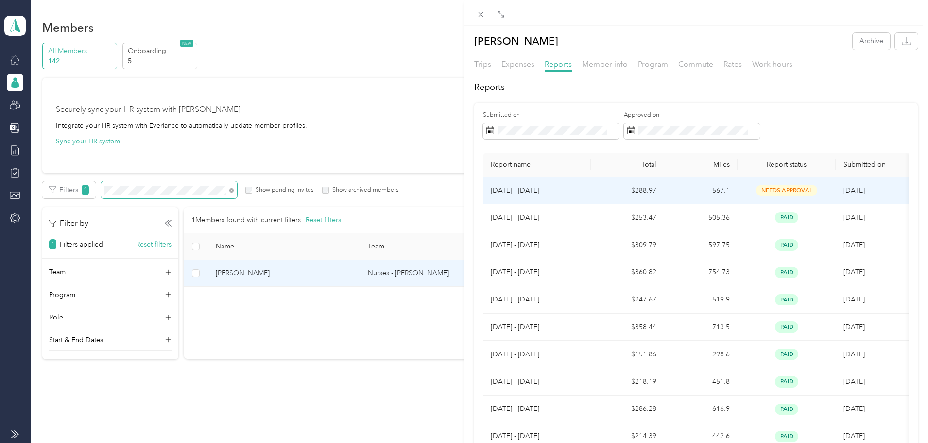
click at [701, 192] on td "567.1" at bounding box center [700, 190] width 73 height 27
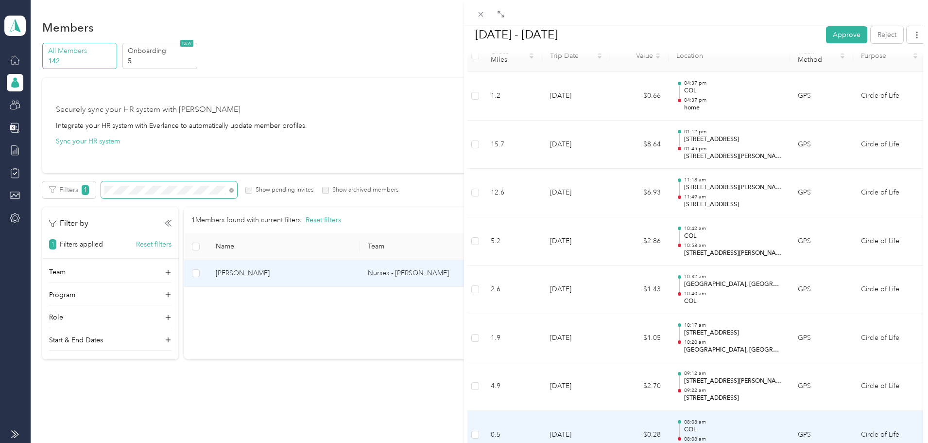
scroll to position [302, 0]
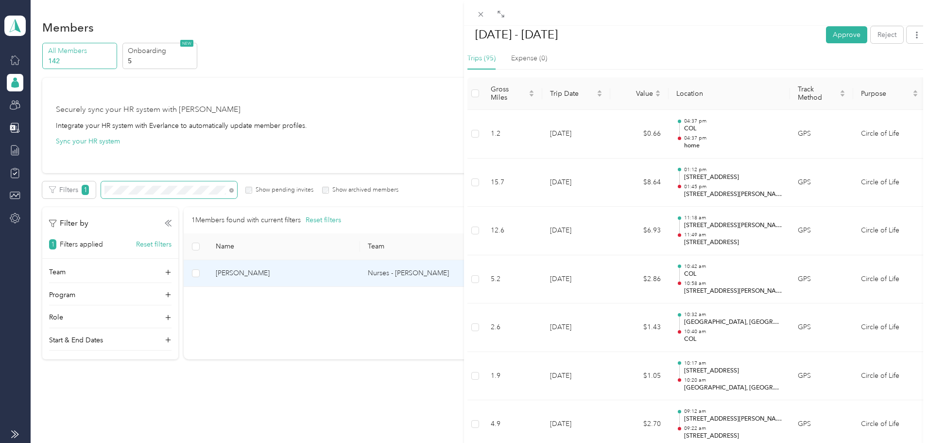
click at [840, 33] on button "Approve" at bounding box center [846, 34] width 41 height 17
drag, startPoint x: 481, startPoint y: 12, endPoint x: 428, endPoint y: 116, distance: 116.5
click at [481, 12] on icon at bounding box center [481, 14] width 8 height 8
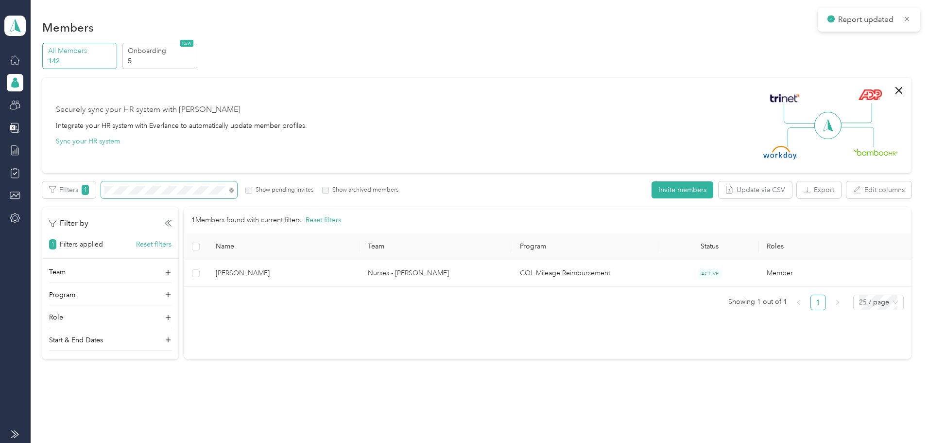
scroll to position [275, 0]
click at [234, 192] on icon at bounding box center [231, 190] width 4 height 4
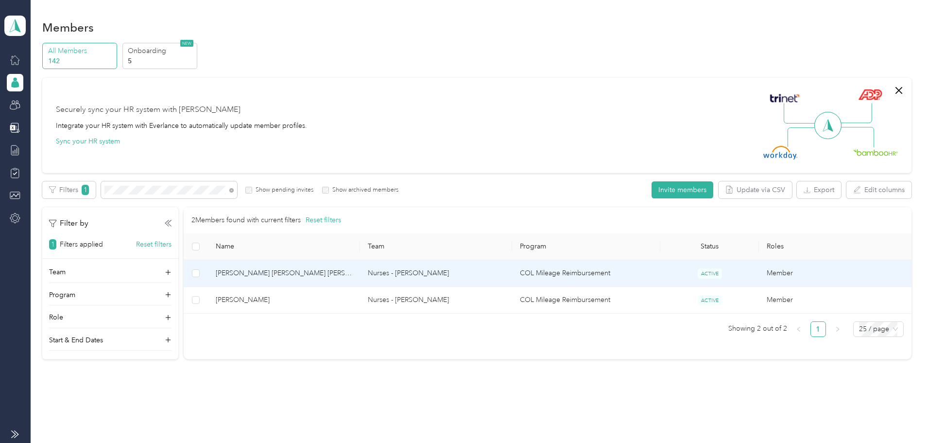
click at [352, 274] on span "[PERSON_NAME] [PERSON_NAME] [PERSON_NAME]" at bounding box center [284, 273] width 137 height 11
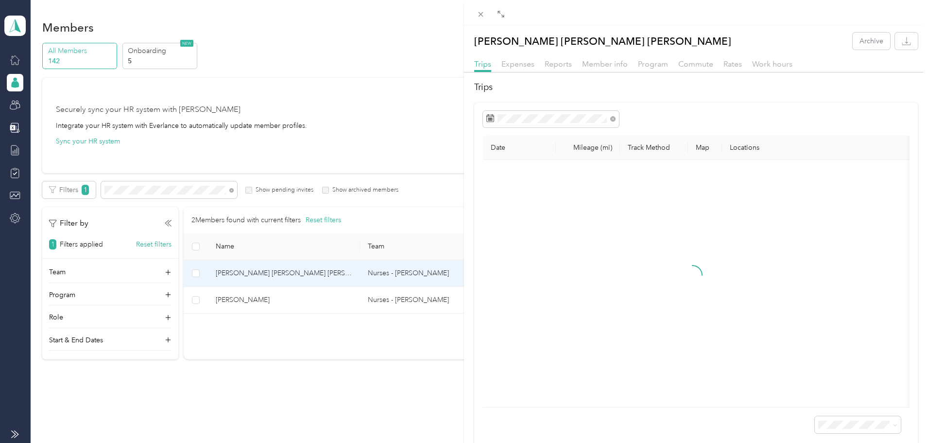
click at [558, 57] on div "Audrey Laure Tidjou Kengne Archive Trips Expenses Reports Member info Program C…" at bounding box center [696, 242] width 464 height 418
click at [558, 63] on span "Reports" at bounding box center [558, 63] width 27 height 9
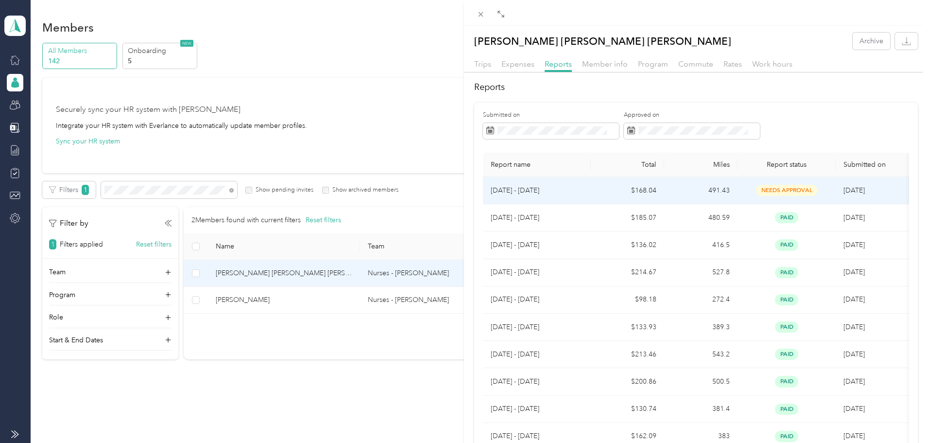
click at [714, 193] on td "491.43" at bounding box center [700, 190] width 73 height 27
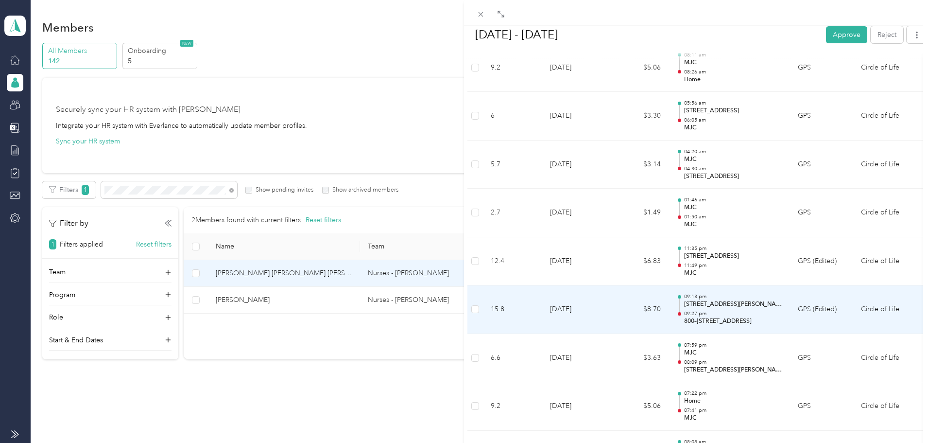
scroll to position [1142, 0]
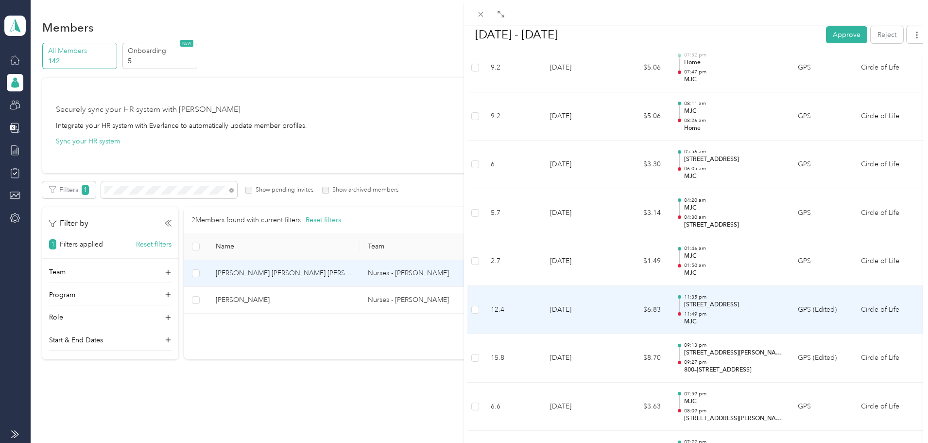
click at [828, 305] on td "GPS (Edited)" at bounding box center [821, 310] width 63 height 49
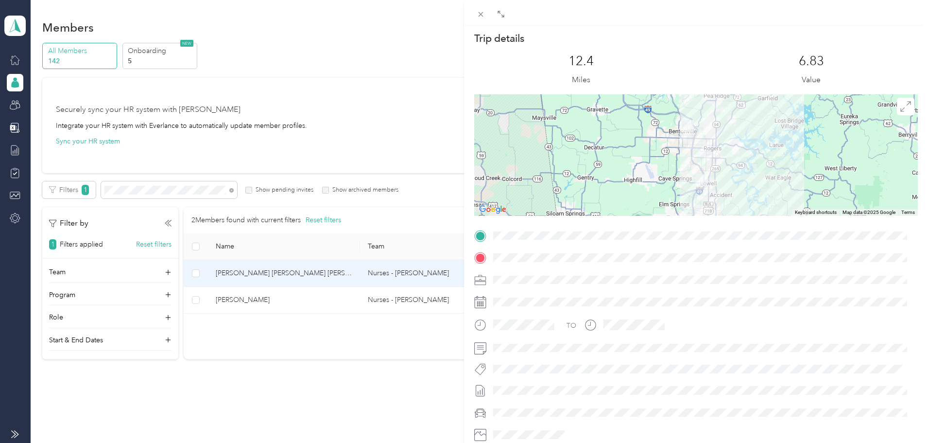
scroll to position [0, 0]
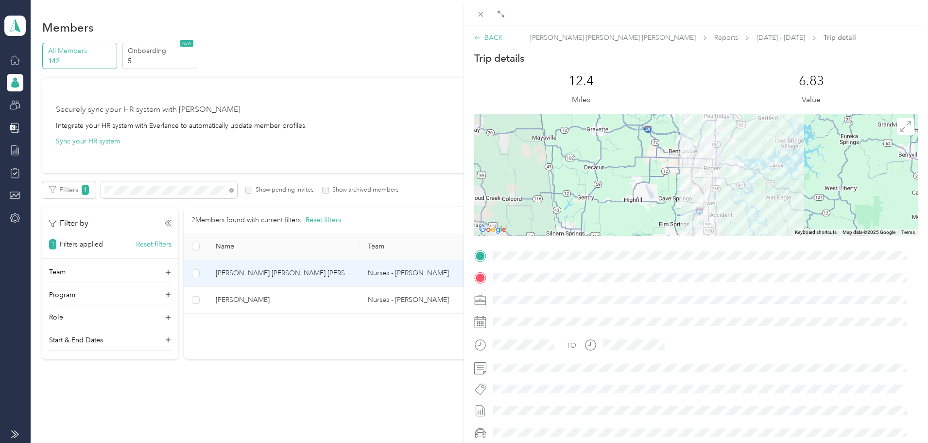
click at [487, 39] on div "BACK" at bounding box center [488, 38] width 29 height 10
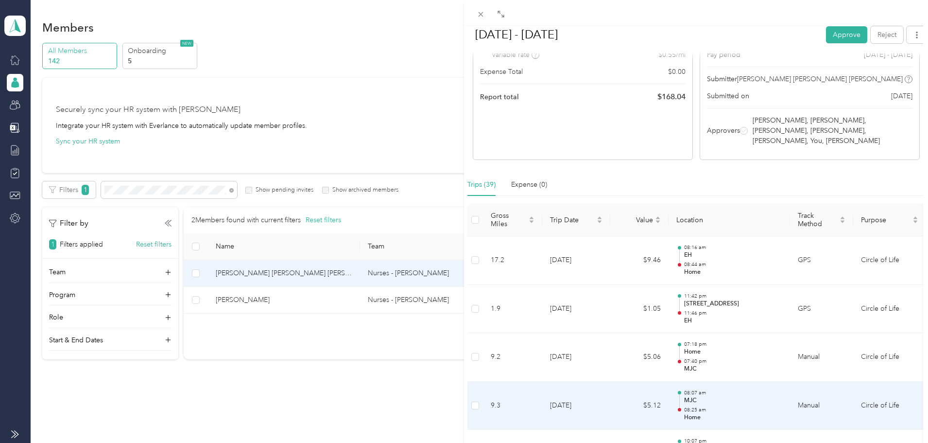
scroll to position [105, 0]
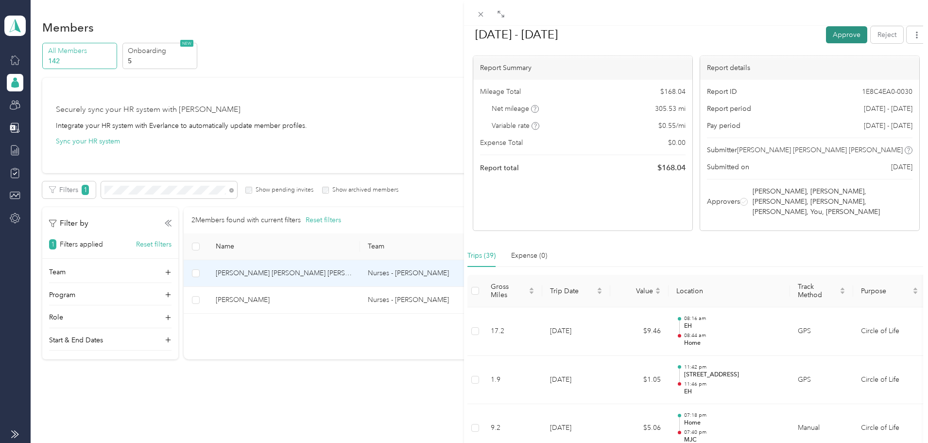
click at [835, 35] on button "Approve" at bounding box center [846, 34] width 41 height 17
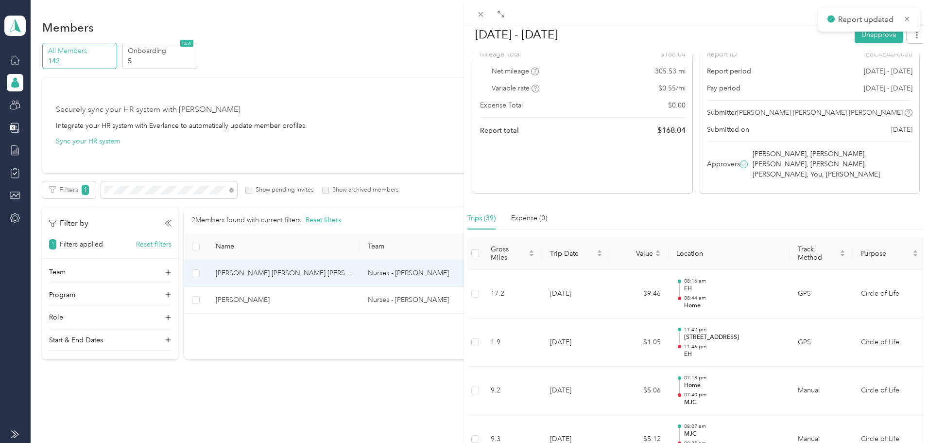
scroll to position [78, 0]
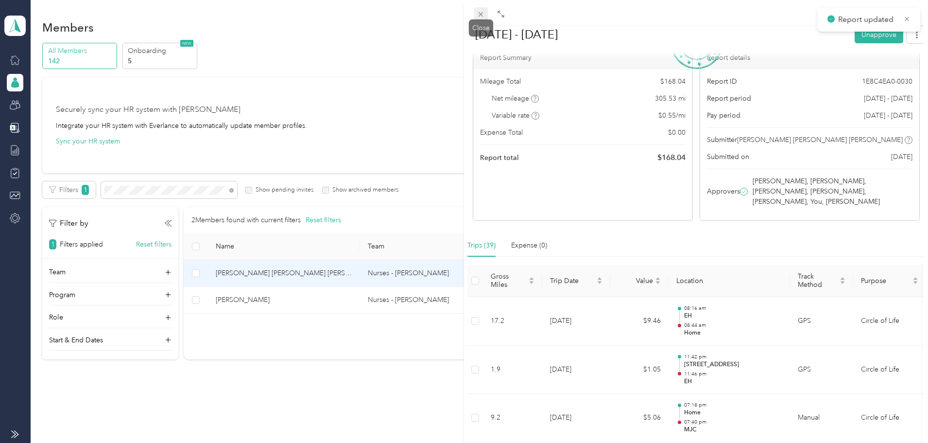
click at [480, 11] on icon at bounding box center [481, 14] width 8 height 8
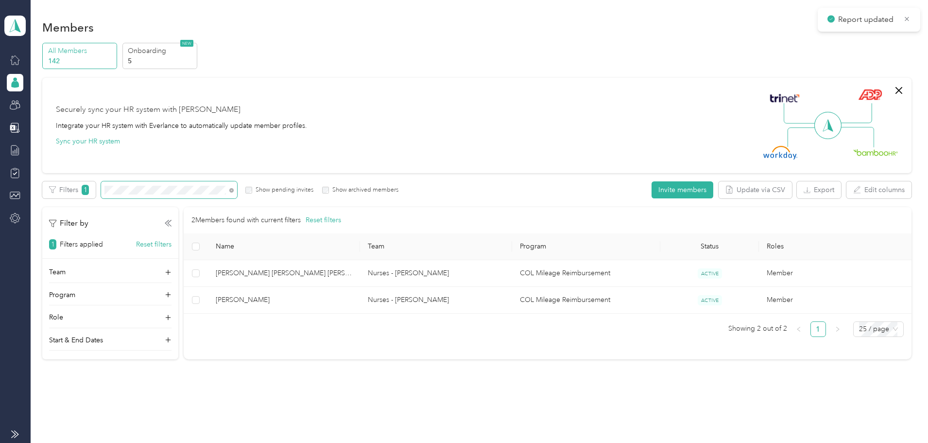
click at [234, 186] on span at bounding box center [230, 190] width 8 height 10
click at [234, 189] on icon at bounding box center [231, 190] width 4 height 4
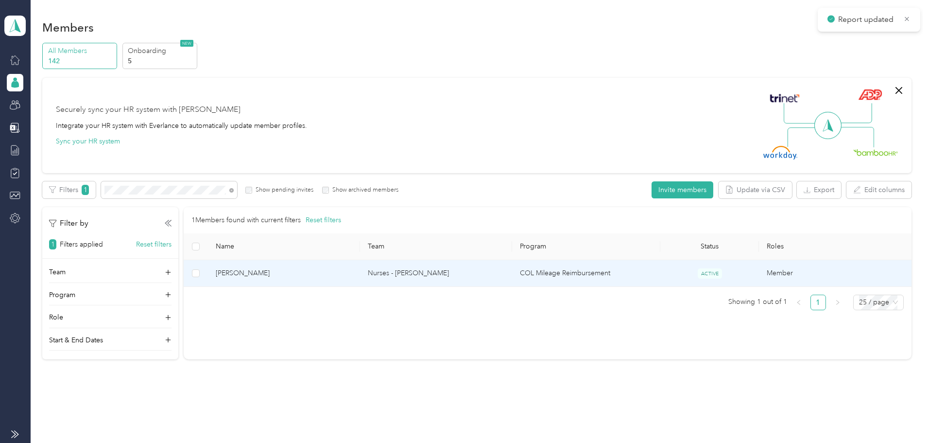
click at [342, 274] on span "[PERSON_NAME]" at bounding box center [284, 273] width 137 height 11
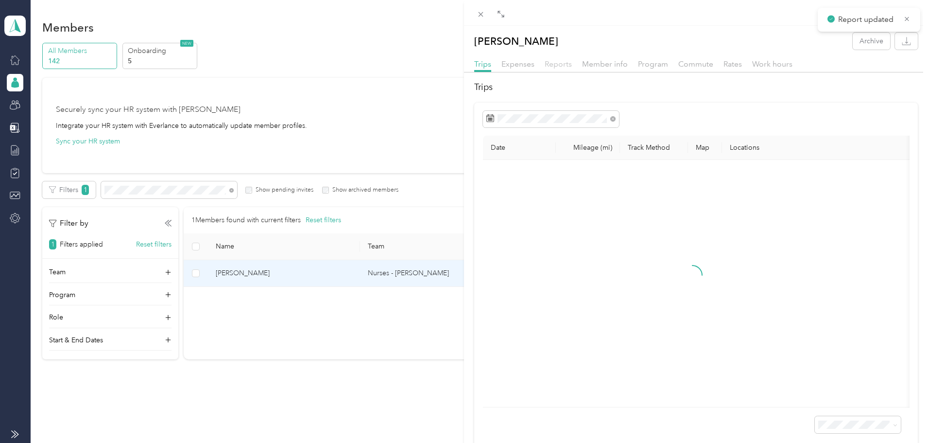
click at [555, 65] on span "Reports" at bounding box center [558, 63] width 27 height 9
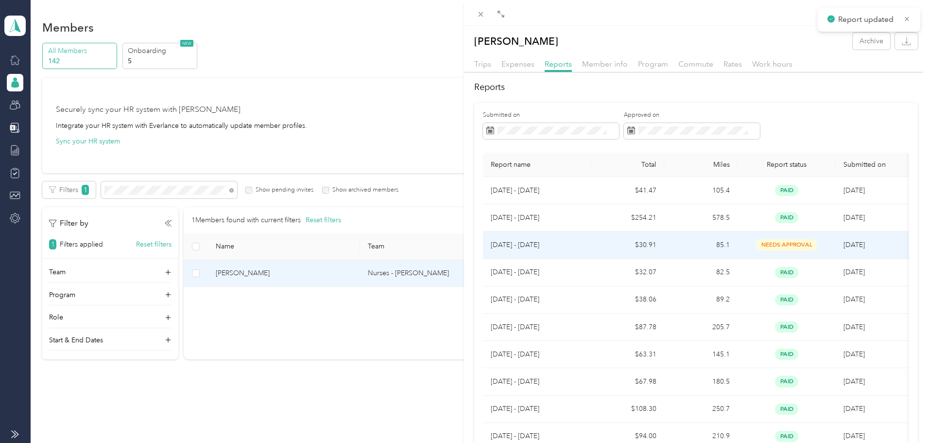
click at [714, 241] on td "85.1" at bounding box center [700, 244] width 73 height 27
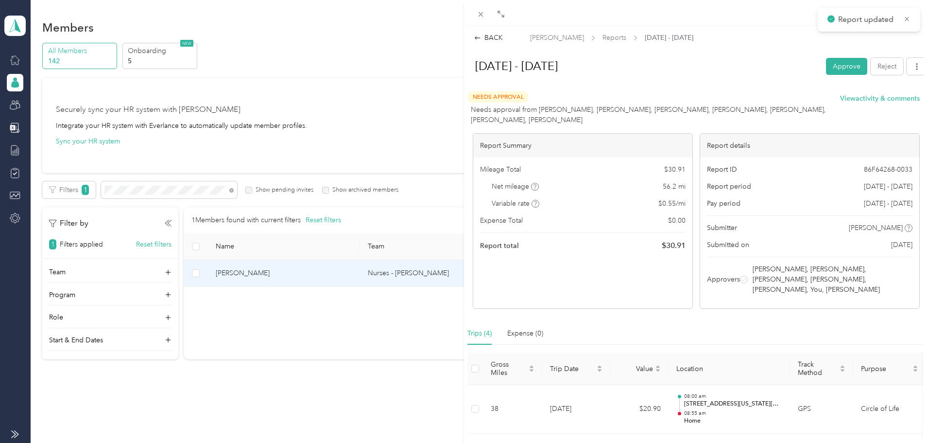
click at [842, 67] on button "Approve" at bounding box center [846, 66] width 41 height 17
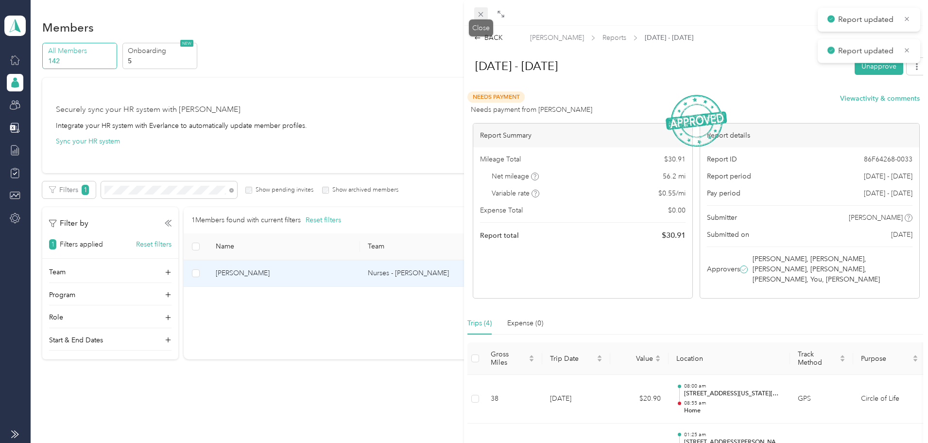
click at [485, 17] on icon at bounding box center [481, 14] width 8 height 8
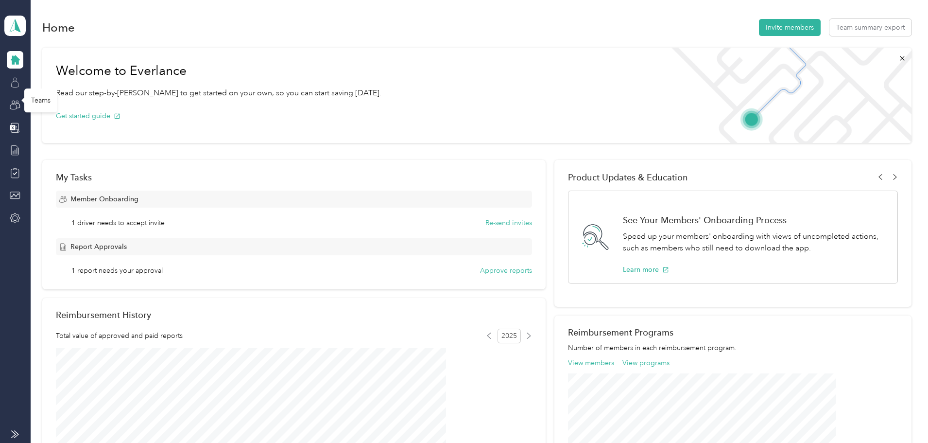
click at [9, 82] on div at bounding box center [15, 82] width 17 height 17
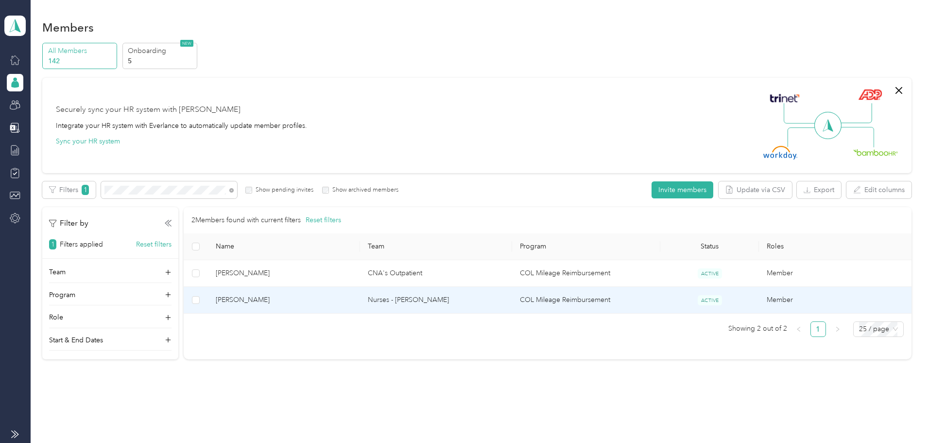
click at [352, 300] on span "[PERSON_NAME]" at bounding box center [284, 300] width 137 height 11
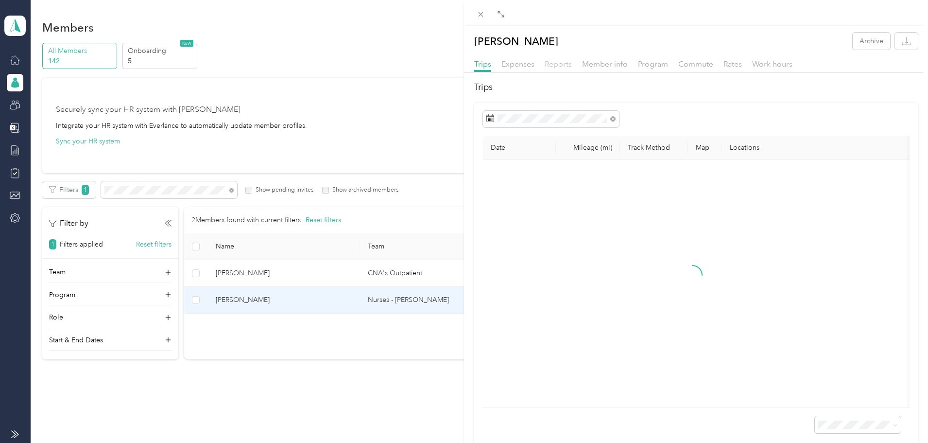
click at [558, 63] on span "Reports" at bounding box center [558, 63] width 27 height 9
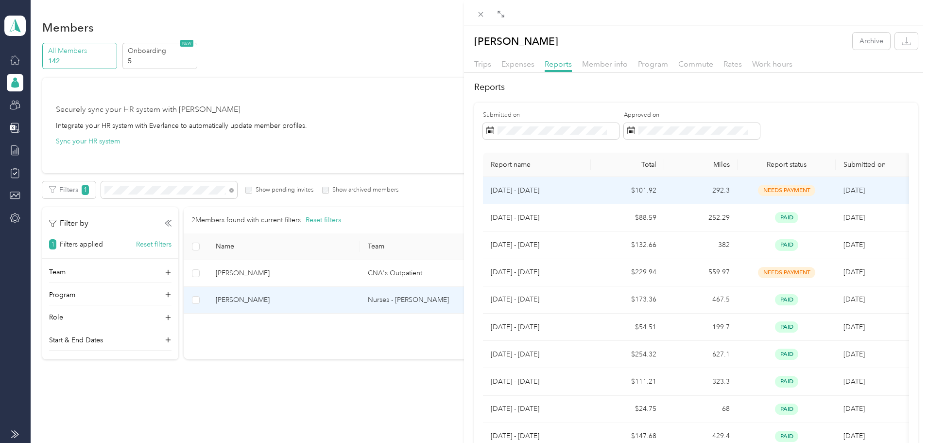
click at [597, 191] on td "$101.92" at bounding box center [627, 190] width 73 height 27
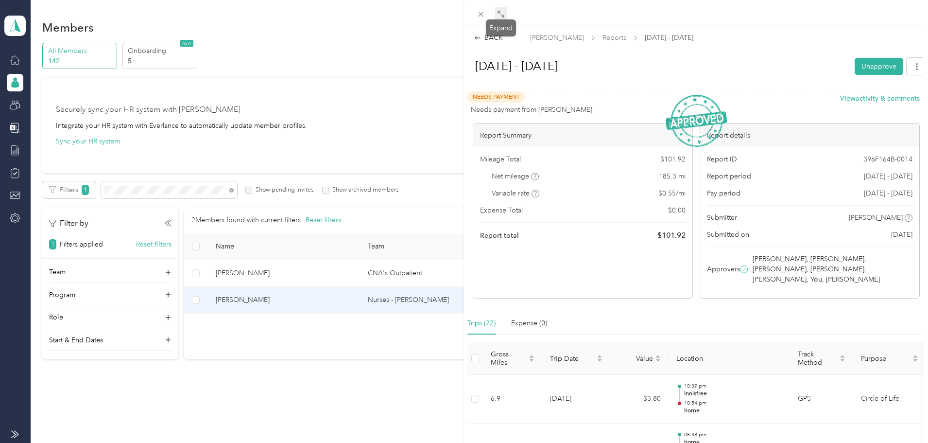
click at [500, 14] on icon at bounding box center [501, 14] width 8 height 8
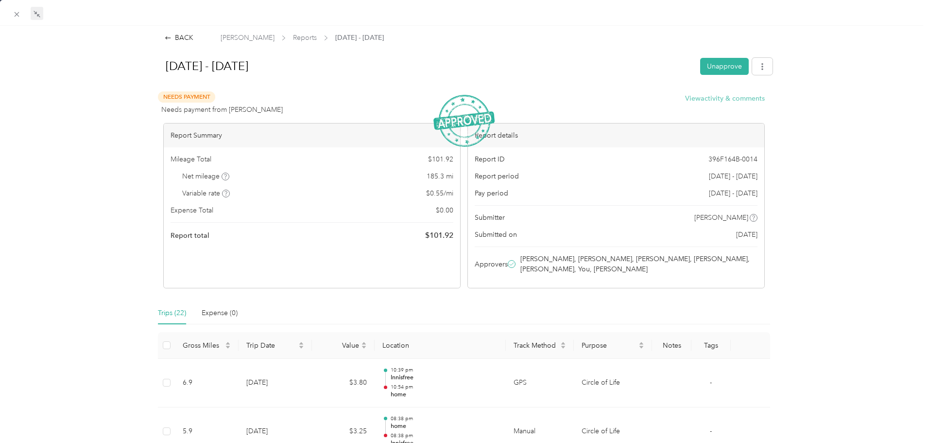
click at [733, 99] on button "View activity & comments" at bounding box center [725, 98] width 80 height 10
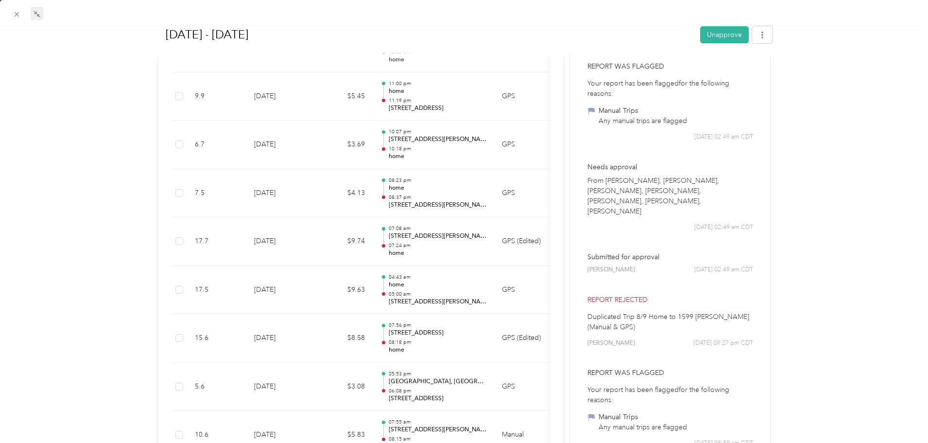
scroll to position [583, 0]
